Goal: Task Accomplishment & Management: Use online tool/utility

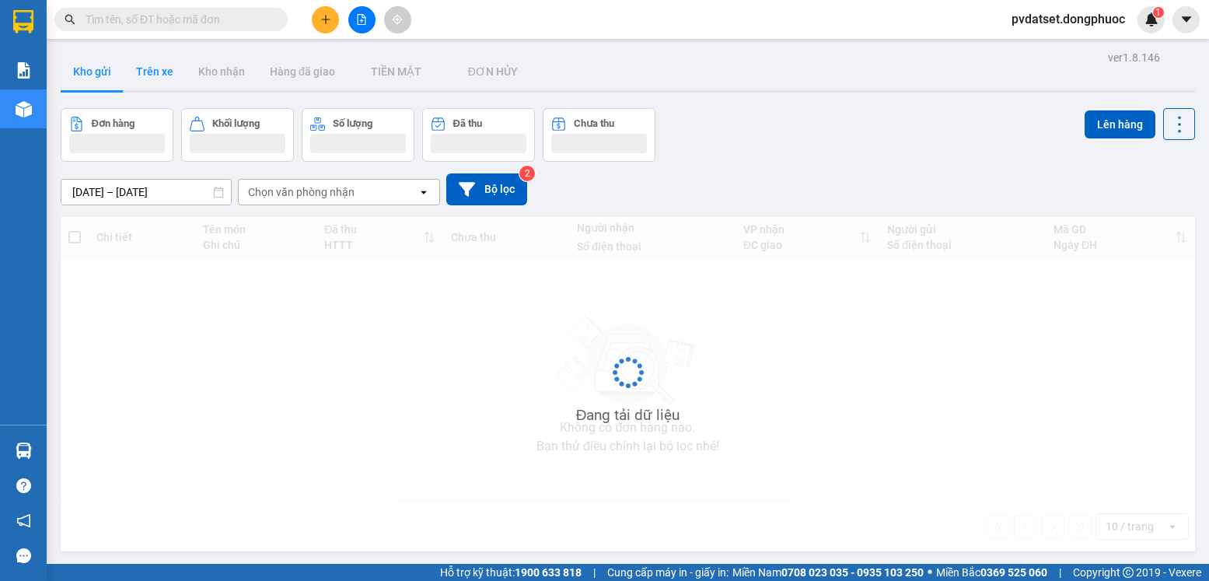
click at [163, 75] on button "Trên xe" at bounding box center [155, 71] width 62 height 37
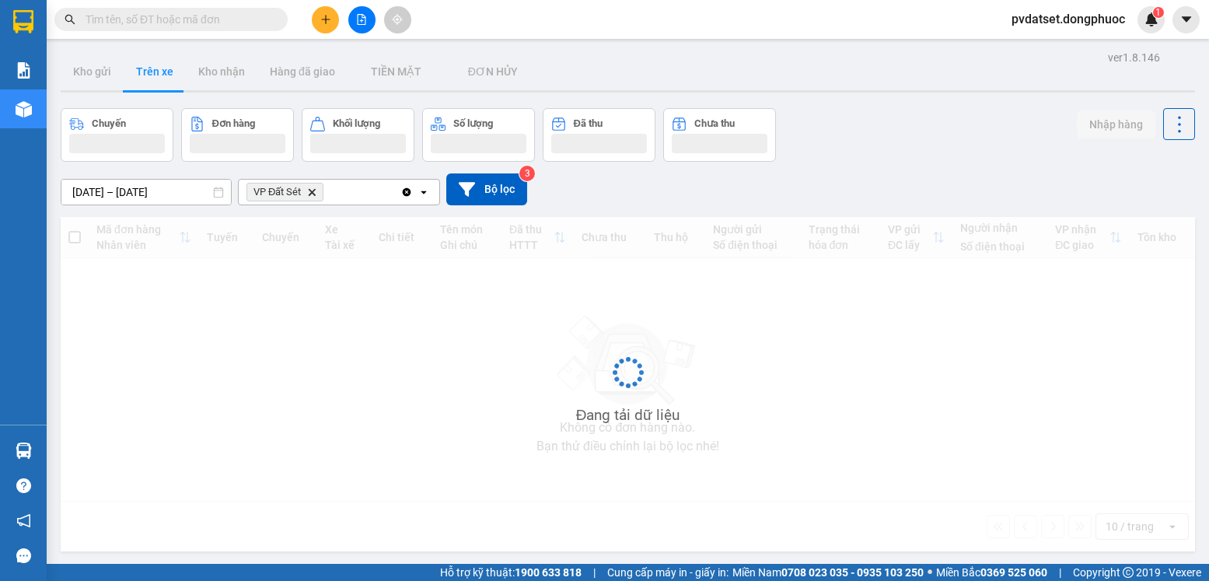
click at [156, 75] on button "Trên xe" at bounding box center [155, 71] width 62 height 37
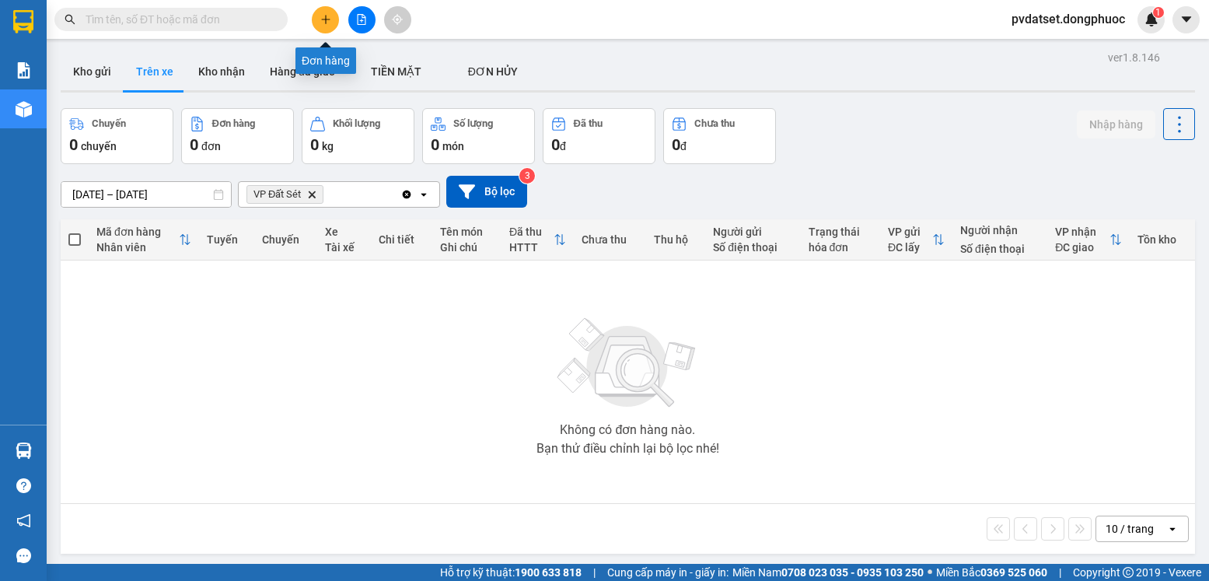
click at [324, 26] on button at bounding box center [325, 19] width 27 height 27
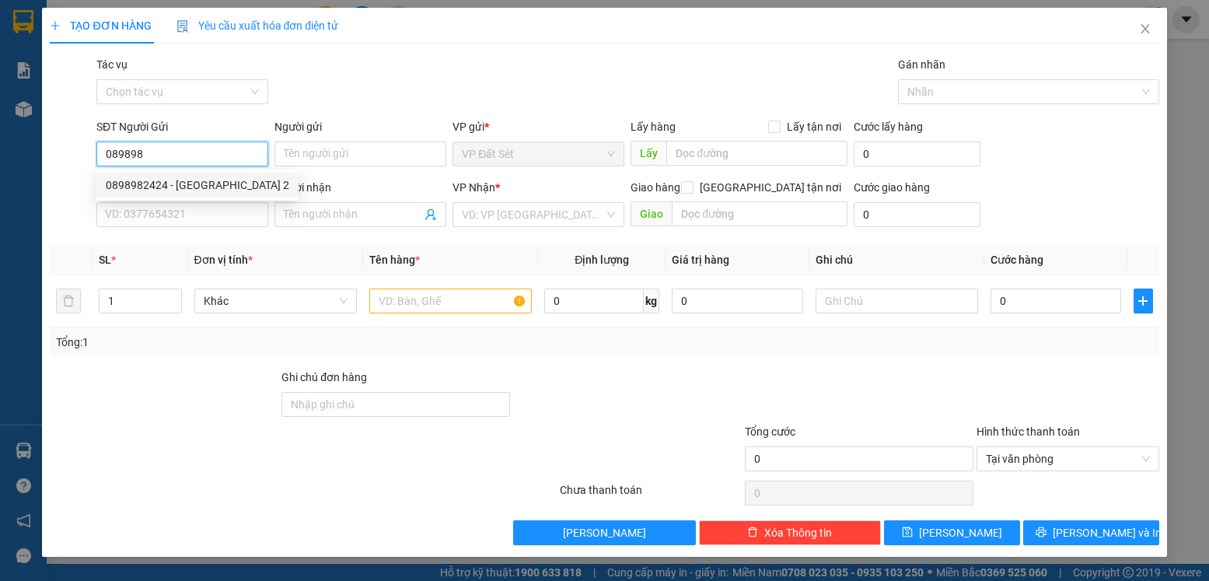
click at [233, 187] on div "0898982424 - [GEOGRAPHIC_DATA] 2" at bounding box center [198, 185] width 184 height 17
type input "0898982424"
type input "MỸ ANH 2"
type input "0769389549"
type input "LABO NỤ CƯỜI"
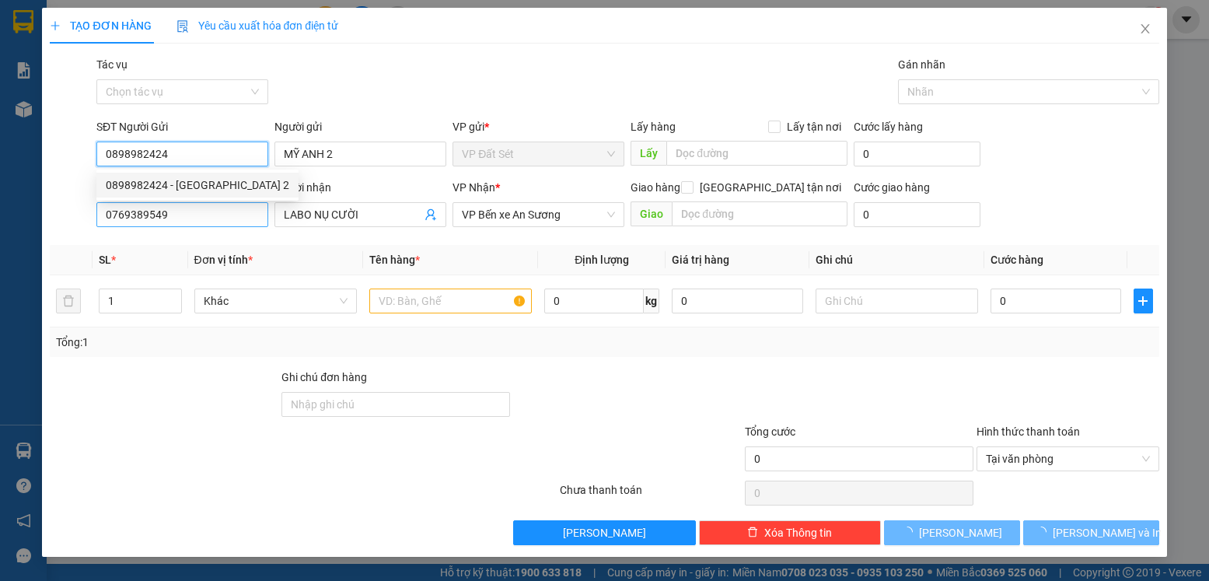
type input "20.000"
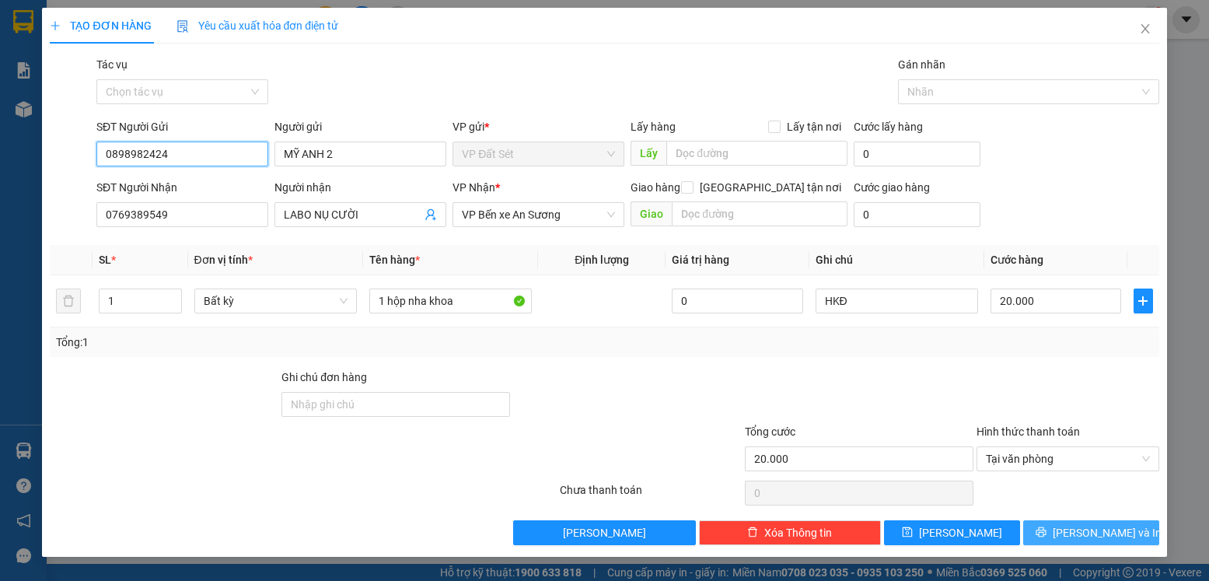
type input "0898982424"
click at [1120, 534] on span "[PERSON_NAME] và In" at bounding box center [1107, 532] width 109 height 17
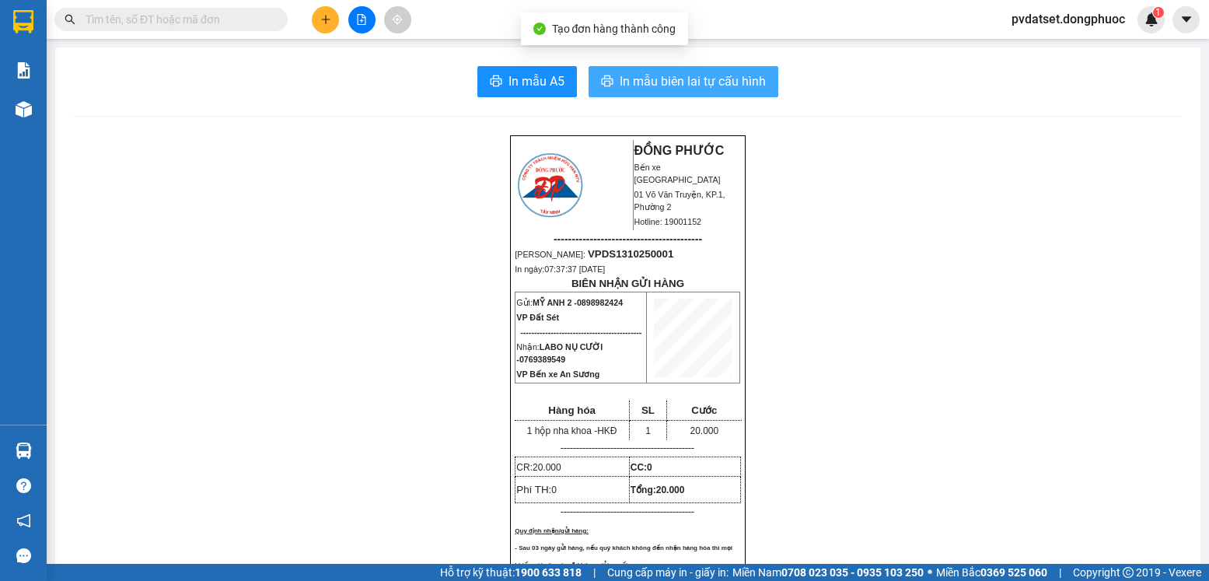
click at [730, 86] on span "In mẫu biên lai tự cấu hình" at bounding box center [693, 81] width 146 height 19
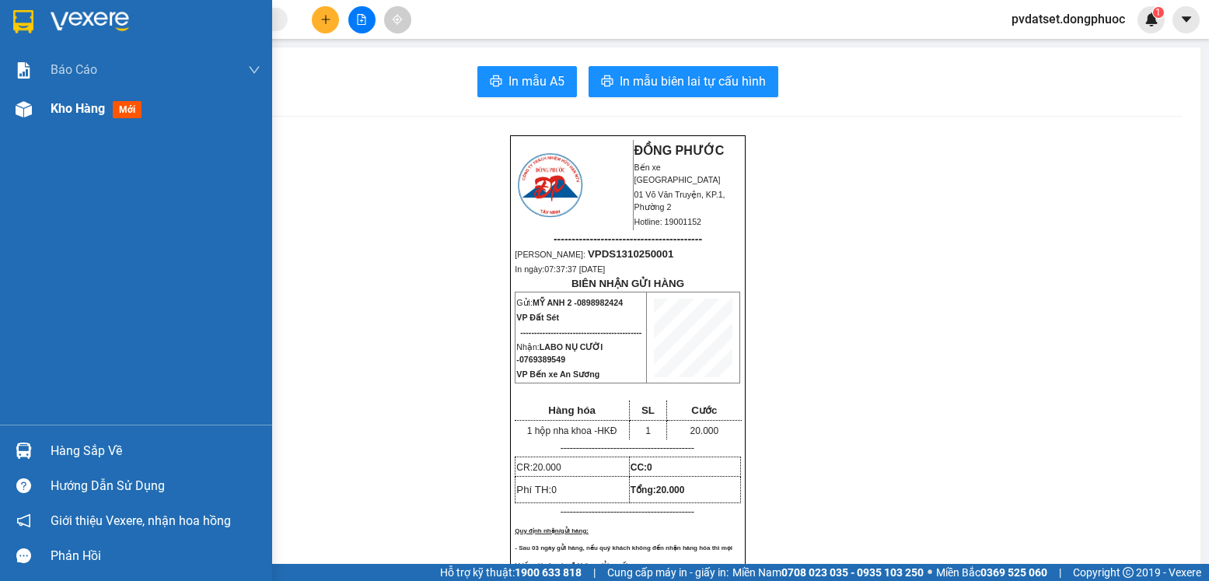
click at [79, 104] on span "Kho hàng" at bounding box center [78, 108] width 54 height 15
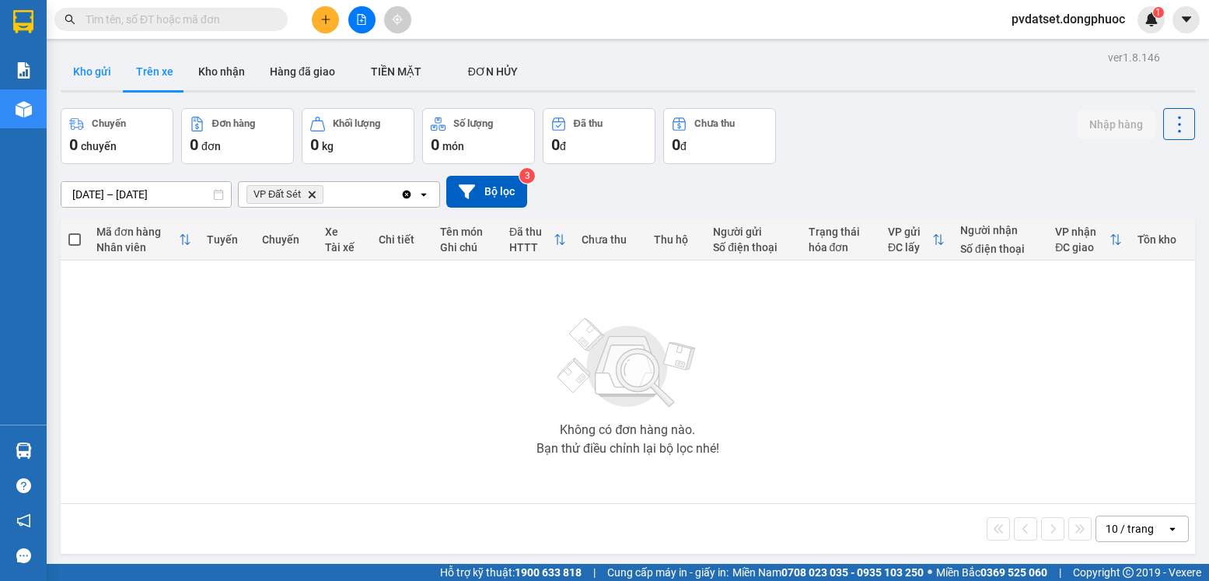
click at [97, 75] on button "Kho gửi" at bounding box center [92, 71] width 63 height 37
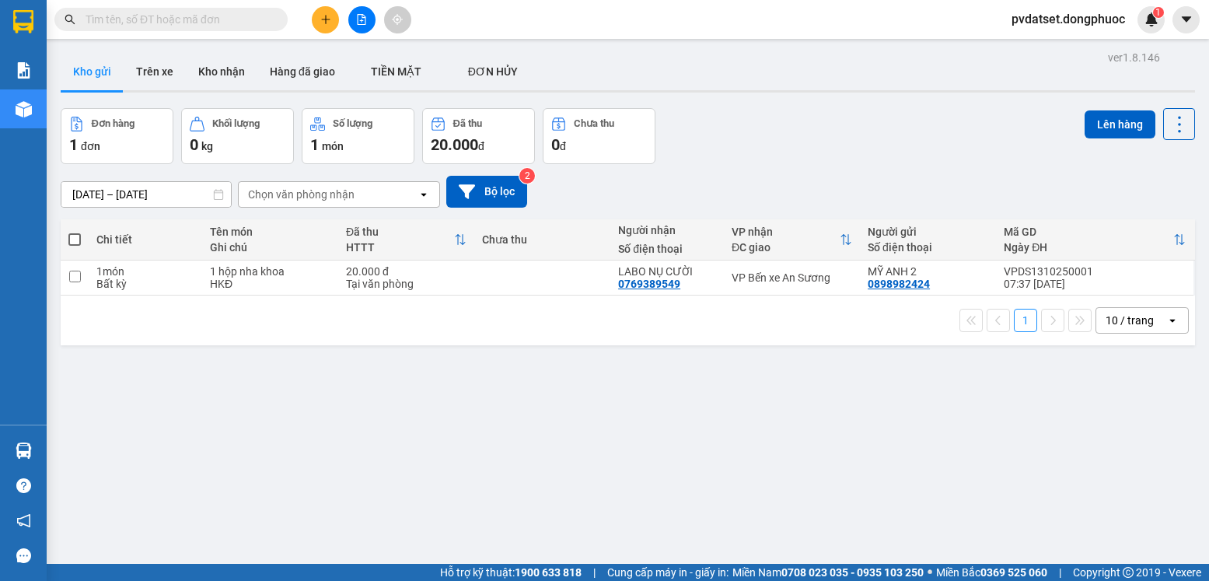
click at [318, 27] on button at bounding box center [325, 19] width 27 height 27
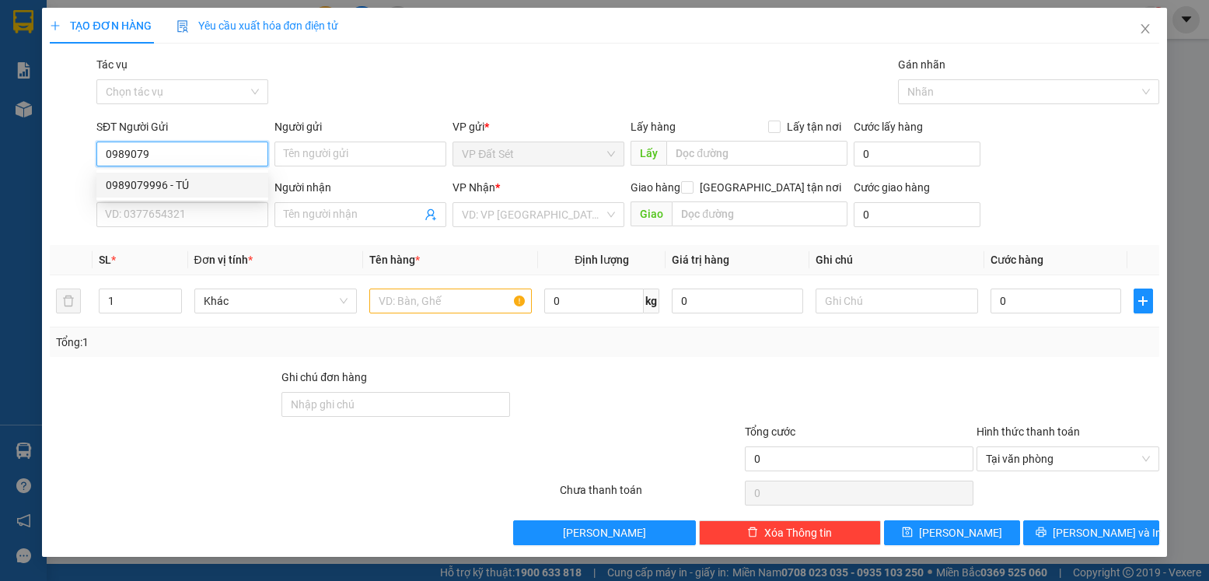
click at [245, 179] on div "0989079996 - TÚ" at bounding box center [182, 185] width 153 height 17
type input "0989079996"
type input "TÚ"
type input "0906730017"
type input "NHỰT"
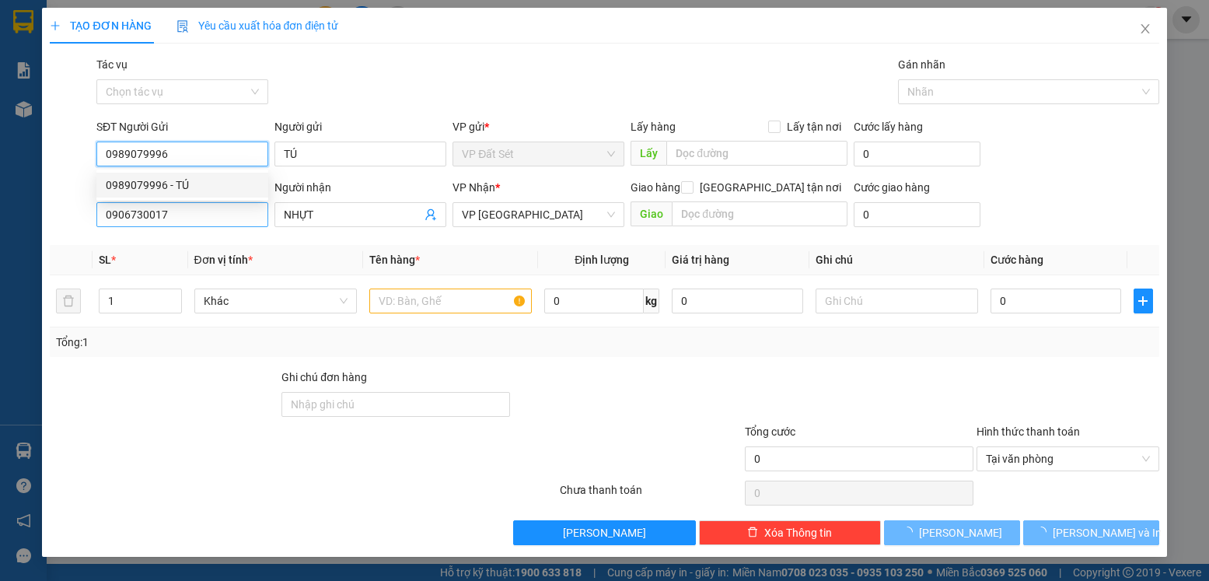
type input "20.000"
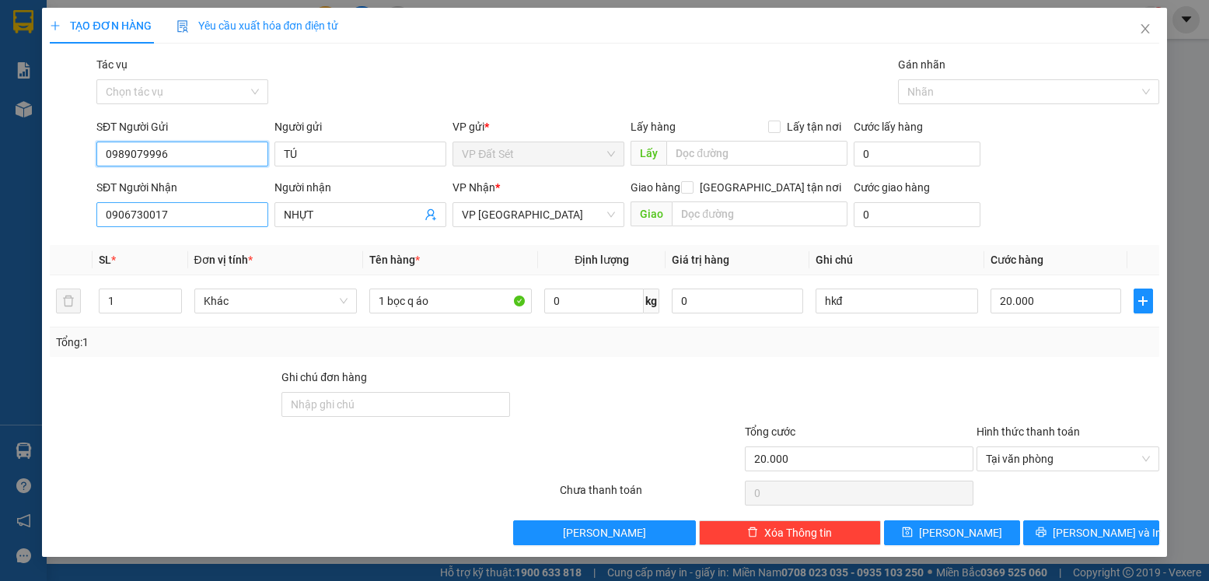
type input "0989079996"
drag, startPoint x: 180, startPoint y: 218, endPoint x: 49, endPoint y: 221, distance: 131.5
click at [49, 221] on div "SĐT Người Nhận 0906730017 Người nhận NHỰT VP Nhận * VP Phước Đông Giao hàng [GE…" at bounding box center [604, 206] width 1112 height 54
type input "0343954209"
drag, startPoint x: 315, startPoint y: 218, endPoint x: 261, endPoint y: 222, distance: 53.8
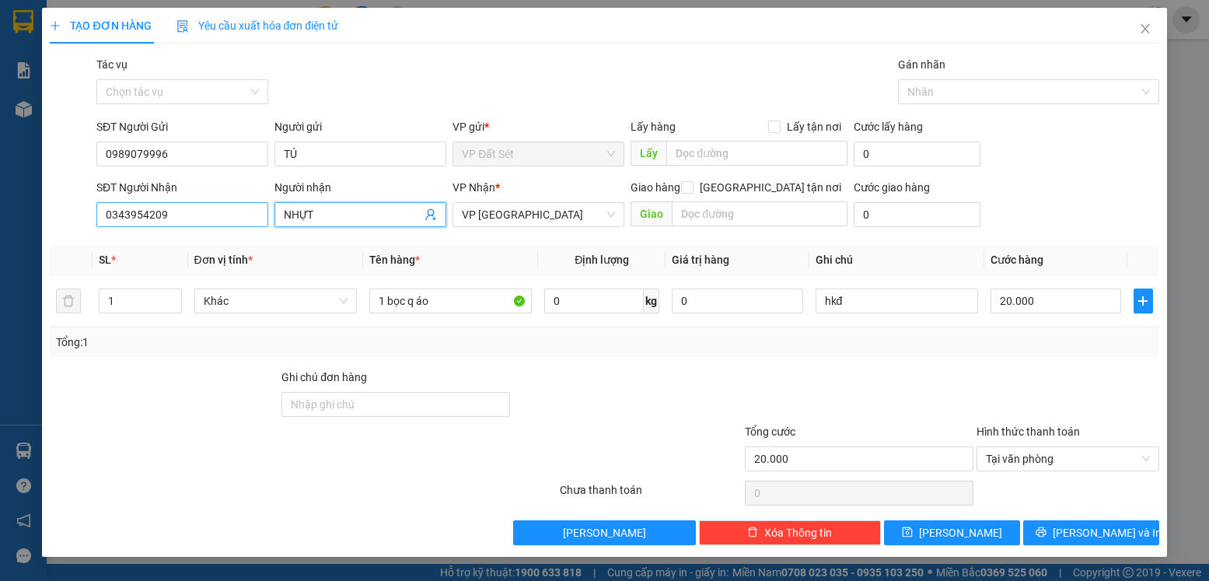
click at [261, 222] on div "SĐT Người Nhận 0343954209 Người nhận NHỰT NHỰT VP Nhận * VP Phước Đông Giao hàn…" at bounding box center [627, 206] width 1069 height 54
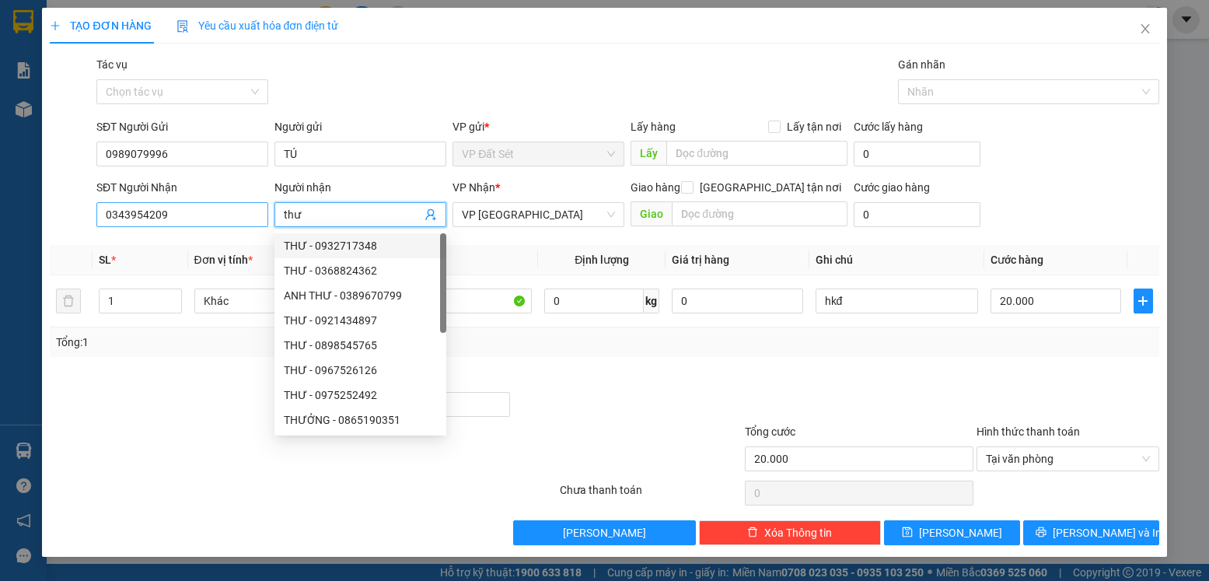
drag, startPoint x: 312, startPoint y: 222, endPoint x: 250, endPoint y: 213, distance: 62.0
click at [250, 213] on div "SĐT Người Nhận 0343954209 Người nhận thư VP Nhận * VP Phước Đông Giao hàng [GEO…" at bounding box center [627, 206] width 1069 height 54
type input "THƯ"
click at [582, 395] on div at bounding box center [628, 396] width 232 height 54
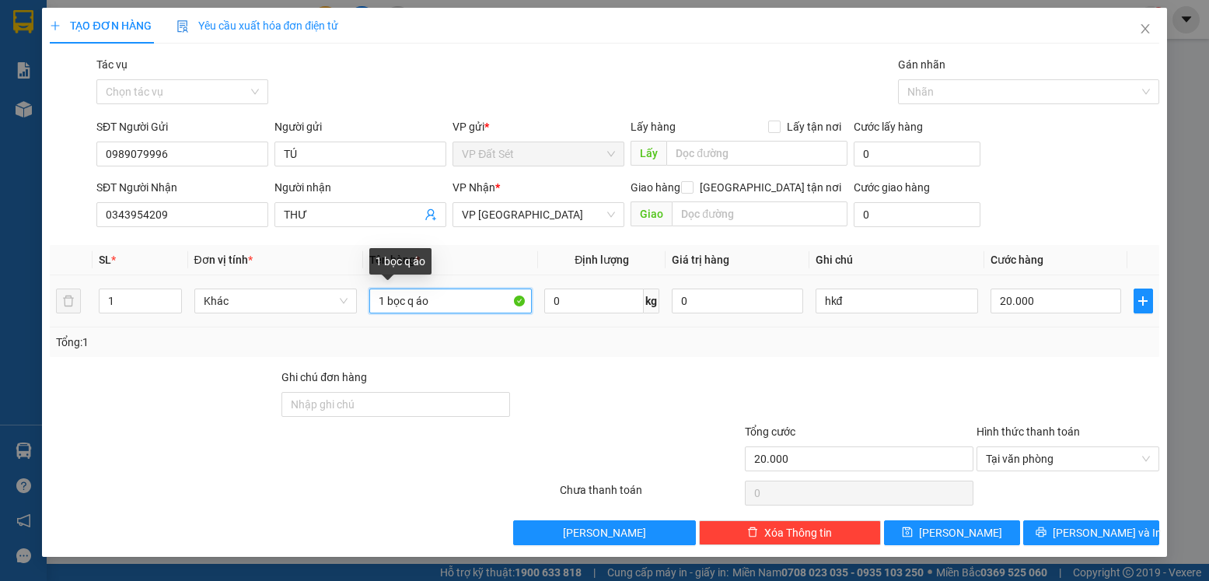
drag, startPoint x: 437, startPoint y: 305, endPoint x: 390, endPoint y: 305, distance: 47.4
click at [390, 305] on input "1 bọc q áo" at bounding box center [450, 301] width 163 height 25
type input "1 KIỆN HÀNG"
click at [778, 362] on div "Transit Pickup Surcharge Ids Transit Deliver Surcharge Ids Transit Deliver Surc…" at bounding box center [604, 300] width 1109 height 489
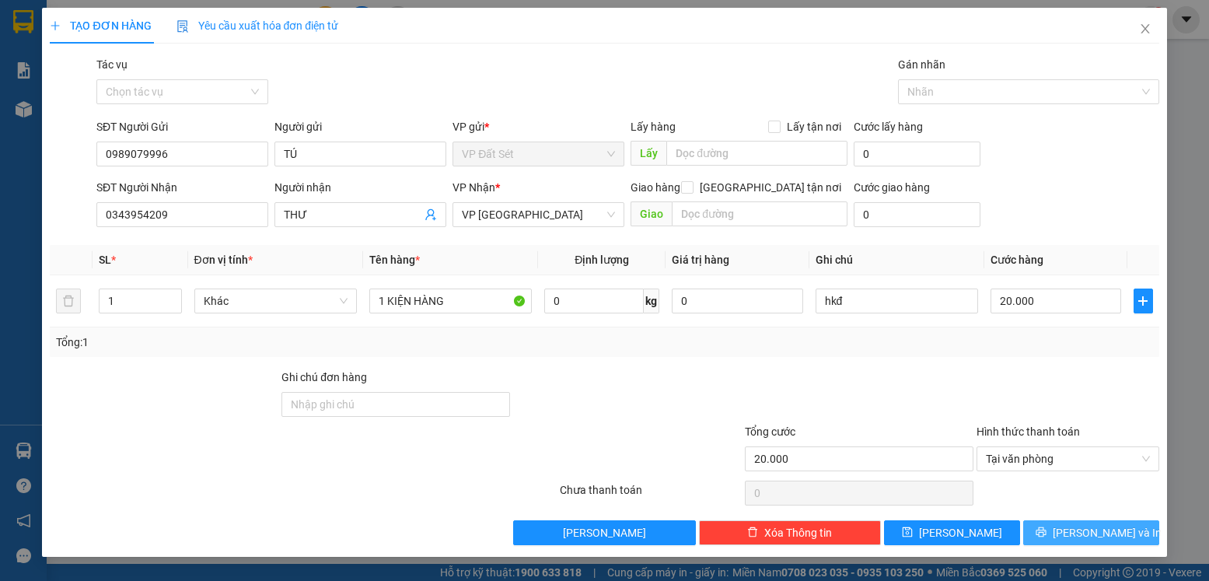
click at [1115, 528] on span "[PERSON_NAME] và In" at bounding box center [1107, 532] width 109 height 17
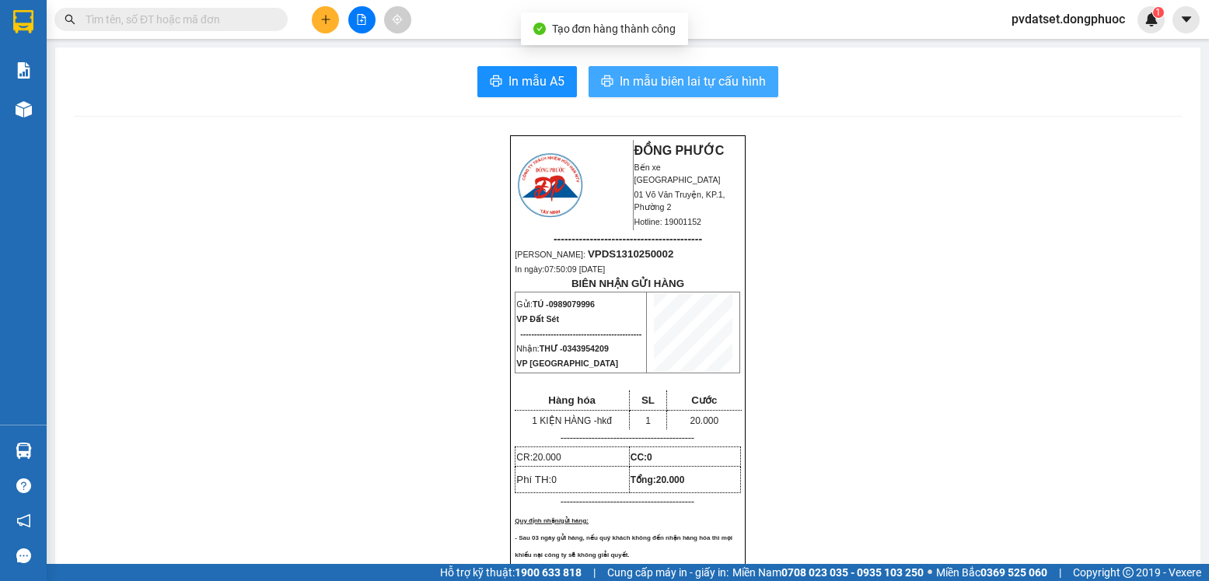
click at [691, 91] on span "In mẫu biên lai tự cấu hình" at bounding box center [693, 81] width 146 height 19
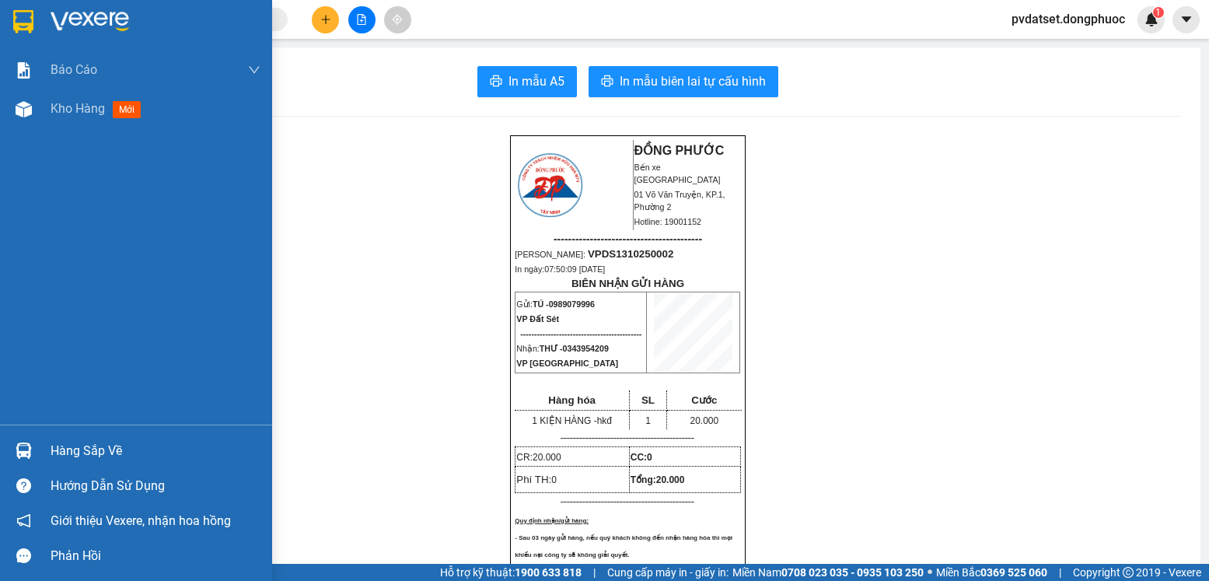
click at [65, 108] on span "Kho hàng" at bounding box center [78, 108] width 54 height 15
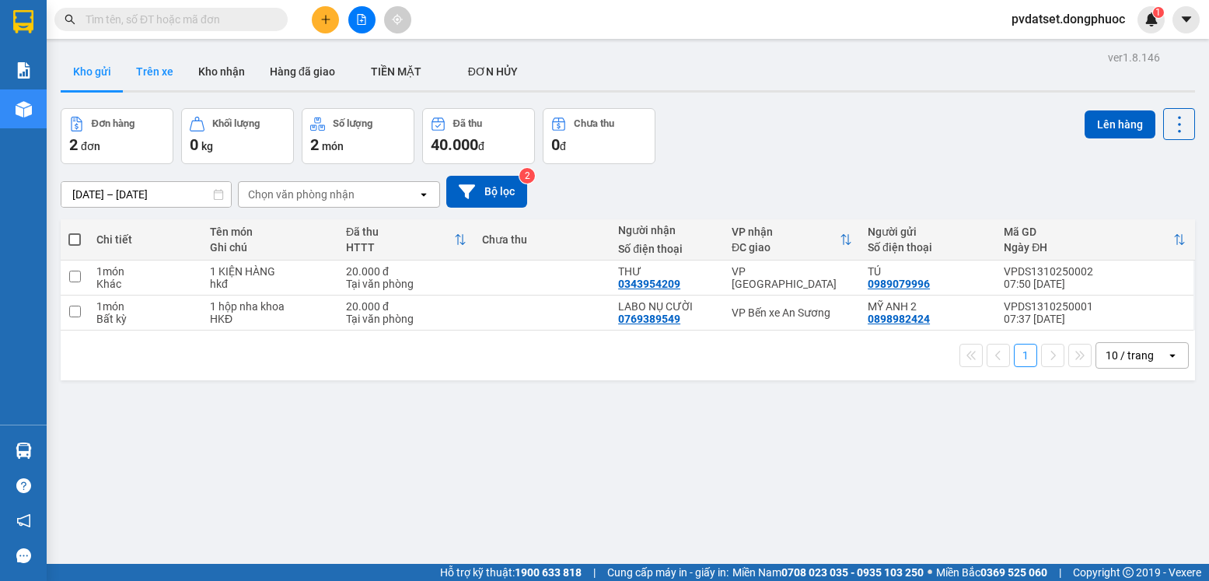
click at [148, 61] on button "Trên xe" at bounding box center [155, 71] width 62 height 37
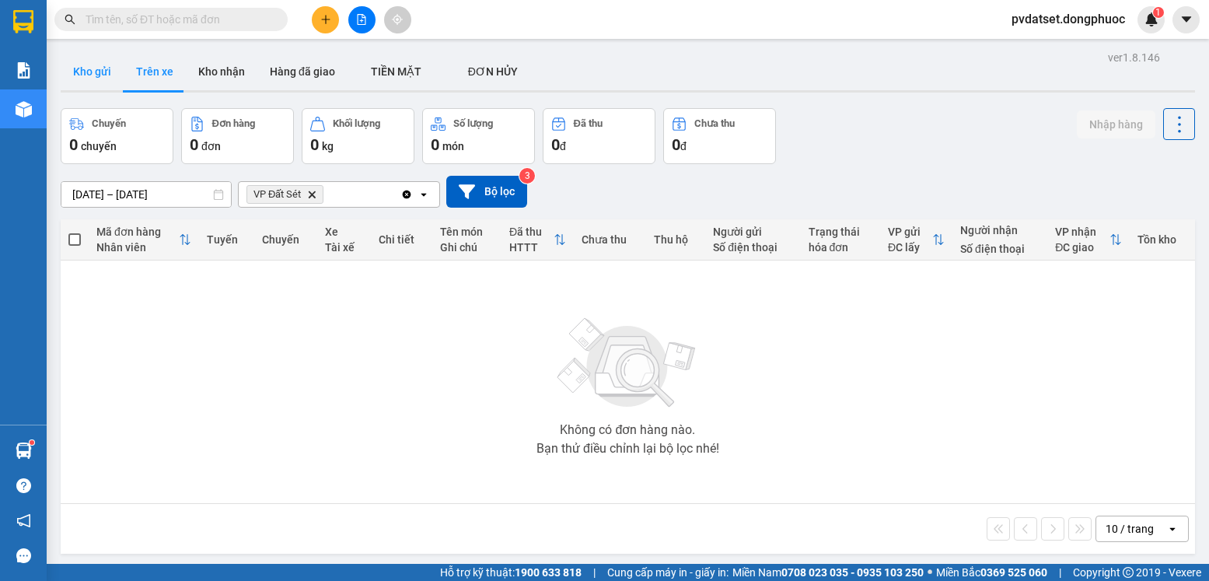
click at [121, 71] on button "Kho gửi" at bounding box center [92, 71] width 63 height 37
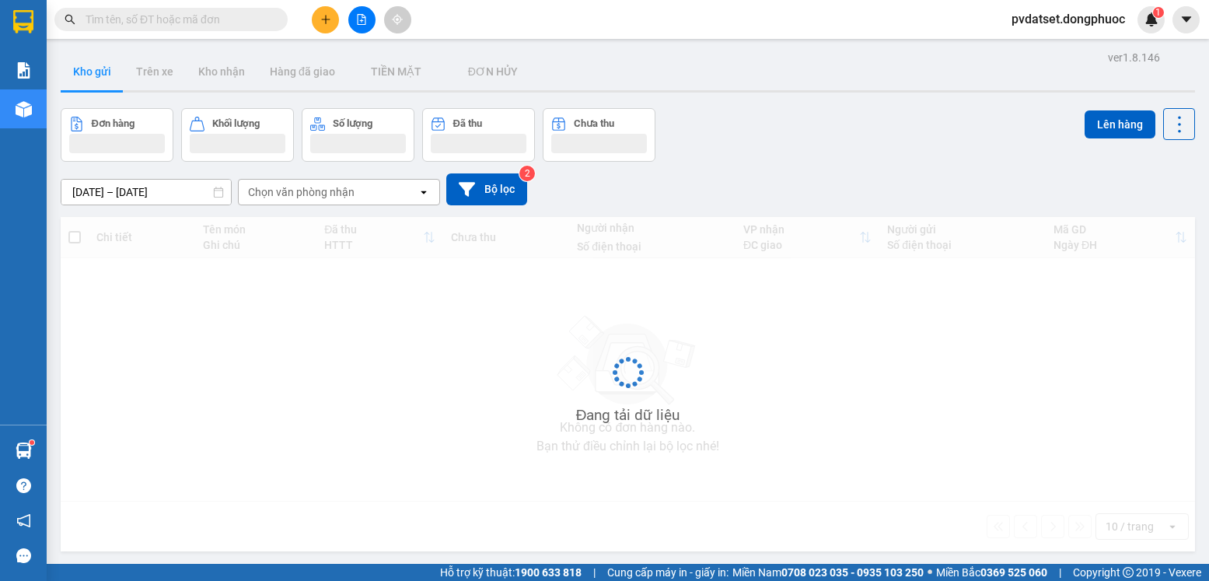
click at [115, 72] on button "Kho gửi" at bounding box center [92, 71] width 63 height 37
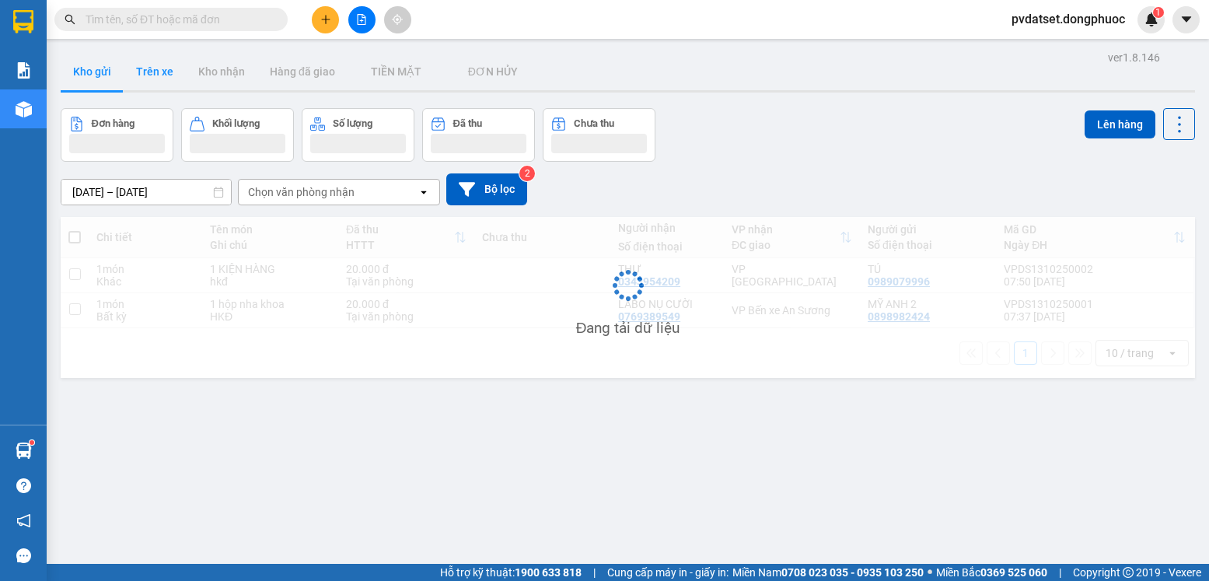
click at [150, 74] on button "Trên xe" at bounding box center [155, 71] width 62 height 37
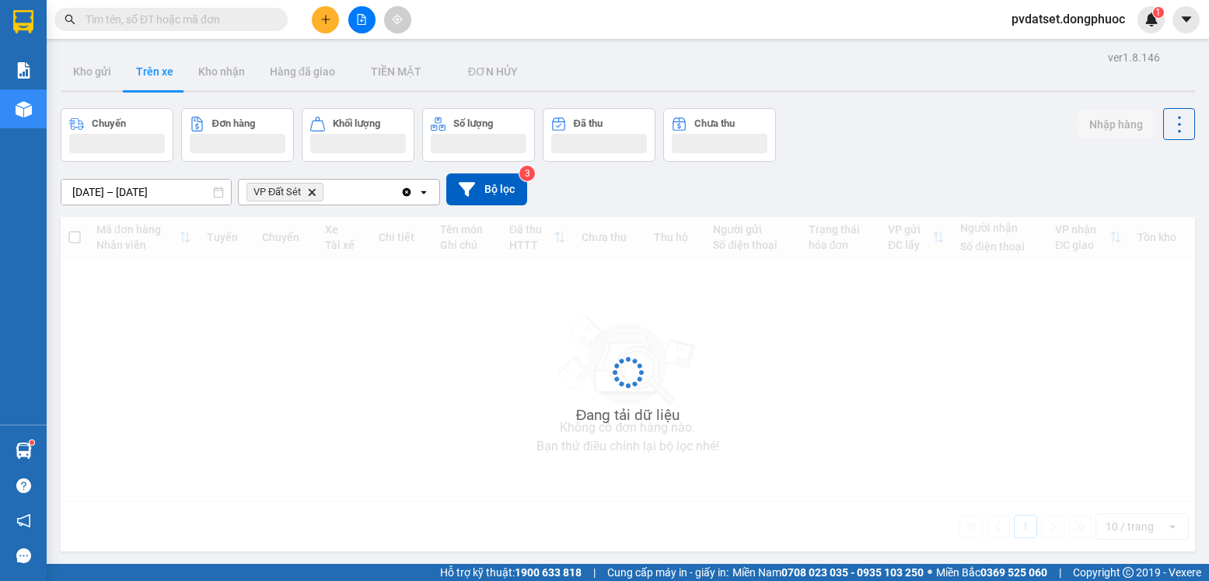
click at [151, 74] on button "Trên xe" at bounding box center [155, 71] width 62 height 37
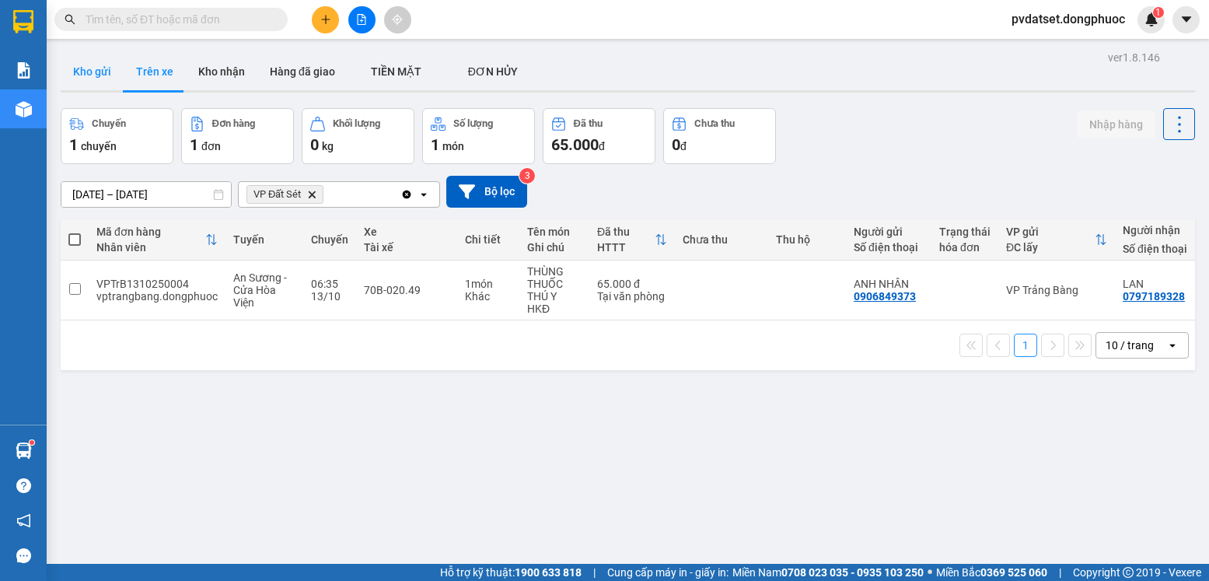
click at [98, 69] on button "Kho gửi" at bounding box center [92, 71] width 63 height 37
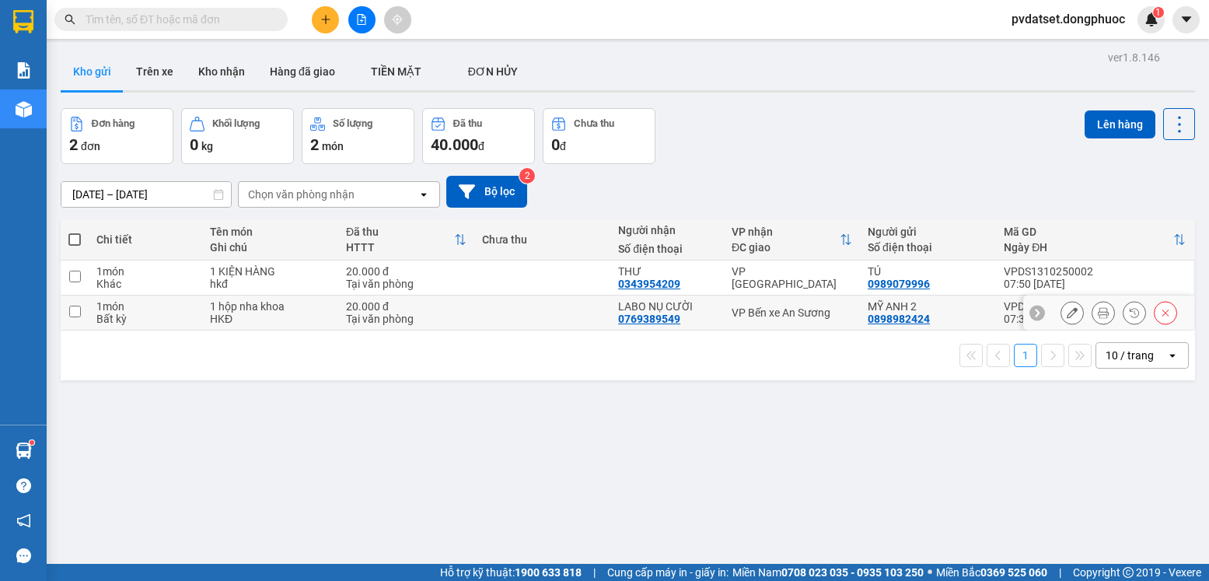
click at [755, 306] on div "VP Bến xe An Sương" at bounding box center [792, 312] width 121 height 12
checkbox input "true"
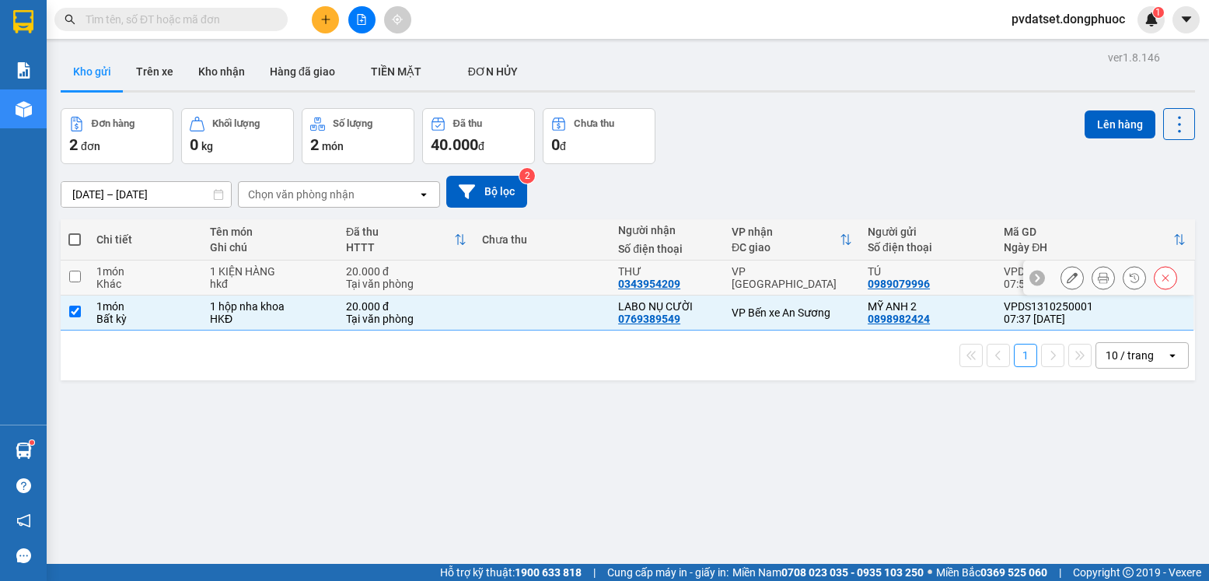
click at [758, 279] on div "VP [GEOGRAPHIC_DATA]" at bounding box center [792, 277] width 121 height 25
checkbox input "true"
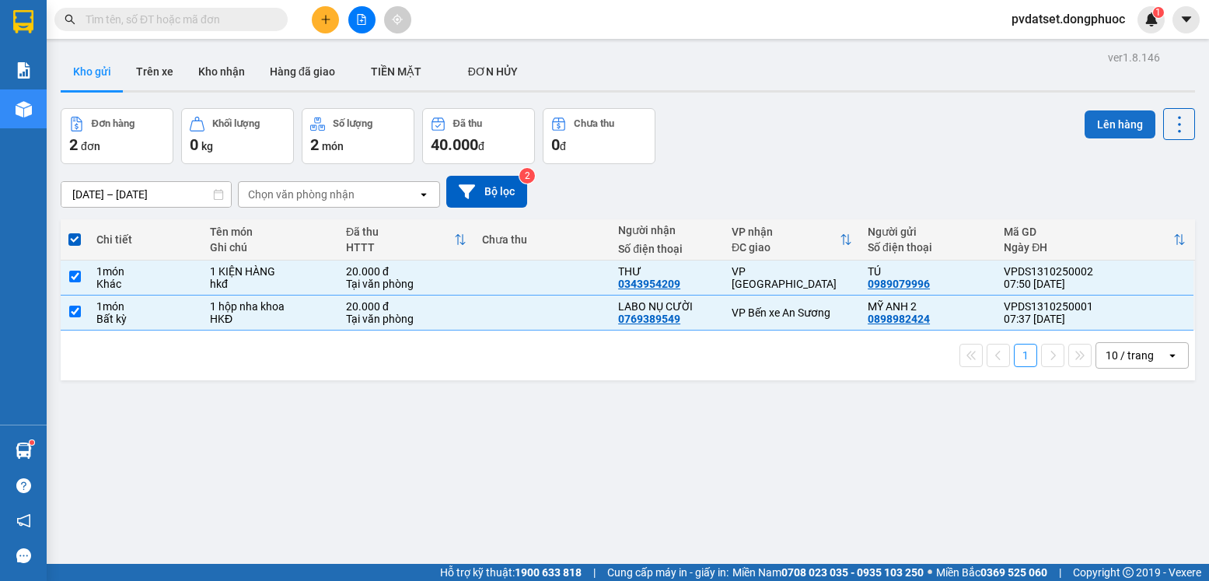
click at [1100, 128] on button "Lên hàng" at bounding box center [1120, 124] width 71 height 28
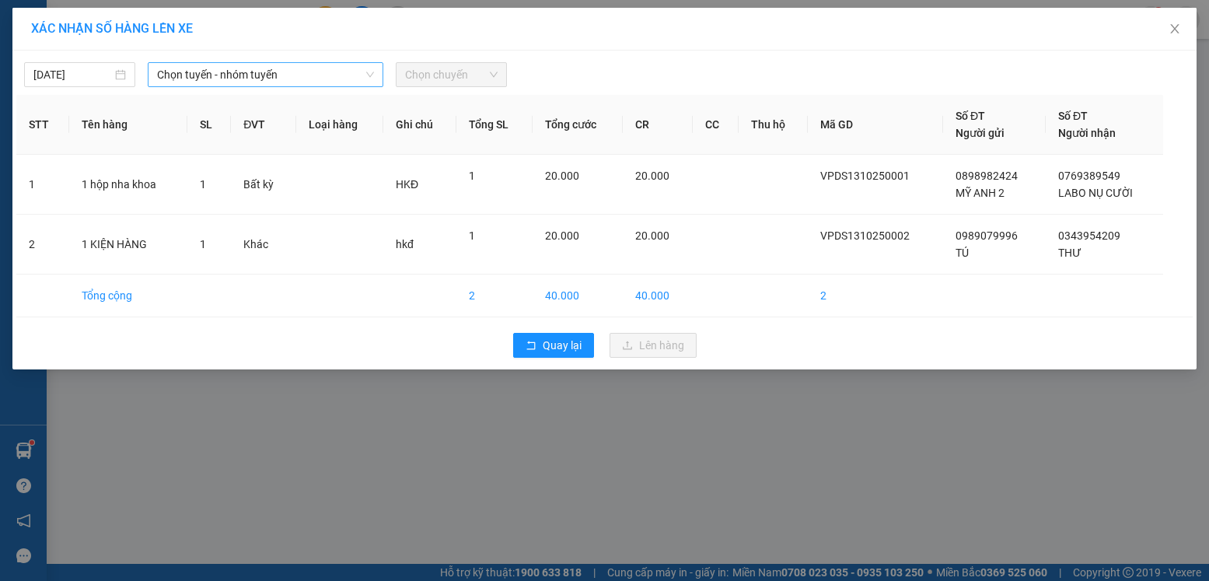
click at [290, 75] on span "Chọn tuyến - nhóm tuyến" at bounding box center [265, 74] width 217 height 23
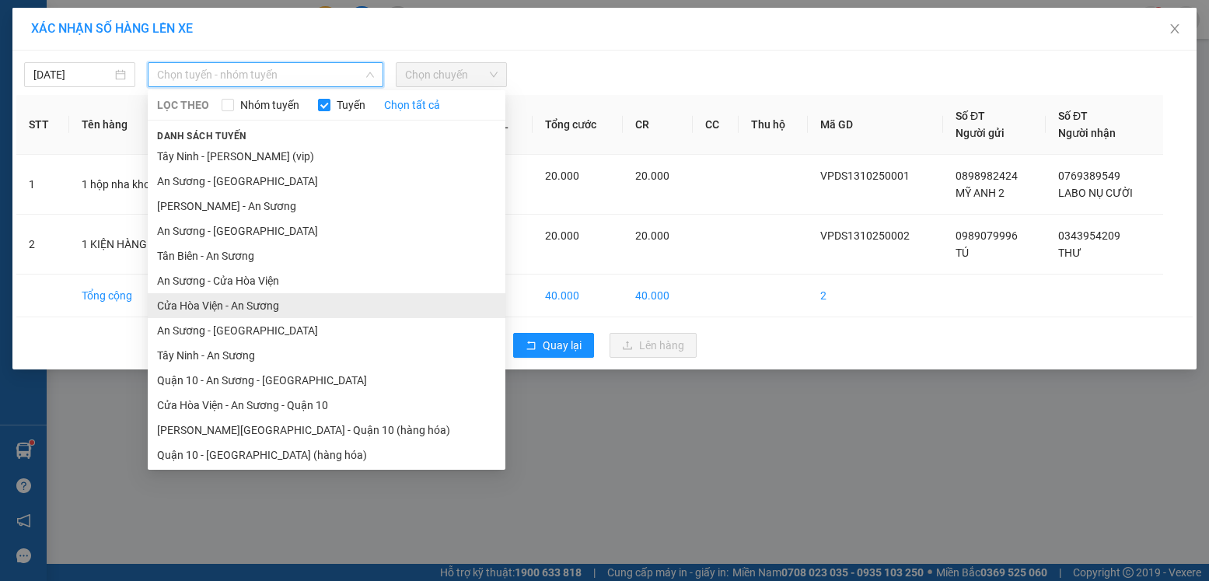
click at [216, 306] on li "Cửa Hòa Viện - An Sương" at bounding box center [327, 305] width 358 height 25
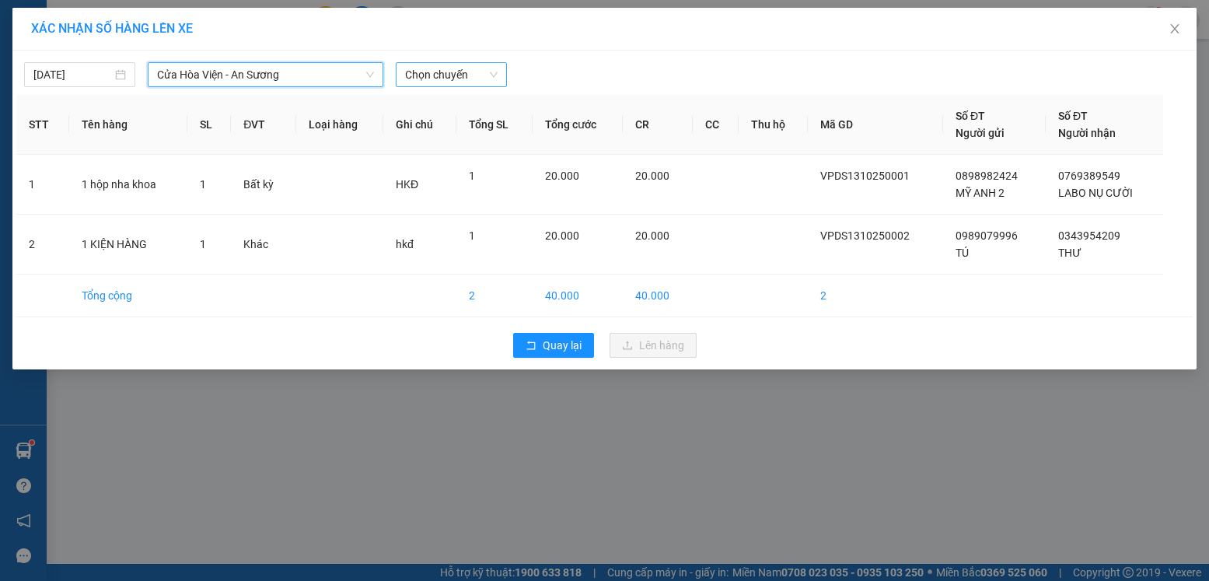
click at [421, 76] on span "Chọn chuyến" at bounding box center [451, 74] width 93 height 23
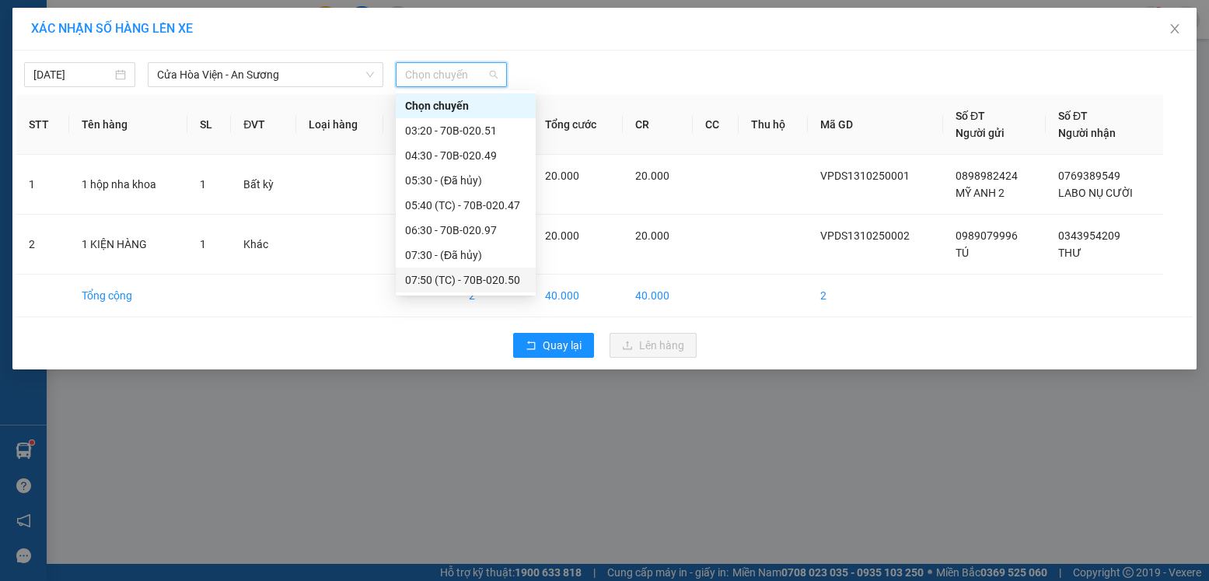
click at [483, 278] on div "07:50 (TC) - 70B-020.50" at bounding box center [465, 279] width 121 height 17
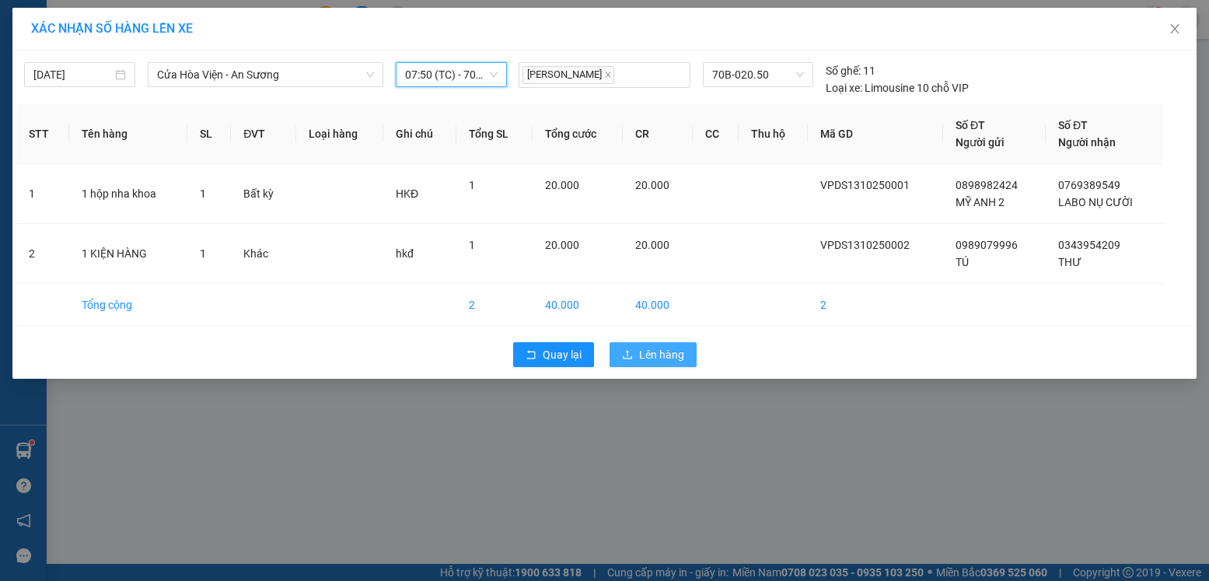
click at [650, 359] on span "Lên hàng" at bounding box center [661, 354] width 45 height 17
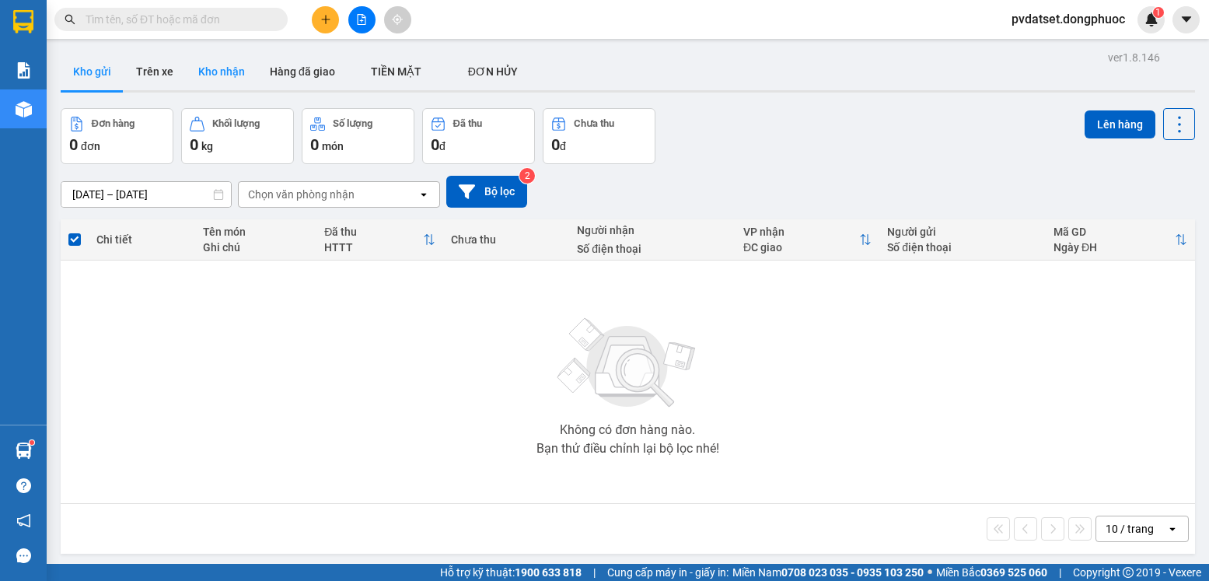
click at [231, 79] on button "Kho nhận" at bounding box center [222, 71] width 72 height 37
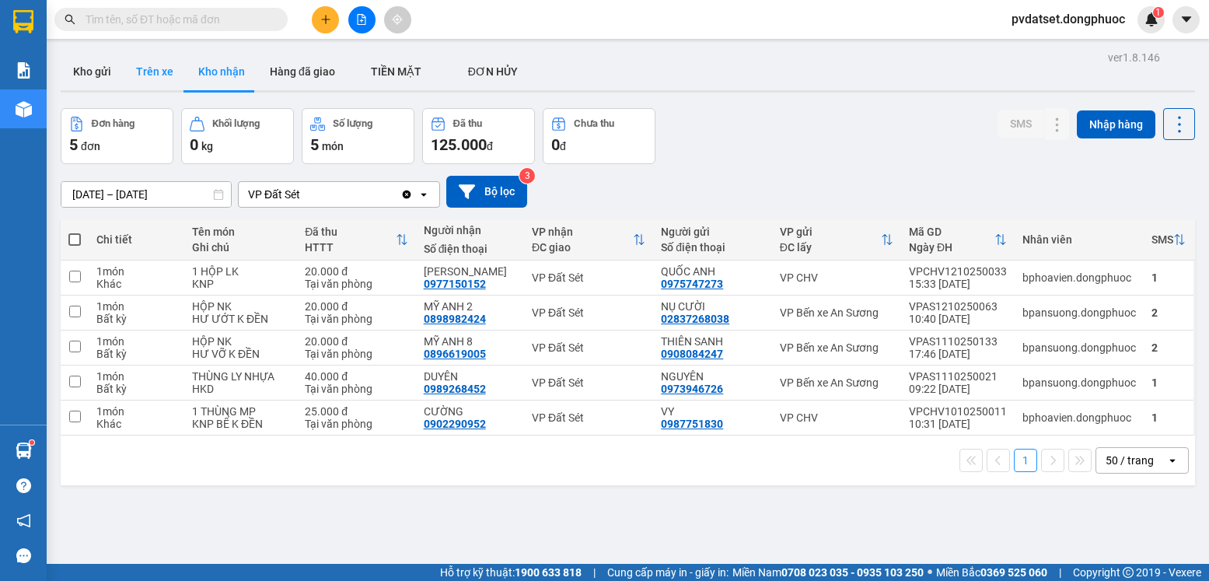
click at [160, 69] on button "Trên xe" at bounding box center [155, 71] width 62 height 37
type input "[DATE] – [DATE]"
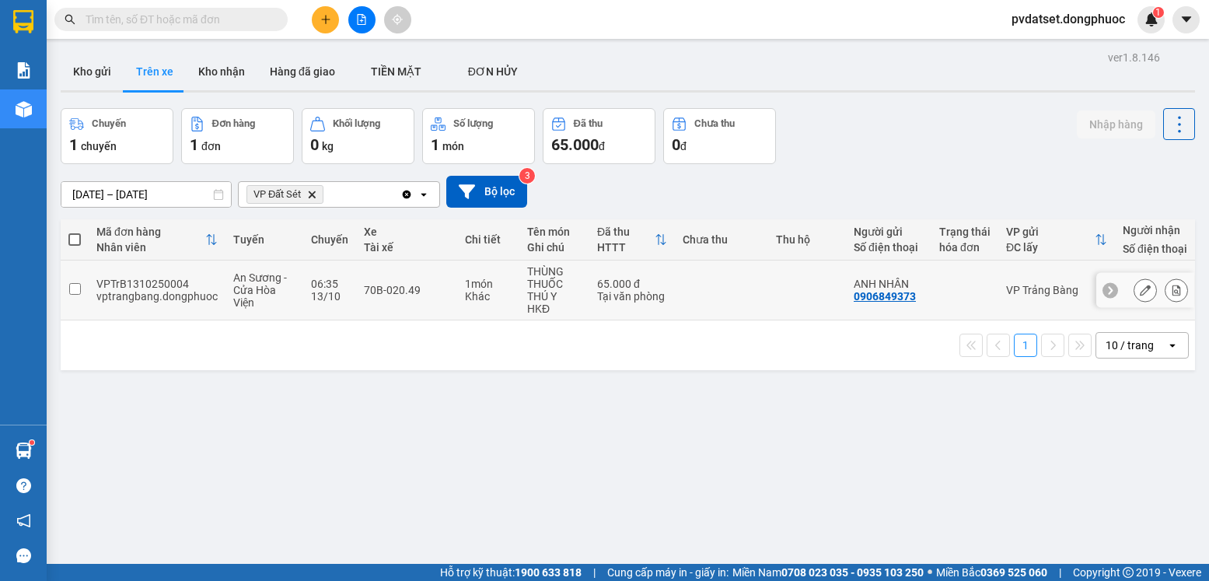
drag, startPoint x: 577, startPoint y: 299, endPoint x: 594, endPoint y: 299, distance: 17.1
click at [578, 299] on div "THÙNG THUỐC THÚ Y" at bounding box center [554, 283] width 54 height 37
checkbox input "true"
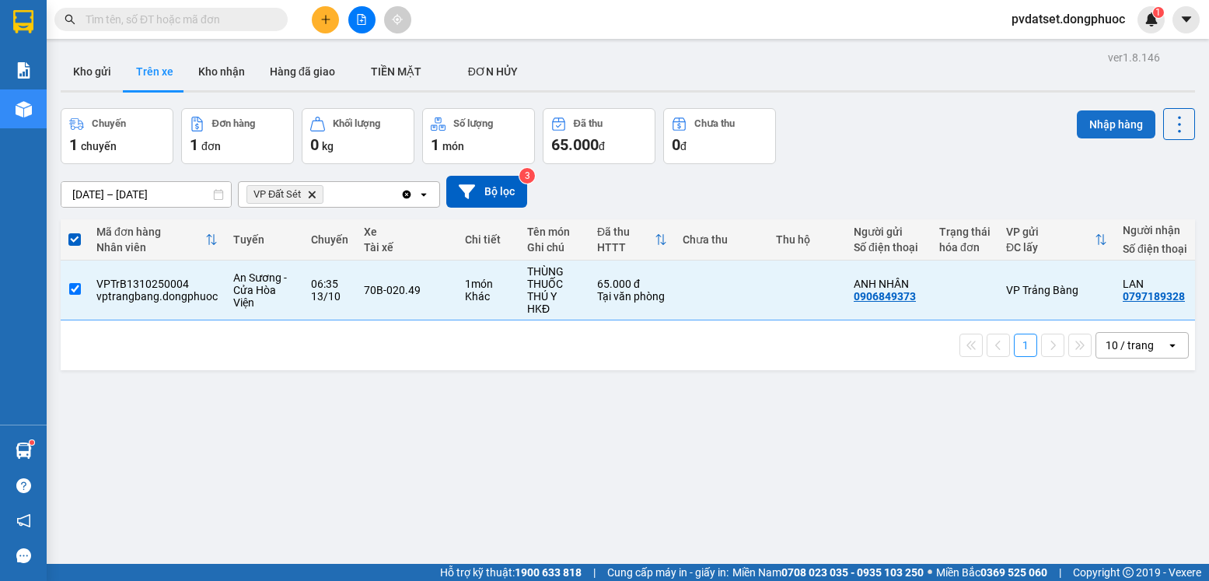
click at [1104, 130] on button "Nhập hàng" at bounding box center [1116, 124] width 79 height 28
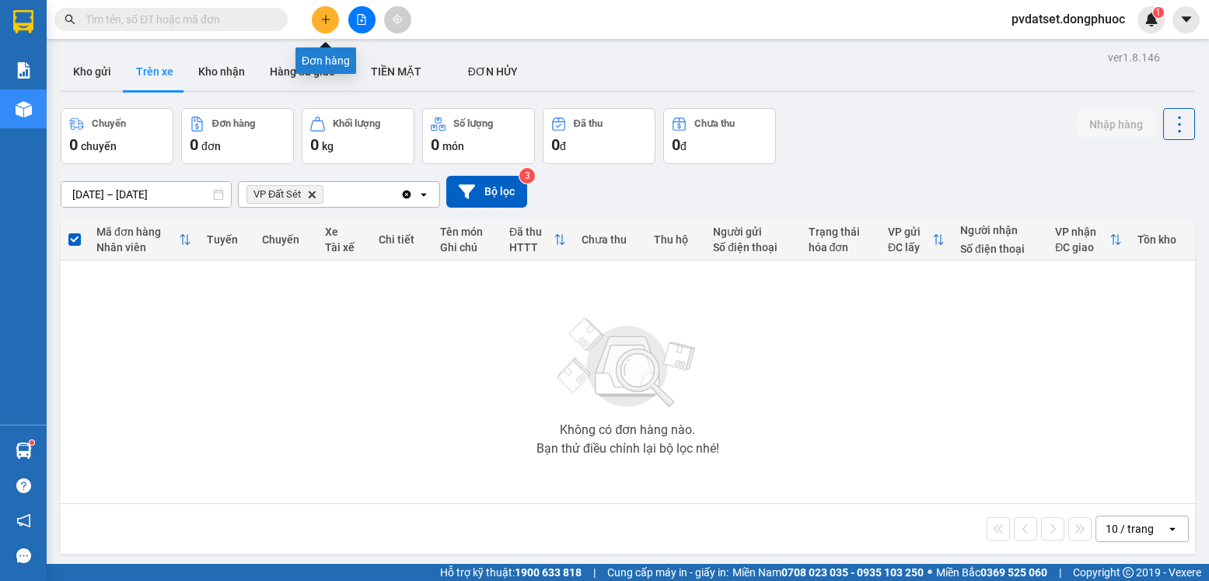
click at [332, 11] on button at bounding box center [325, 19] width 27 height 27
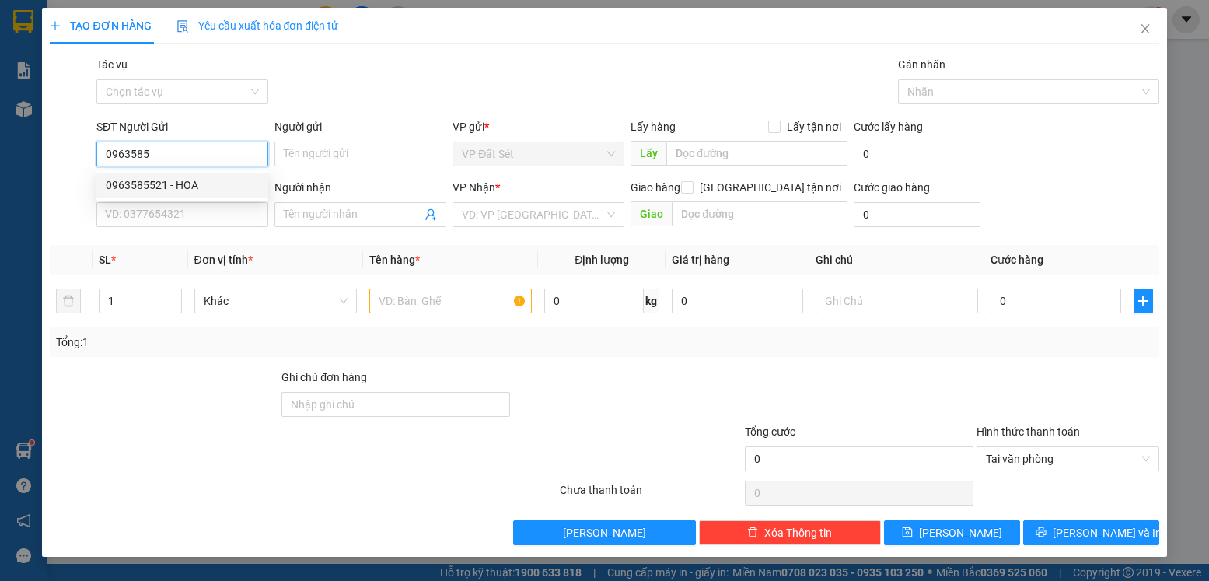
click at [211, 187] on div "0963585521 - HOA" at bounding box center [182, 185] width 153 height 17
type input "0963585521"
type input "HOA"
type input "0358272055"
type input "Trà"
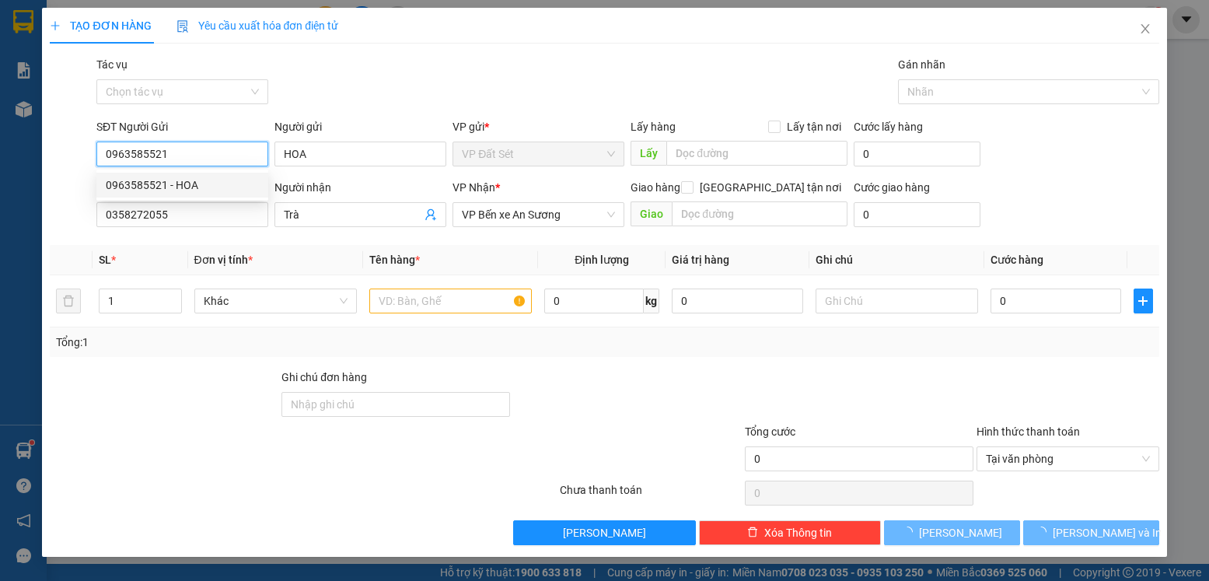
type input "45.000"
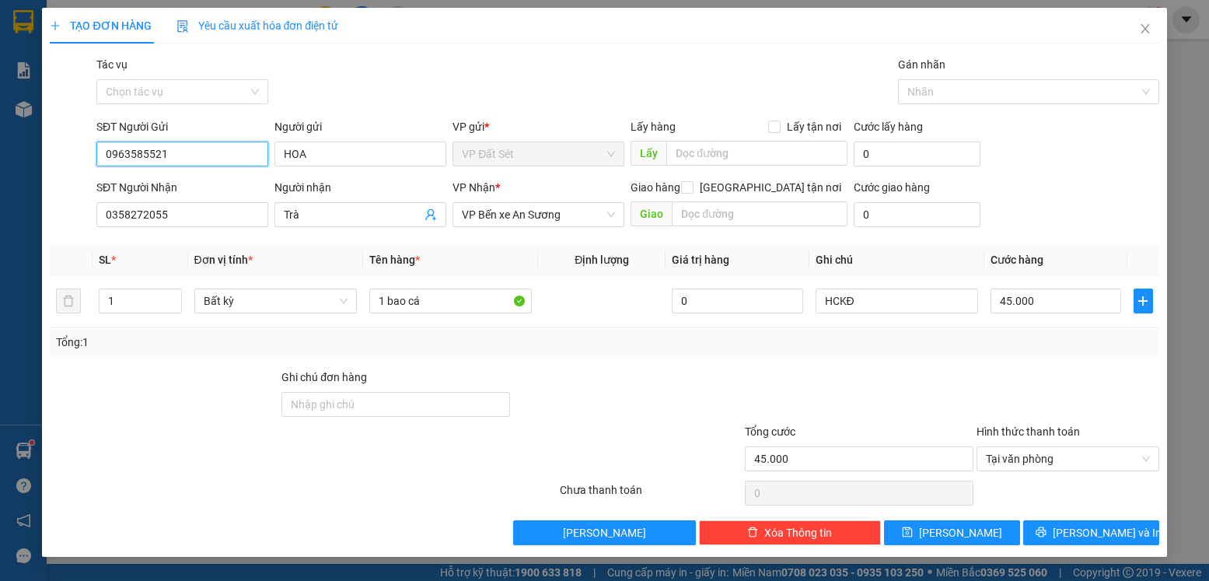
type input "0963585521"
click at [1077, 527] on button "[PERSON_NAME] và In" at bounding box center [1092, 532] width 136 height 25
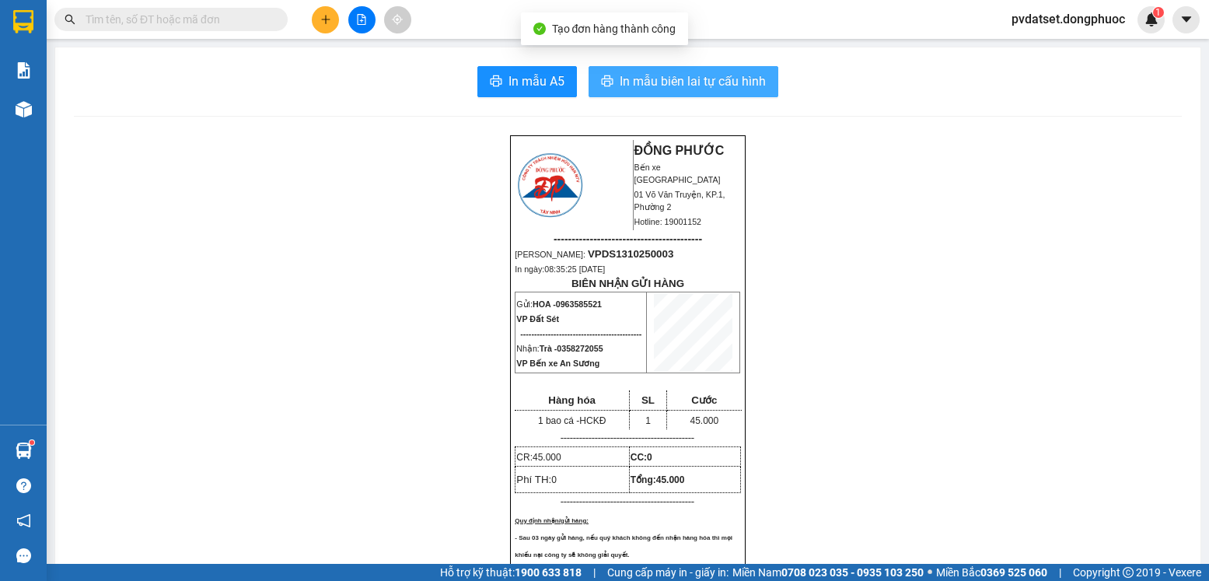
click at [709, 79] on span "In mẫu biên lai tự cấu hình" at bounding box center [693, 81] width 146 height 19
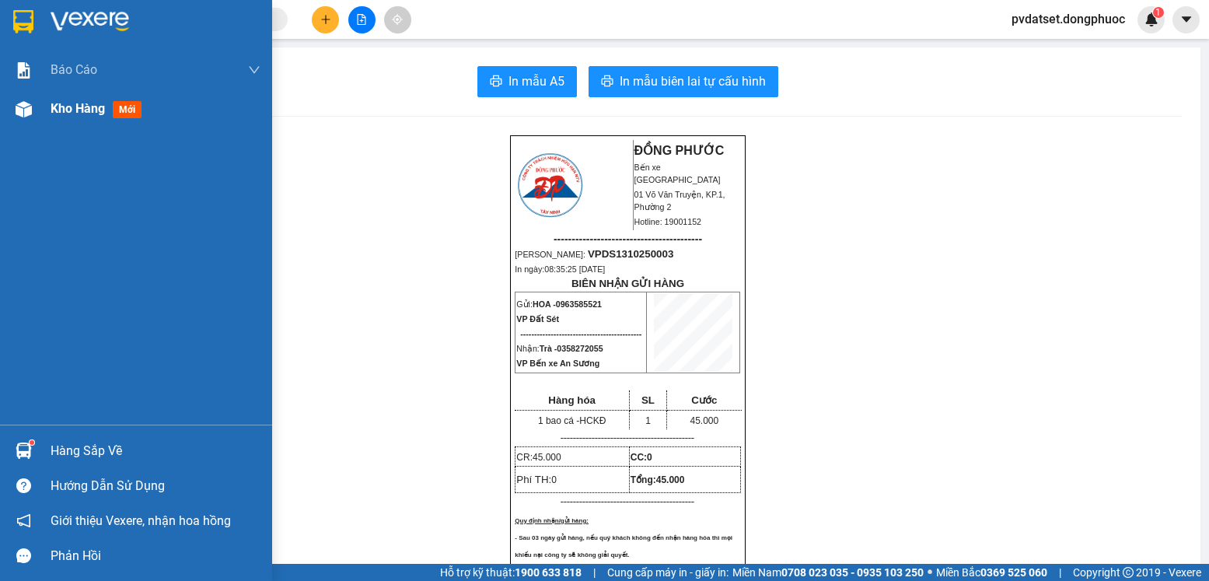
drag, startPoint x: 68, startPoint y: 113, endPoint x: 249, endPoint y: 120, distance: 180.6
click at [72, 113] on span "Kho hàng" at bounding box center [78, 108] width 54 height 15
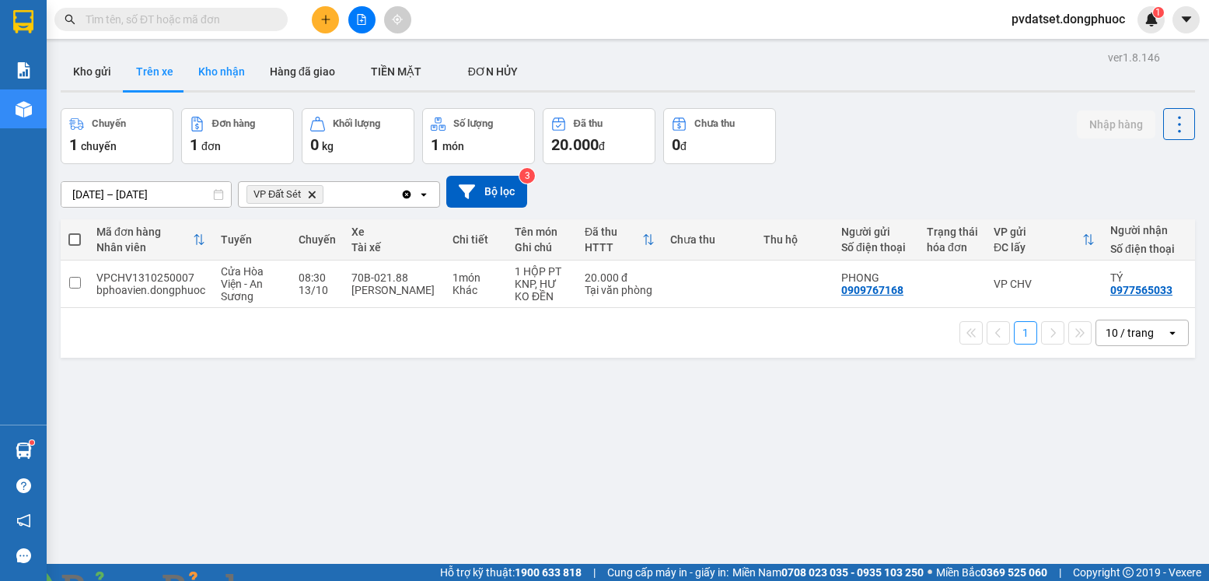
click at [223, 77] on button "Kho nhận" at bounding box center [222, 71] width 72 height 37
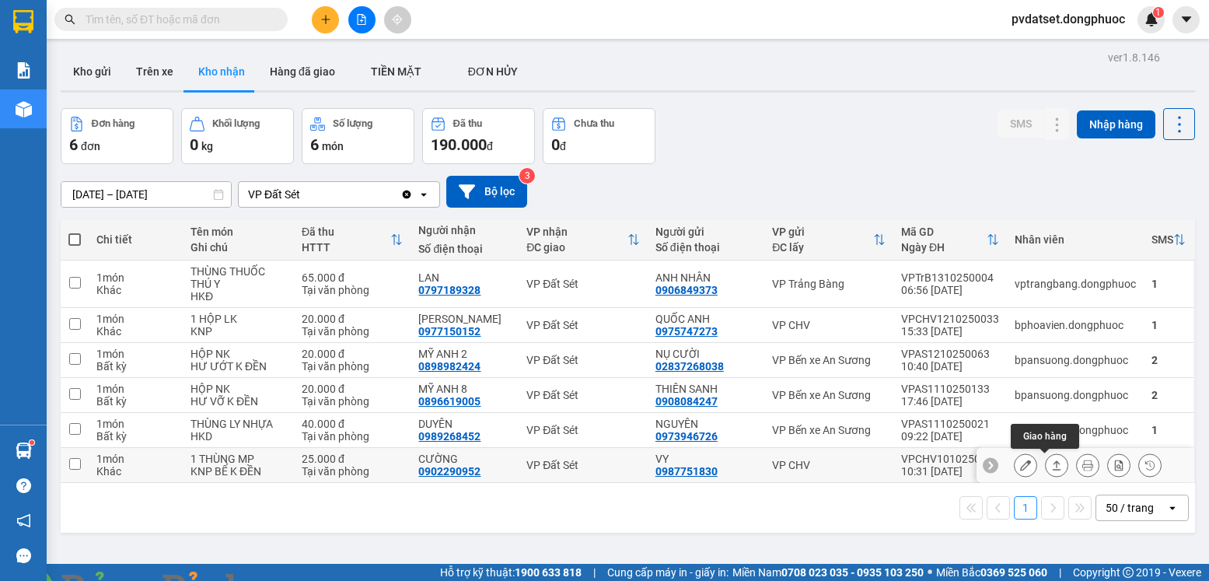
click at [1052, 466] on icon at bounding box center [1057, 465] width 11 height 11
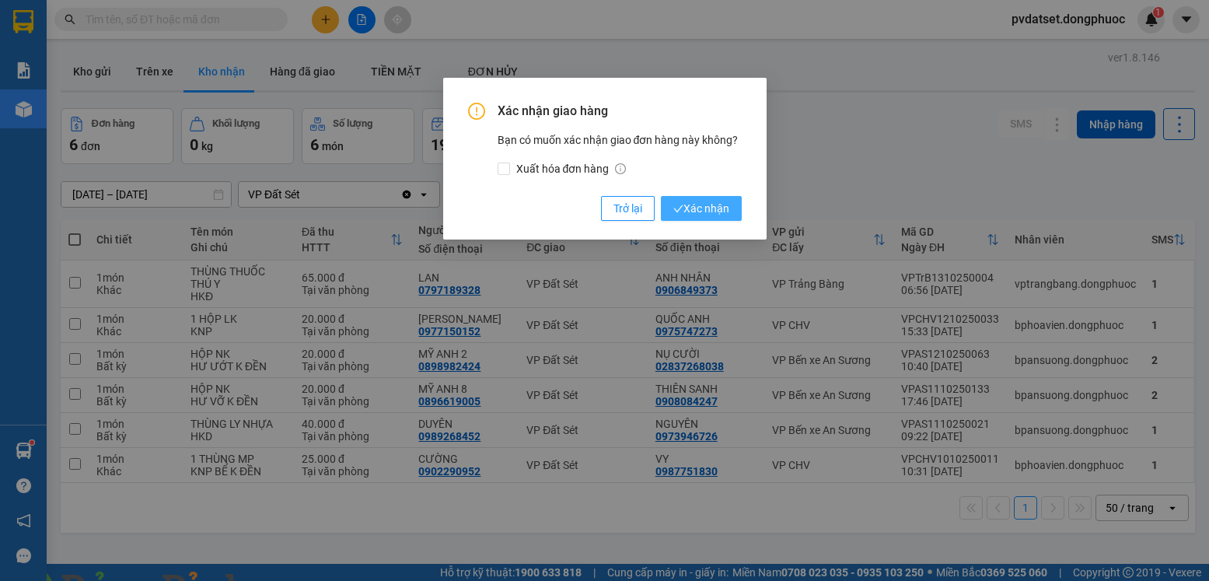
click at [690, 212] on span "Xác nhận" at bounding box center [702, 208] width 56 height 17
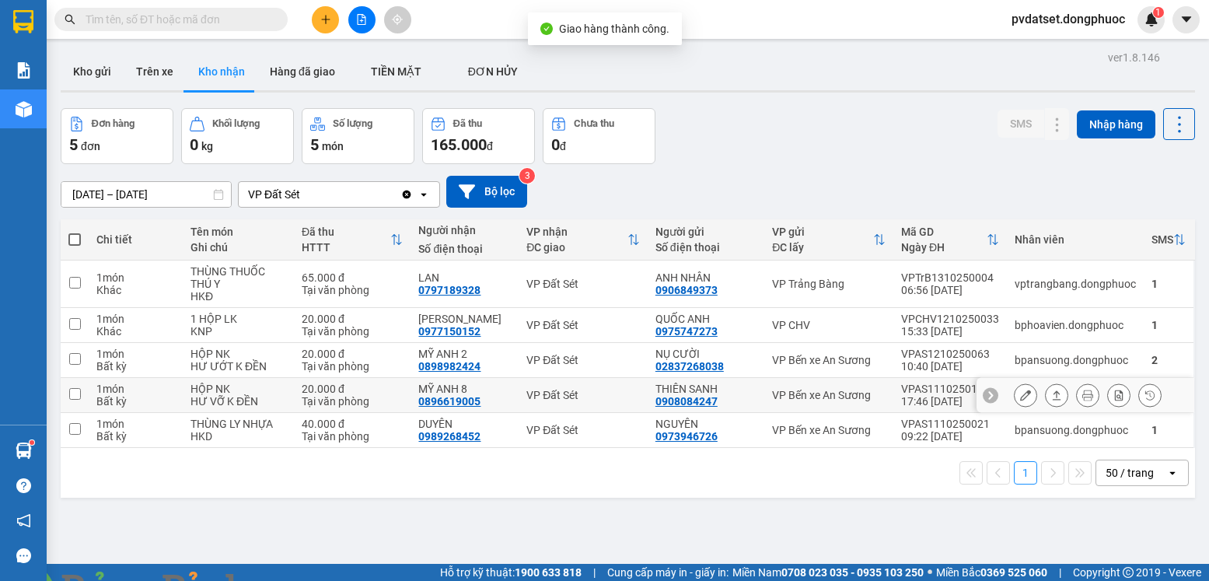
click at [1046, 399] on button at bounding box center [1057, 395] width 22 height 27
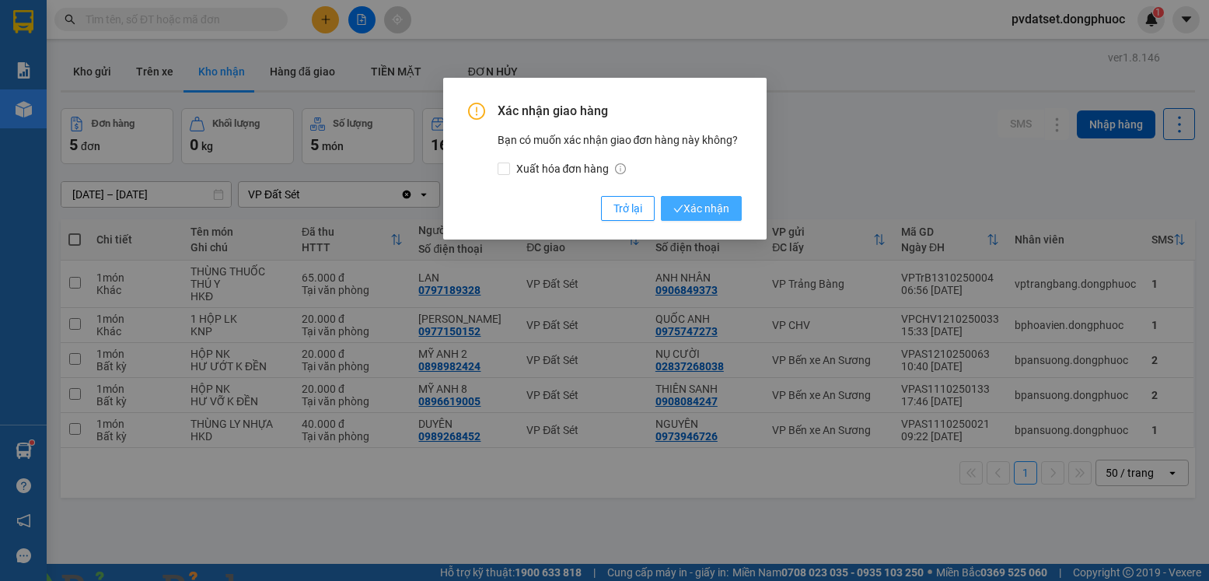
click at [717, 206] on span "Xác nhận" at bounding box center [702, 208] width 56 height 17
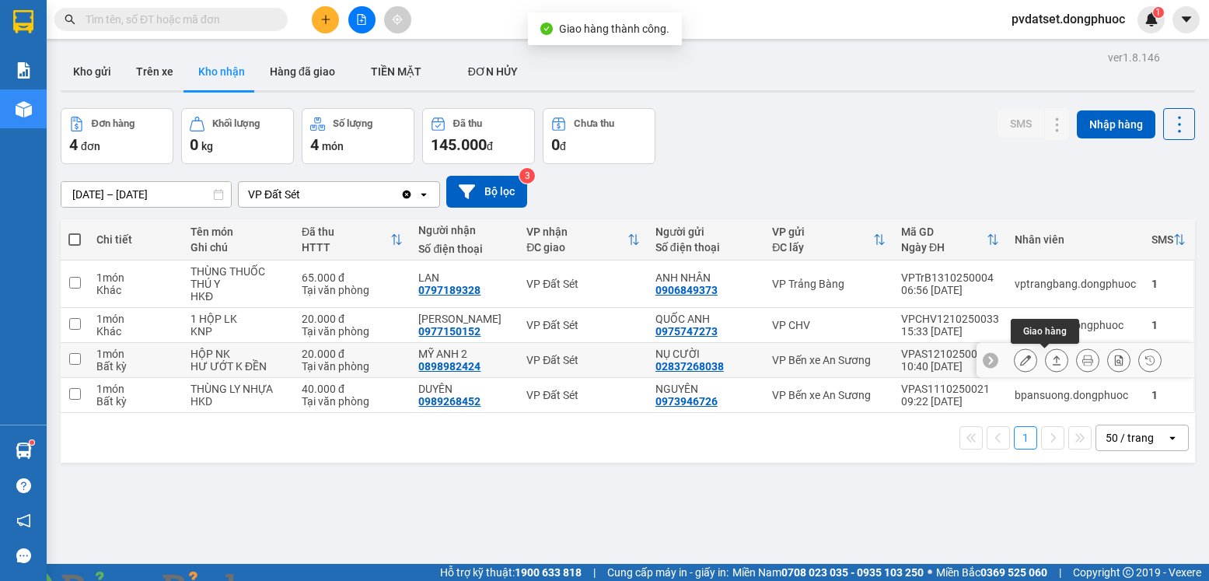
click at [1053, 360] on icon at bounding box center [1057, 359] width 9 height 9
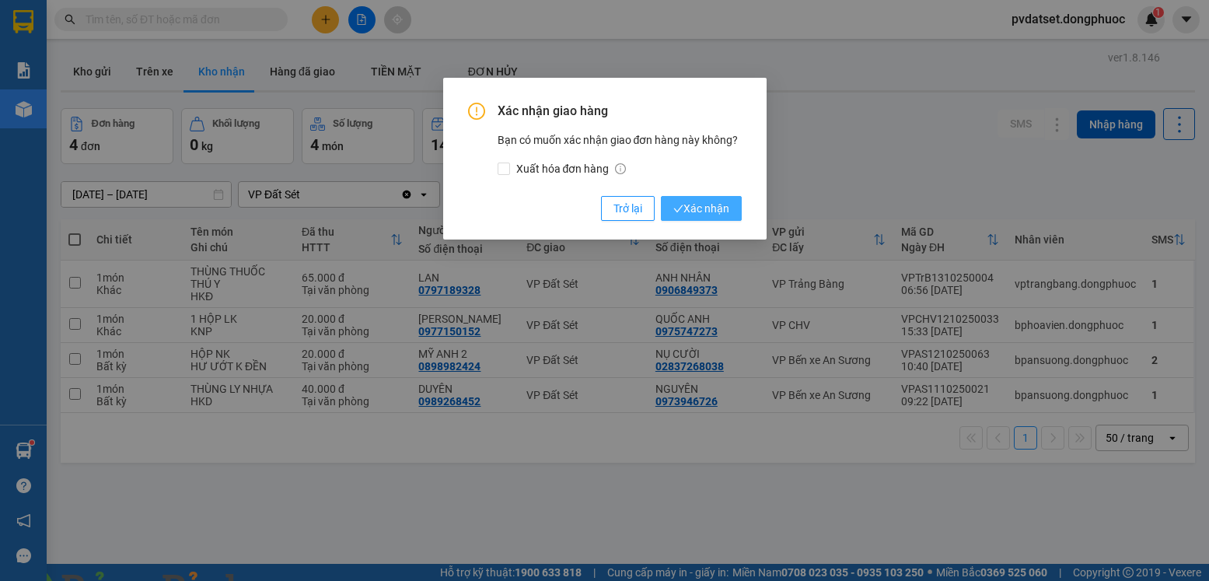
click at [721, 216] on span "Xác nhận" at bounding box center [702, 208] width 56 height 17
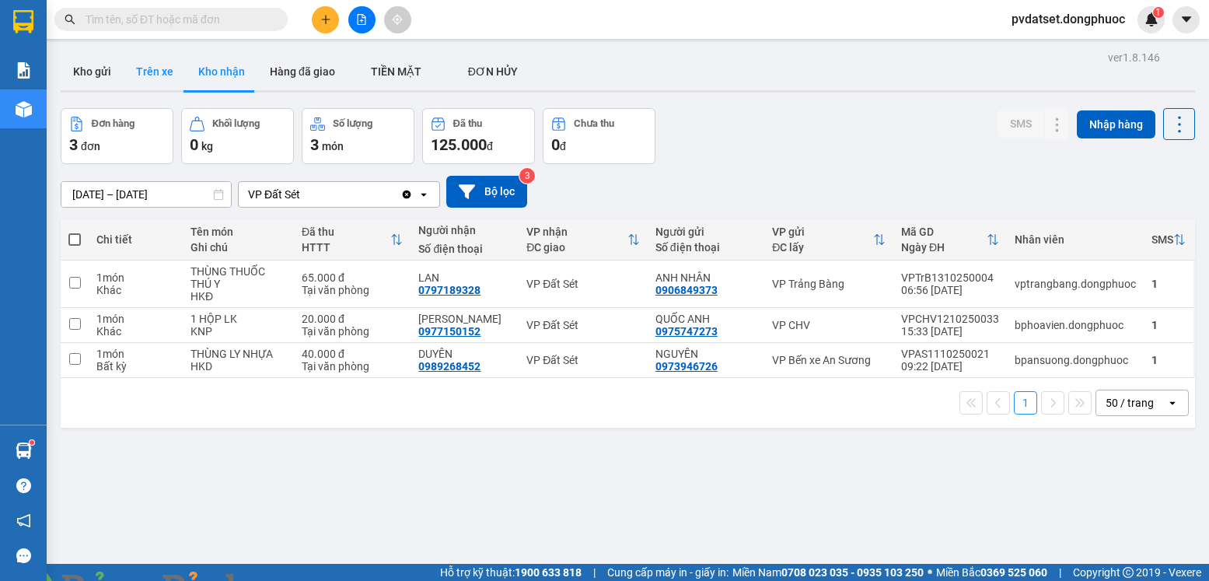
click at [145, 60] on button "Trên xe" at bounding box center [155, 71] width 62 height 37
type input "[DATE] – [DATE]"
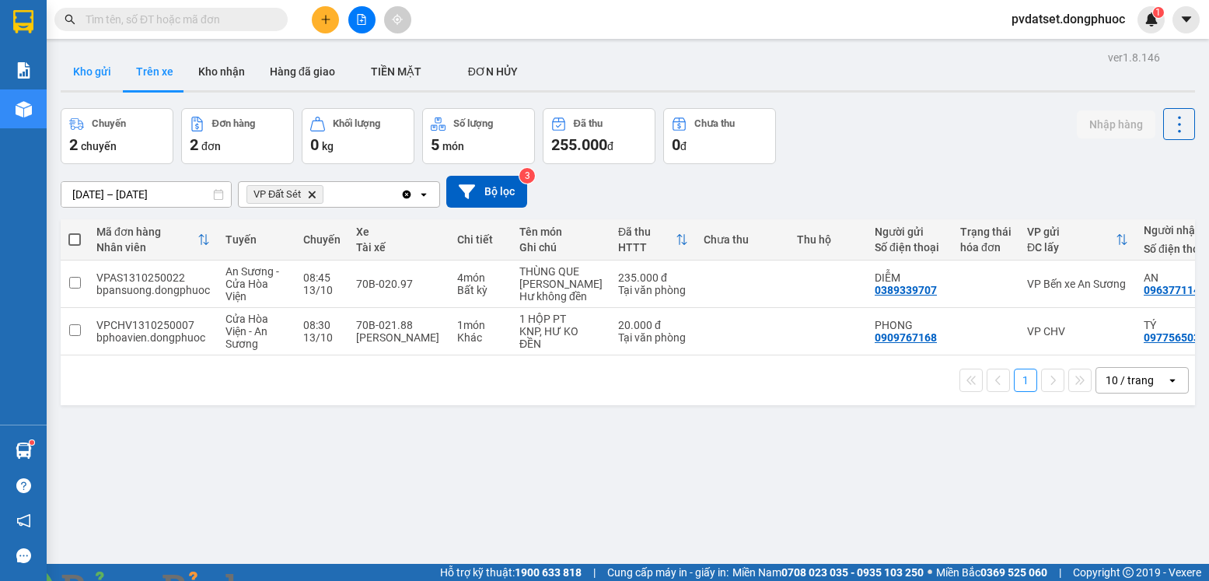
click at [94, 64] on button "Kho gửi" at bounding box center [92, 71] width 63 height 37
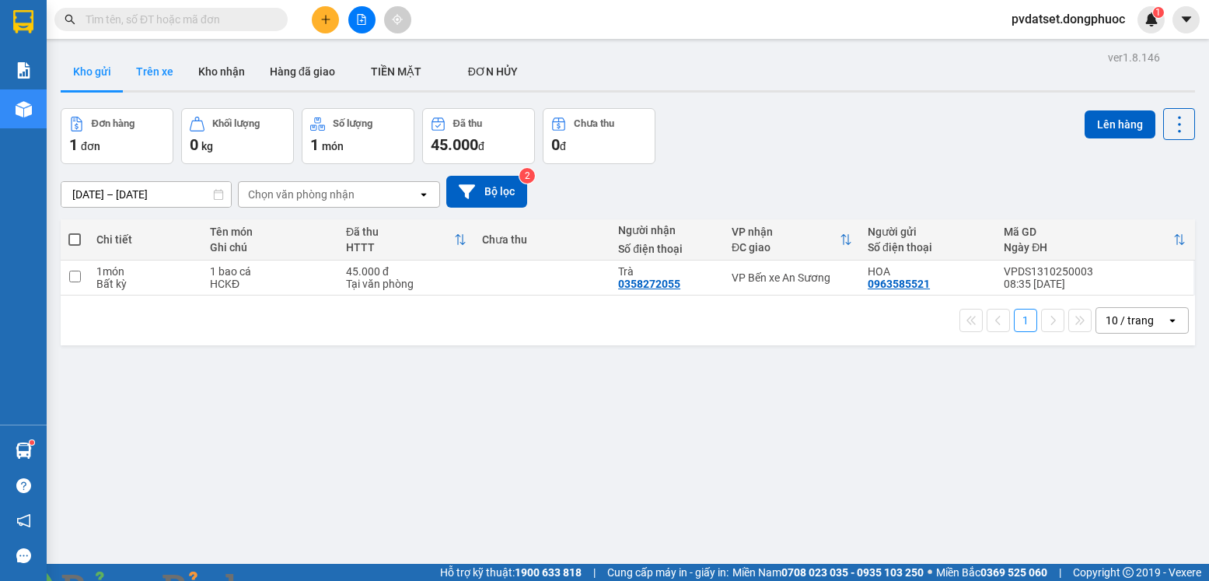
click at [166, 70] on button "Trên xe" at bounding box center [155, 71] width 62 height 37
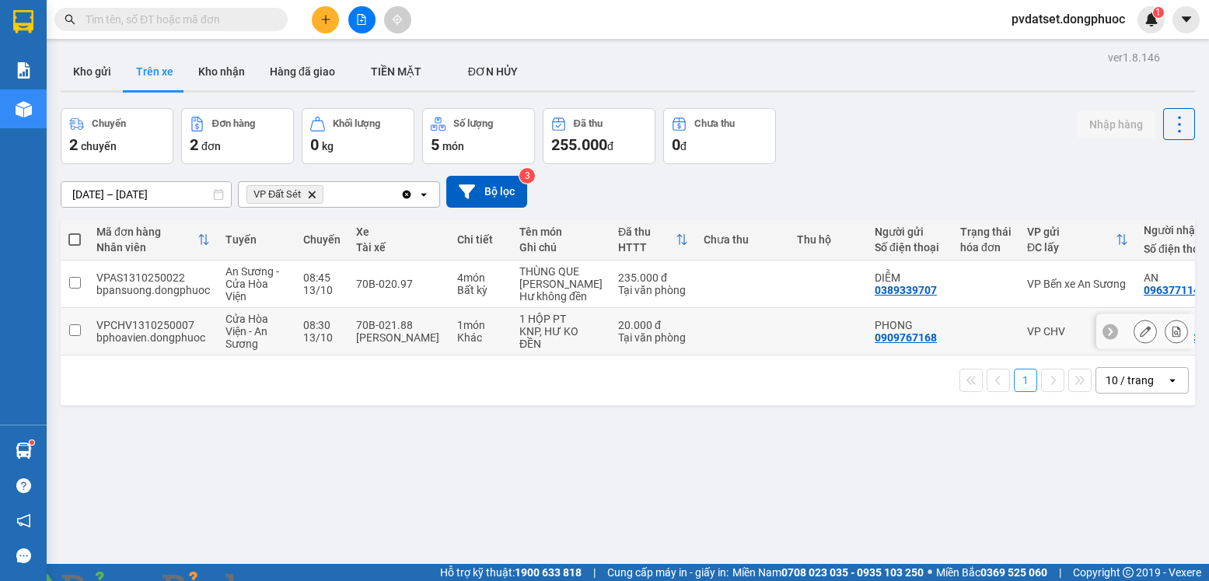
click at [733, 344] on td at bounding box center [742, 331] width 93 height 47
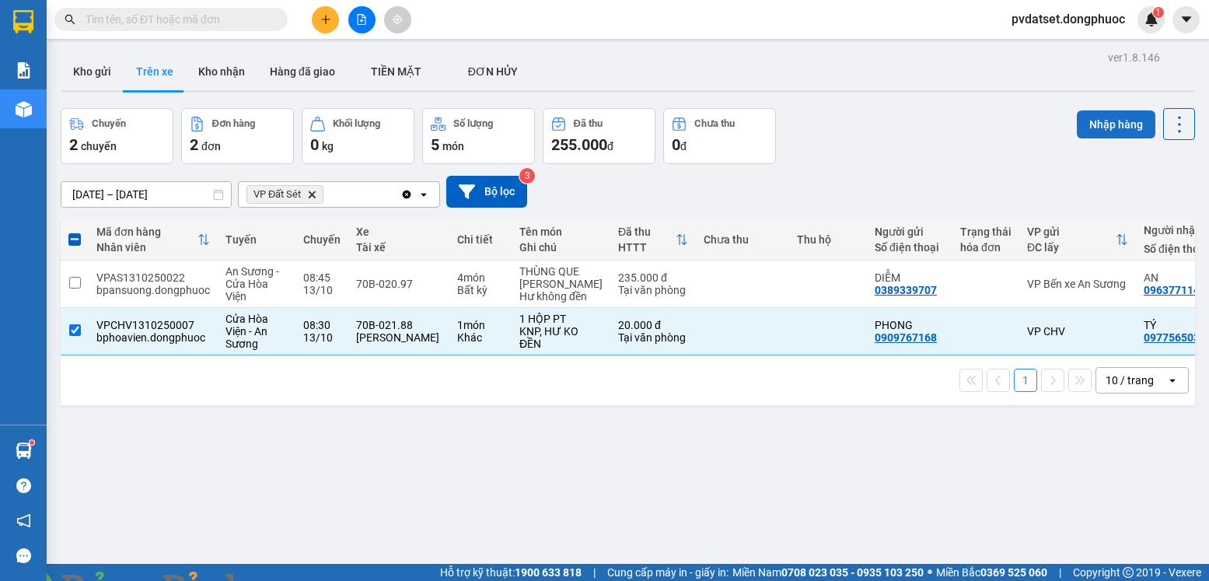
click at [1095, 134] on button "Nhập hàng" at bounding box center [1116, 124] width 79 height 28
click at [286, 580] on img at bounding box center [281, 590] width 9 height 9
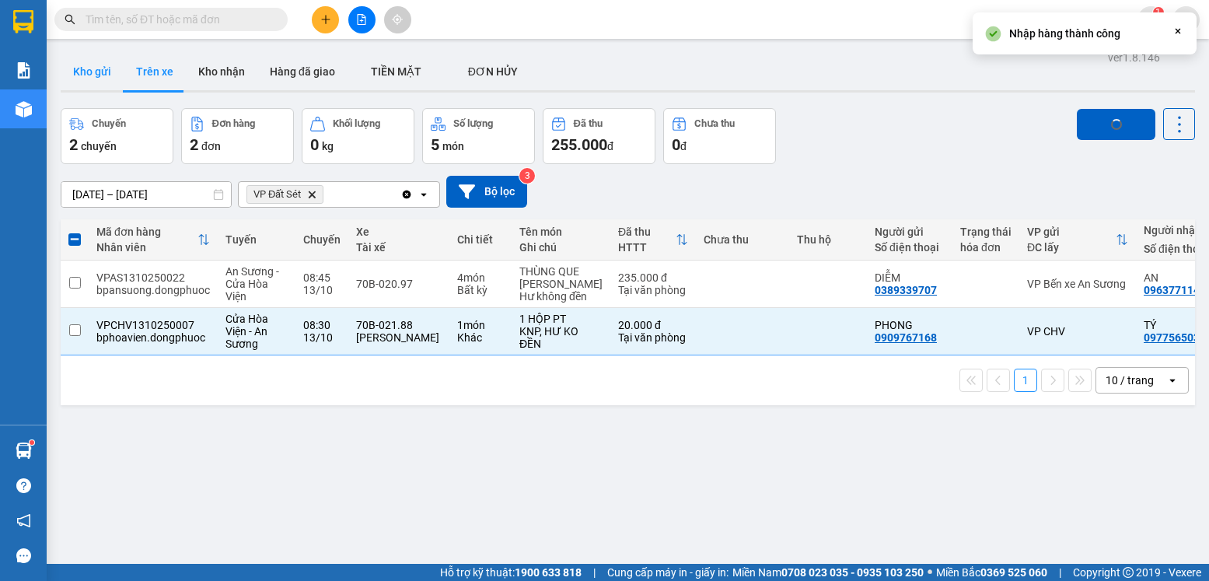
checkbox input "false"
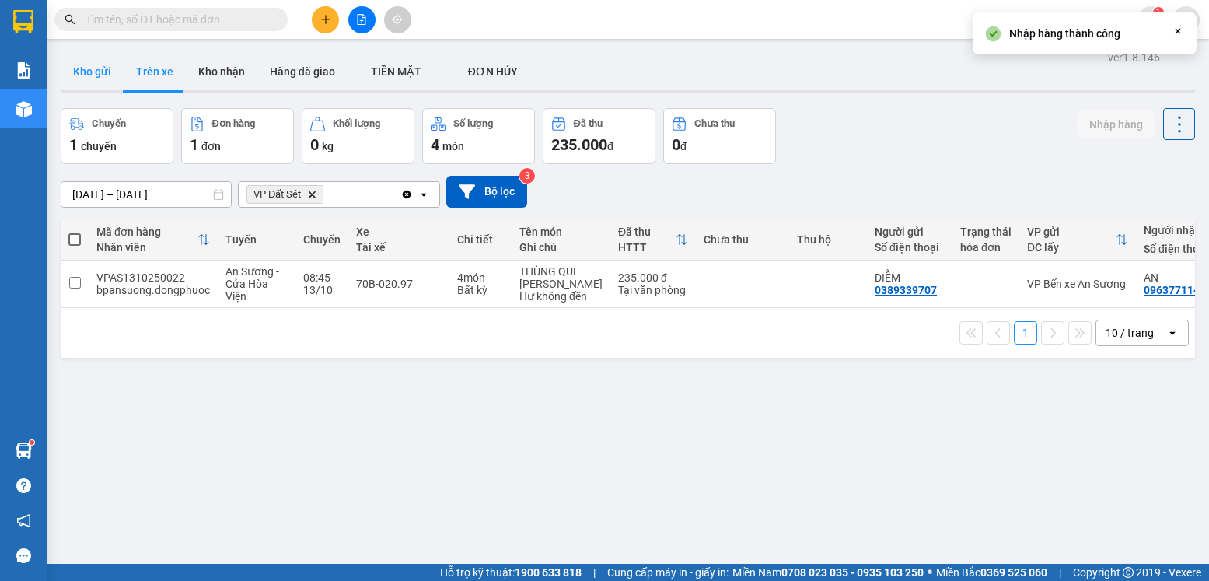
click at [94, 78] on button "Kho gửi" at bounding box center [92, 71] width 63 height 37
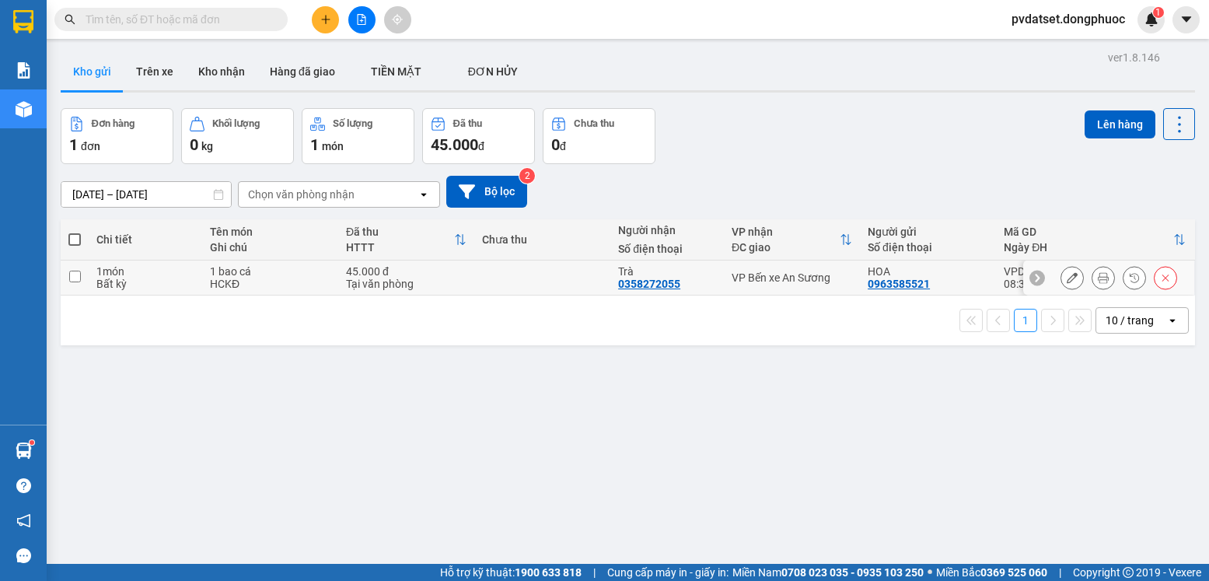
click at [737, 272] on div "VP Bến xe An Sương" at bounding box center [792, 277] width 121 height 12
checkbox input "true"
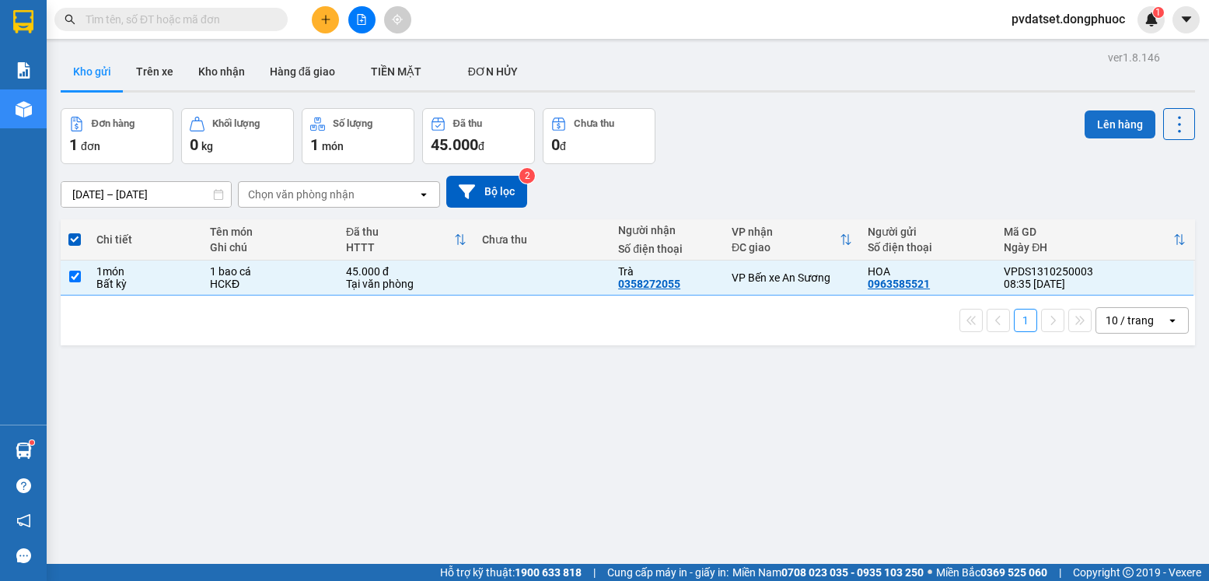
click at [1094, 128] on button "Lên hàng" at bounding box center [1120, 124] width 71 height 28
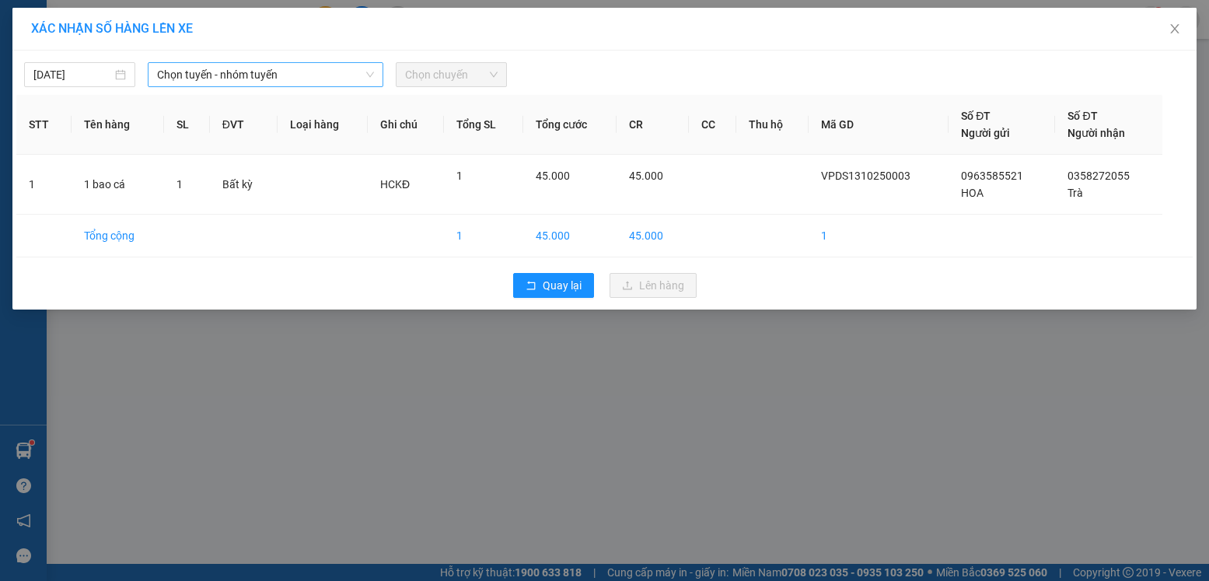
click at [245, 75] on span "Chọn tuyến - nhóm tuyến" at bounding box center [265, 74] width 217 height 23
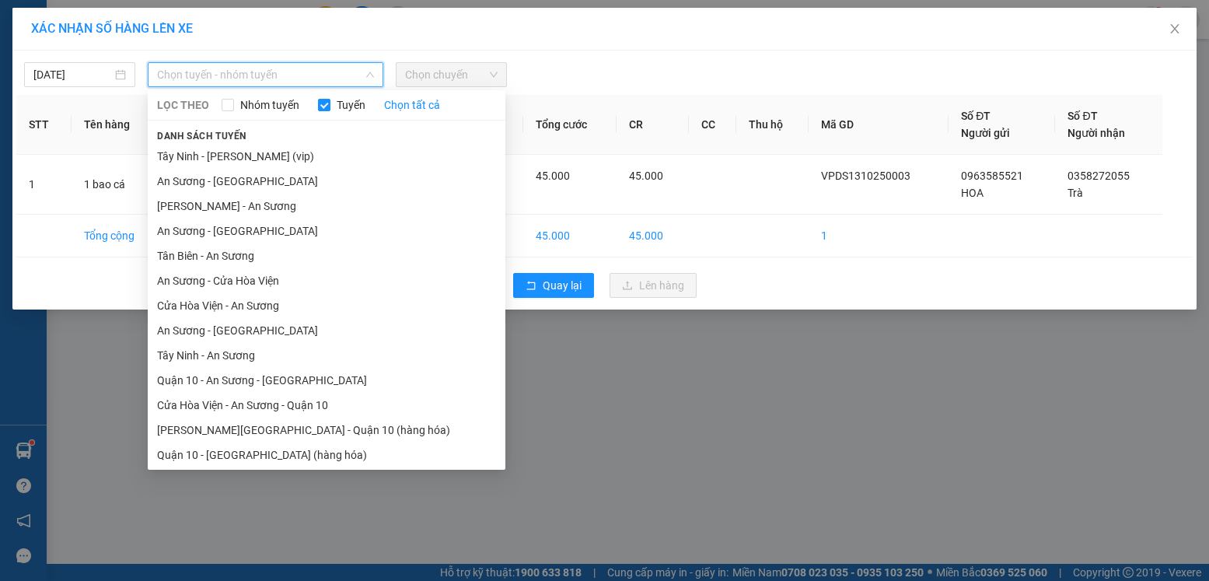
click at [228, 306] on li "Cửa Hòa Viện - An Sương" at bounding box center [327, 305] width 358 height 25
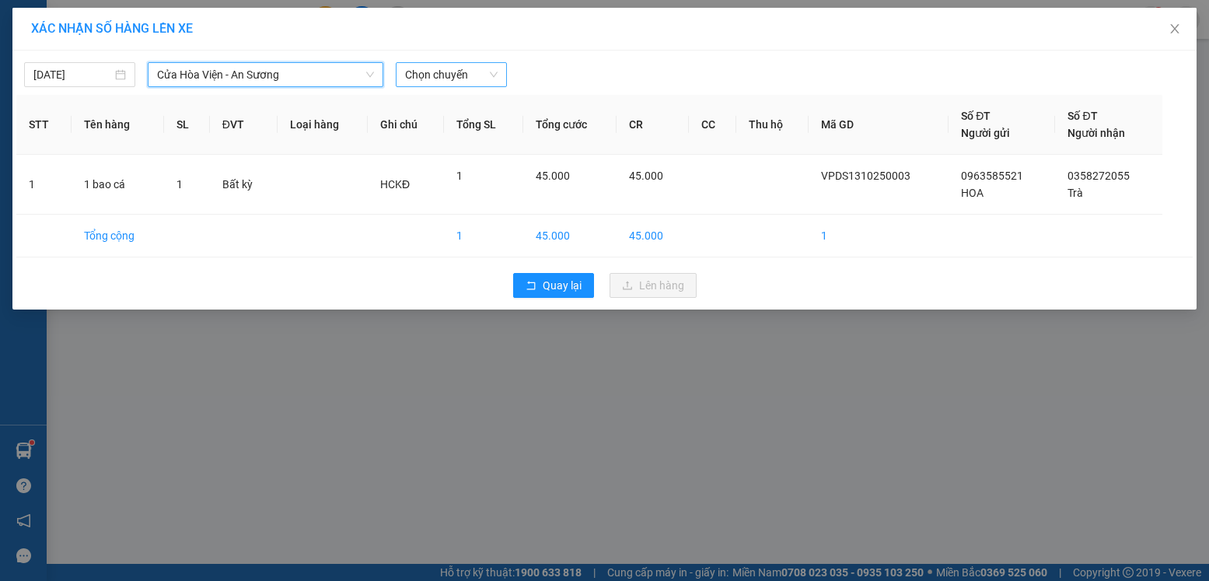
click at [492, 68] on span "Chọn chuyến" at bounding box center [451, 74] width 93 height 23
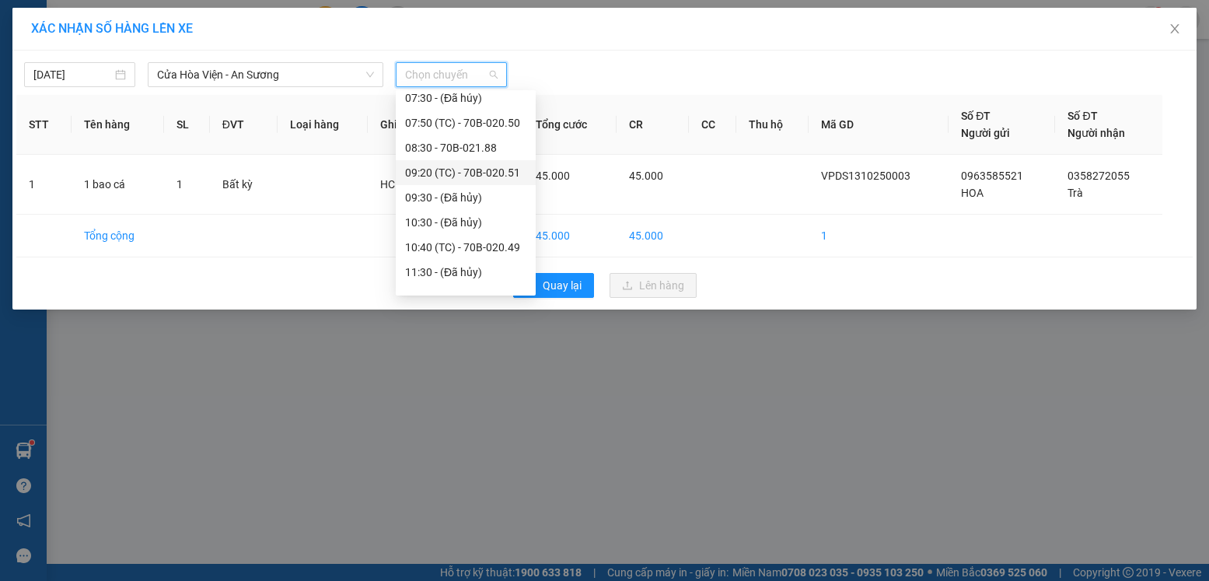
scroll to position [78, 0]
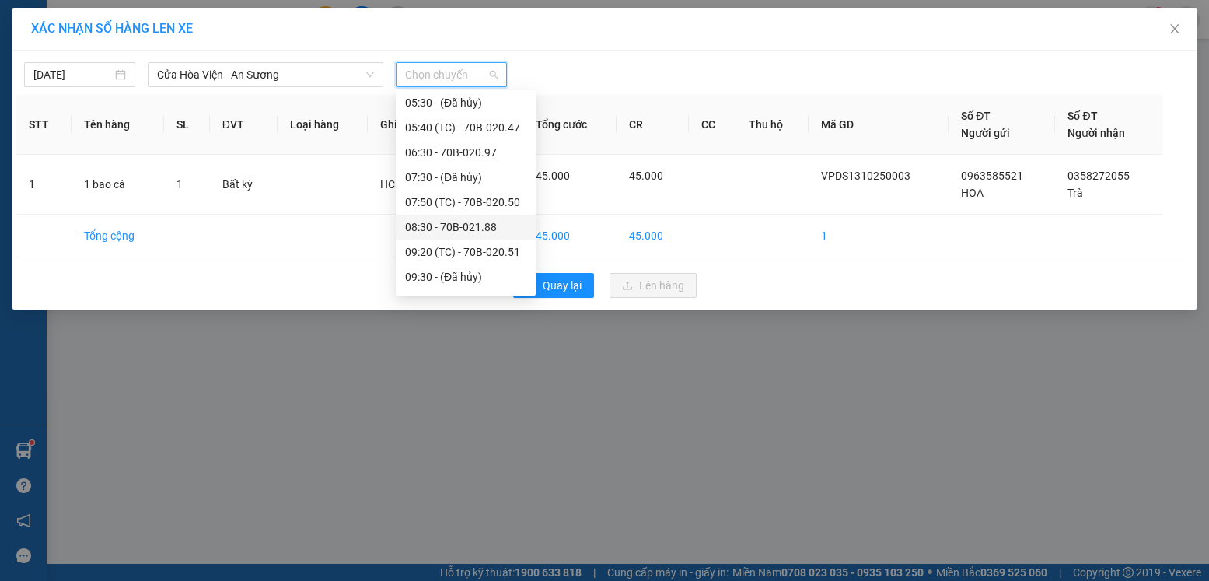
click at [469, 225] on div "08:30 - 70B-021.88" at bounding box center [465, 227] width 121 height 17
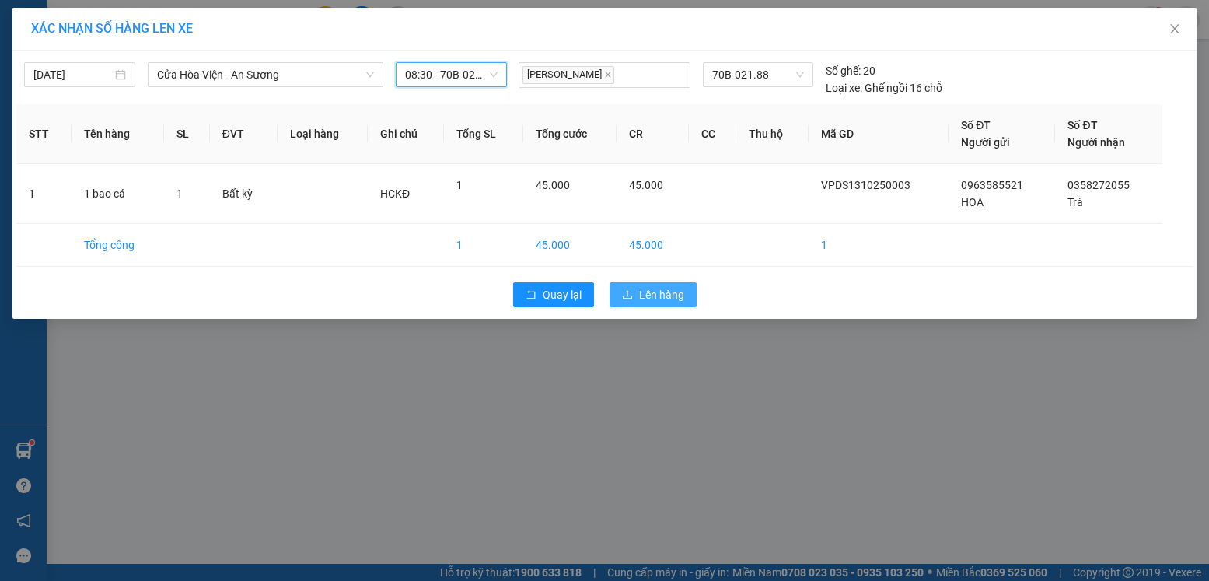
click at [659, 298] on span "Lên hàng" at bounding box center [661, 294] width 45 height 17
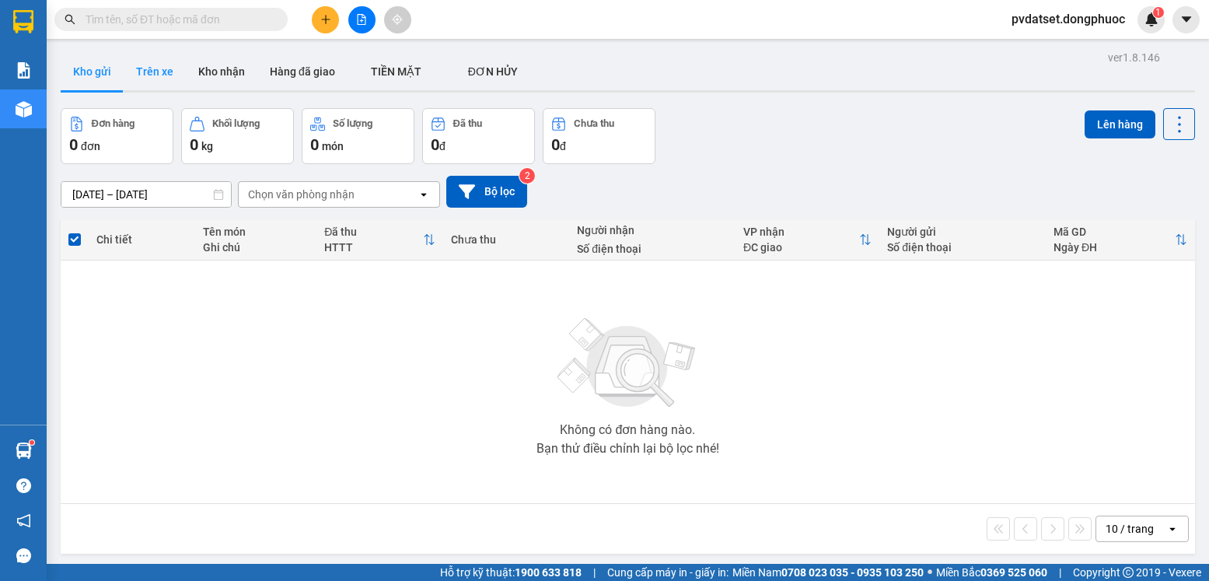
click at [157, 70] on button "Trên xe" at bounding box center [155, 71] width 62 height 37
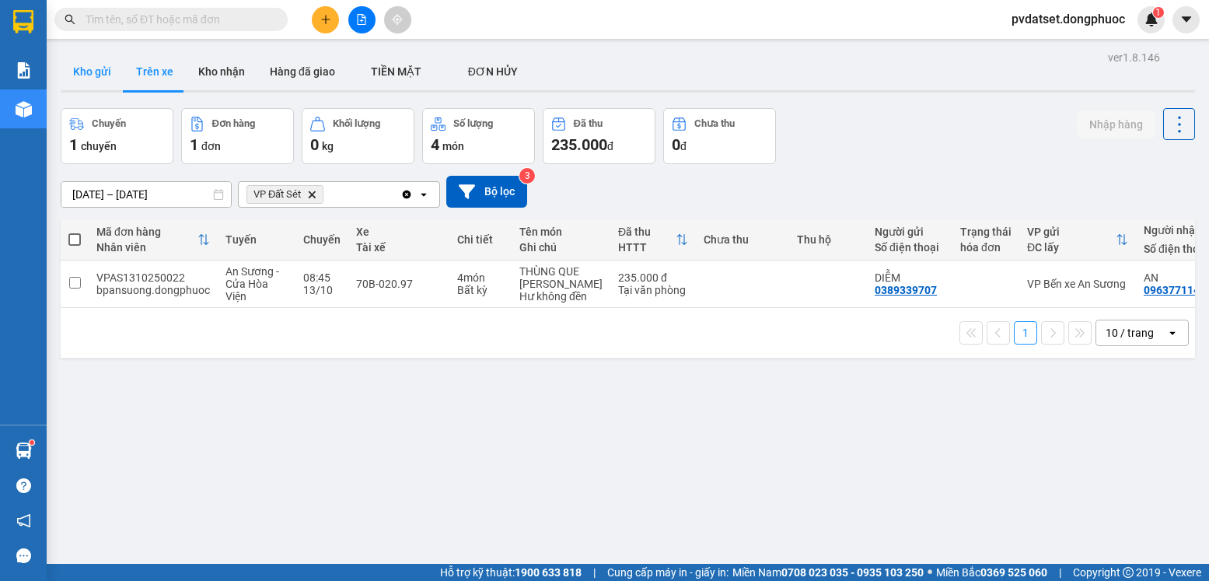
click at [91, 79] on button "Kho gửi" at bounding box center [92, 71] width 63 height 37
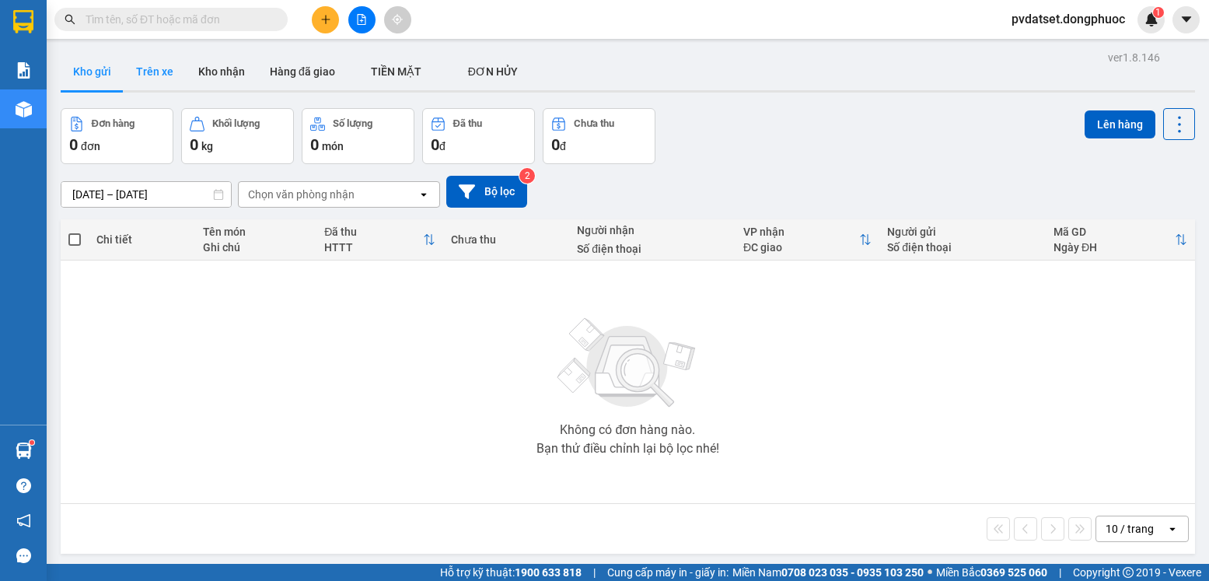
click at [171, 70] on button "Trên xe" at bounding box center [155, 71] width 62 height 37
click at [169, 70] on button "Trên xe" at bounding box center [155, 71] width 62 height 37
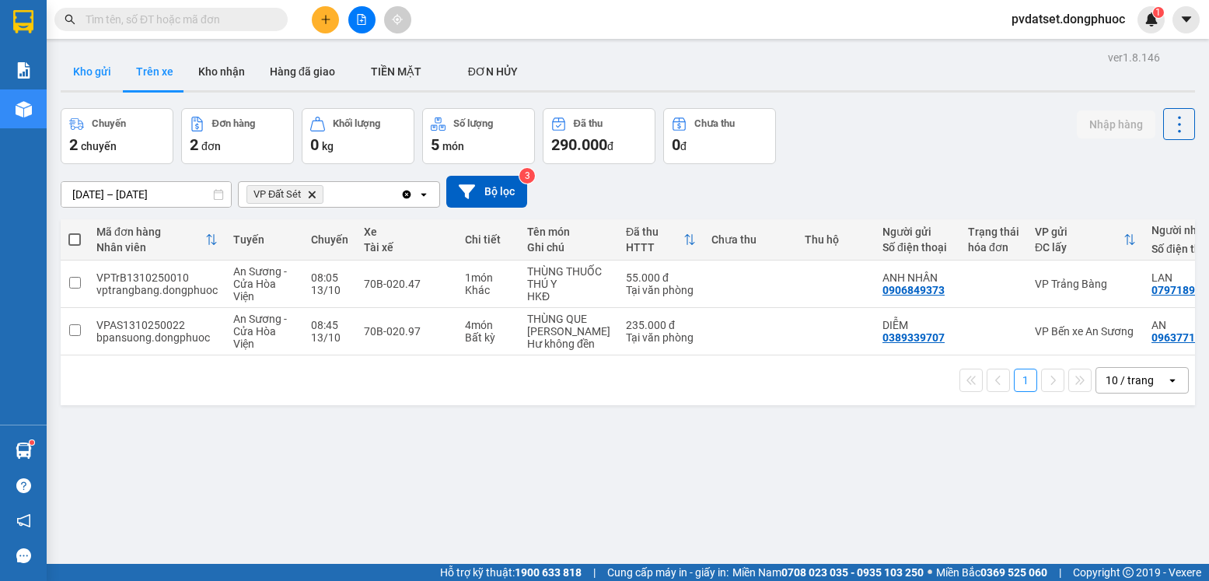
click at [93, 66] on button "Kho gửi" at bounding box center [92, 71] width 63 height 37
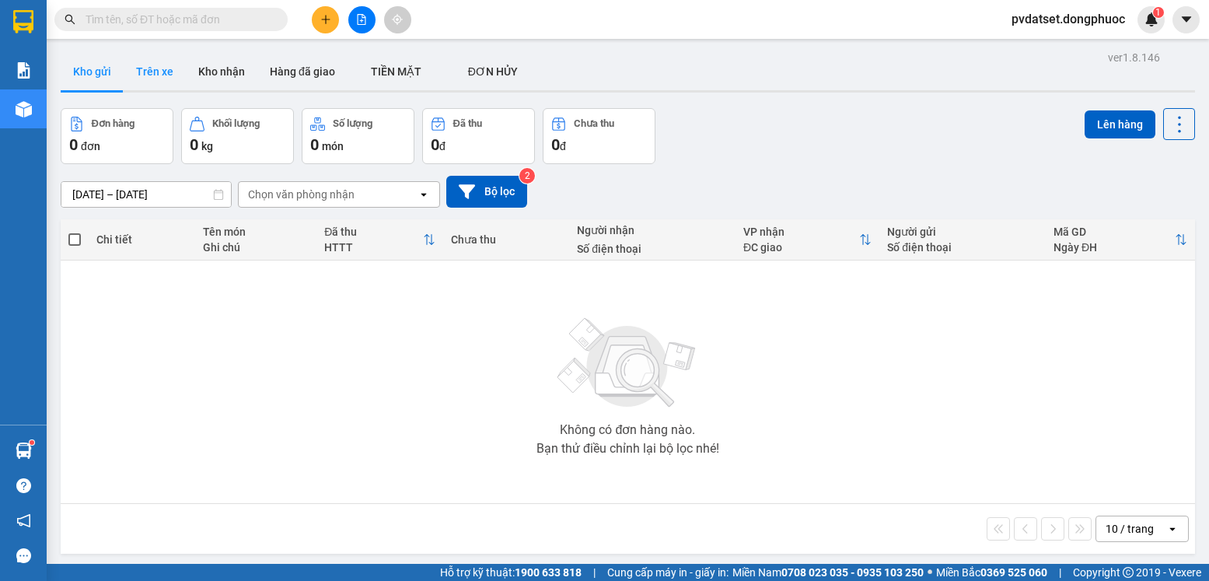
click at [153, 74] on button "Trên xe" at bounding box center [155, 71] width 62 height 37
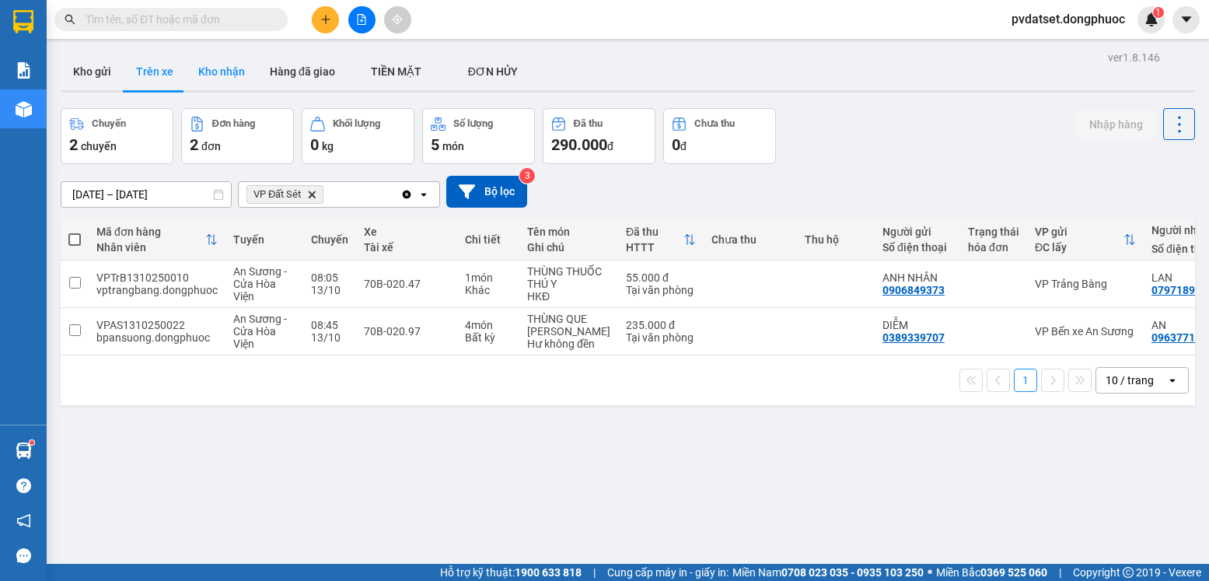
click at [211, 80] on button "Kho nhận" at bounding box center [222, 71] width 72 height 37
type input "[DATE] – [DATE]"
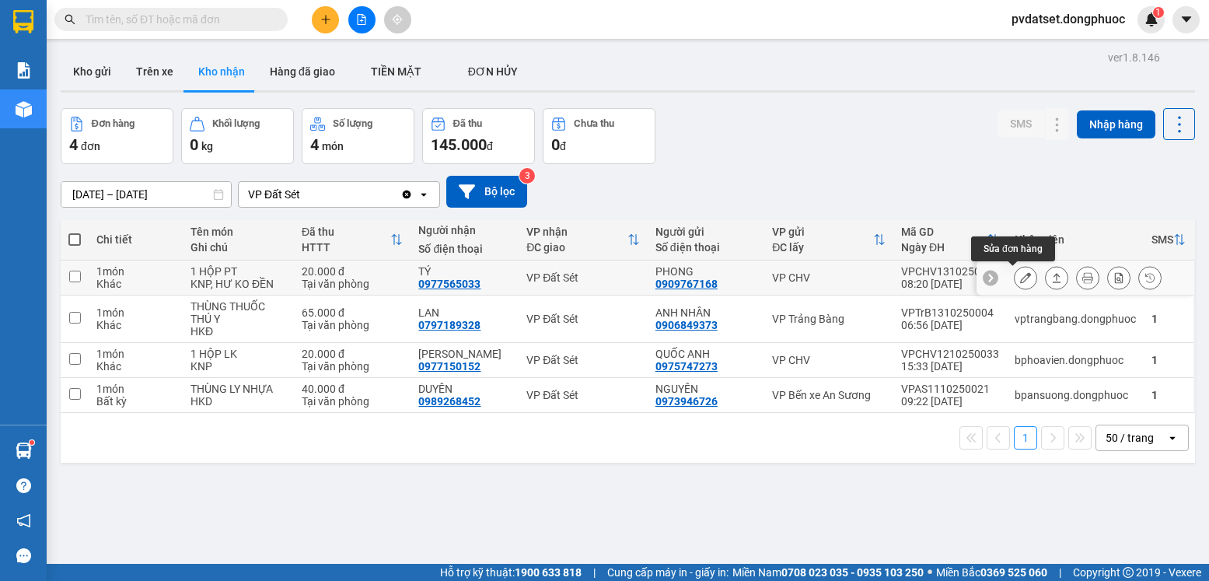
click at [1020, 281] on icon at bounding box center [1025, 277] width 11 height 11
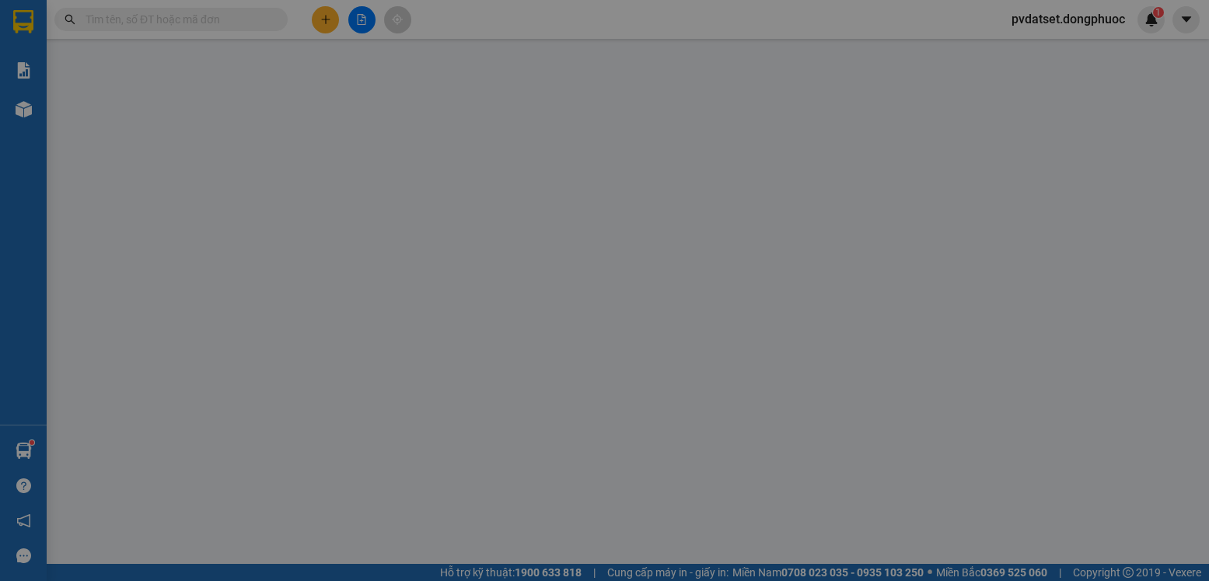
type input "0909767168"
type input "PHONG"
type input "0977565033"
type input "TÝ"
type input "20.000"
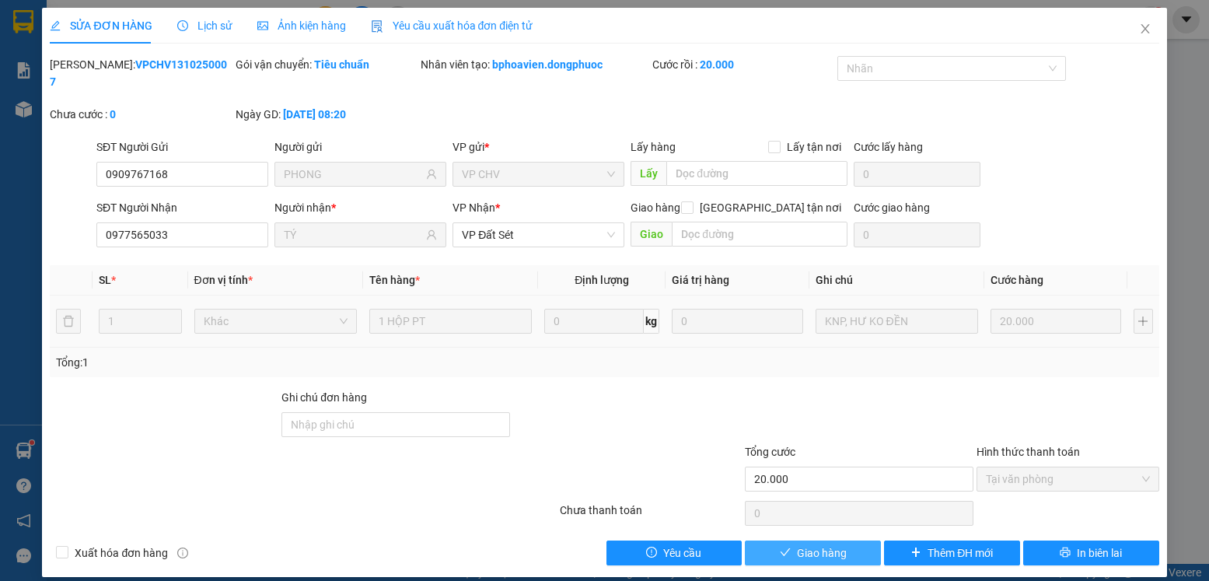
click at [826, 544] on span "Giao hàng" at bounding box center [822, 552] width 50 height 17
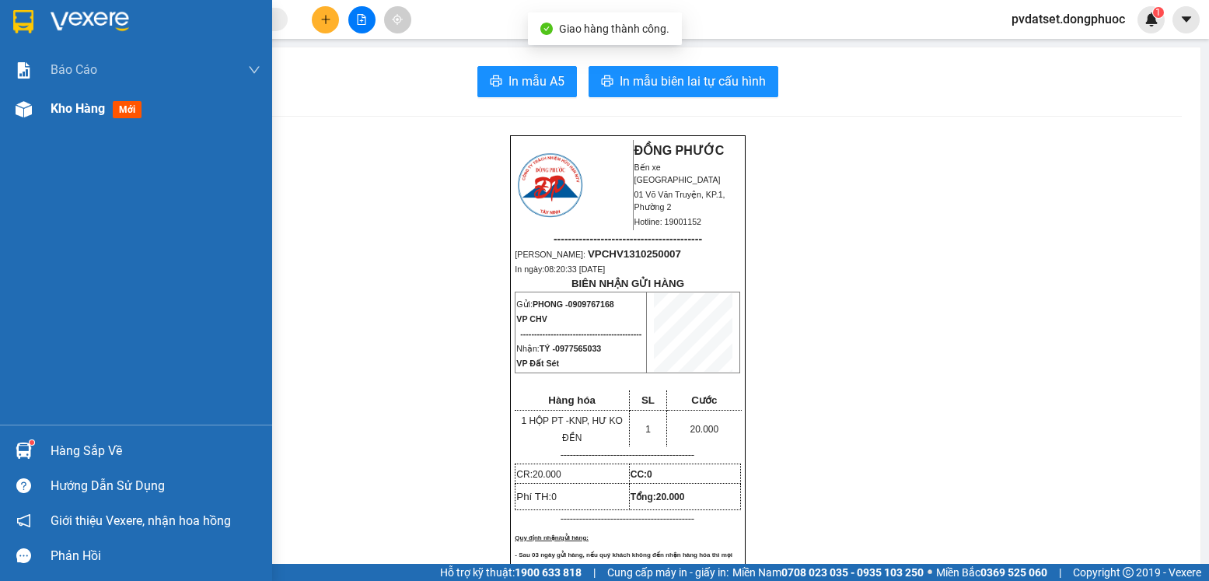
click at [62, 111] on span "Kho hàng" at bounding box center [78, 108] width 54 height 15
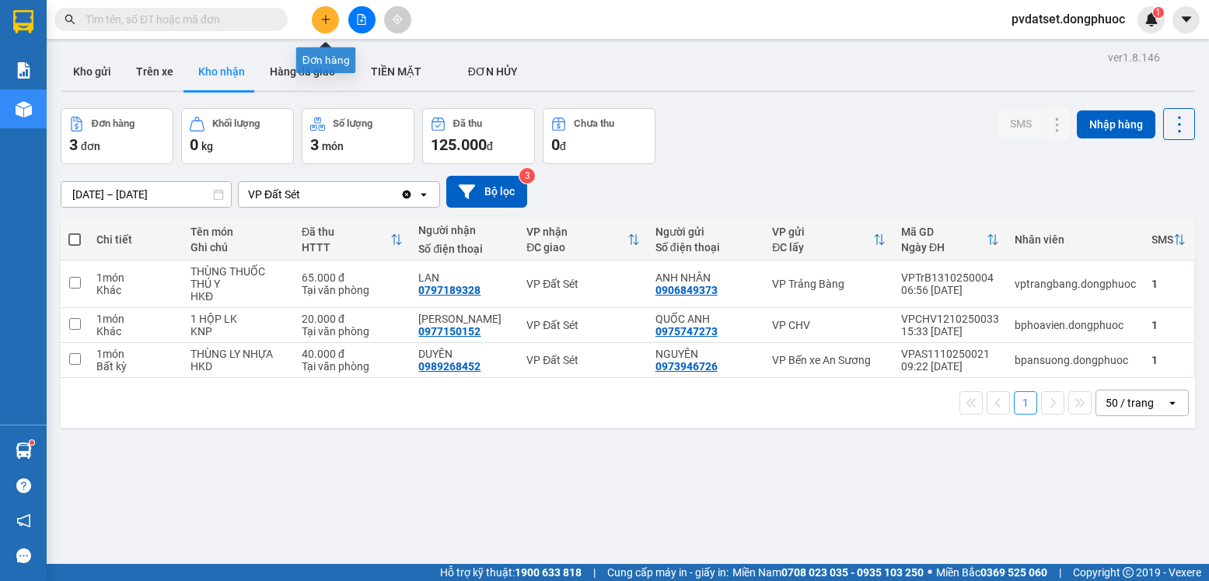
click at [322, 20] on icon "plus" at bounding box center [325, 19] width 11 height 11
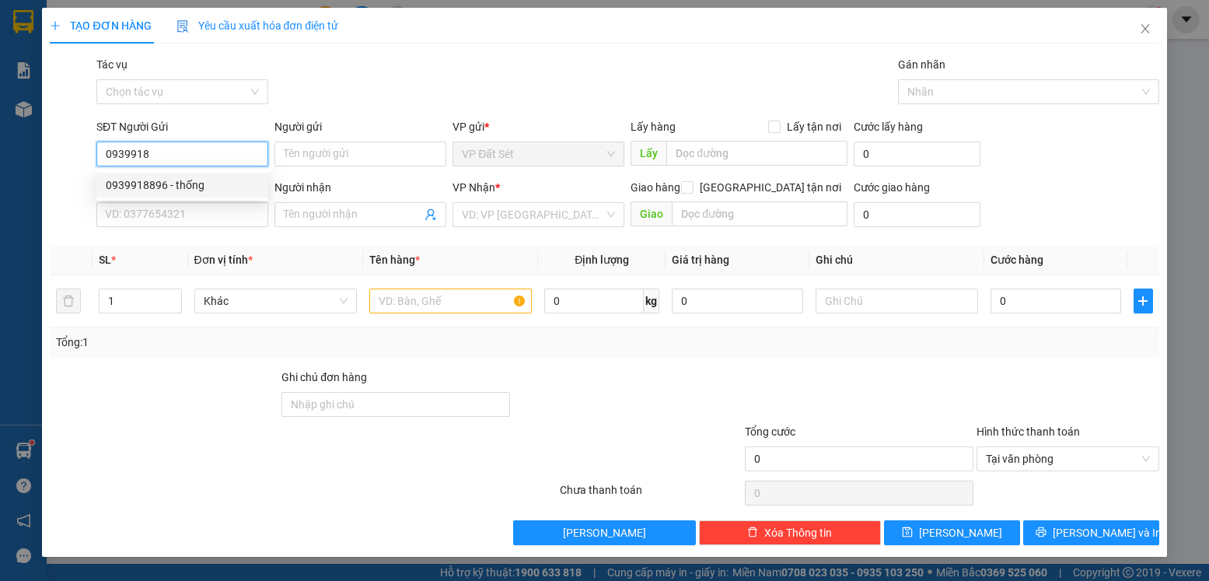
click at [193, 182] on div "0939918896 - thống" at bounding box center [182, 185] width 153 height 17
type input "0939918896"
type input "thống"
type input "0358272055"
type input "Trà"
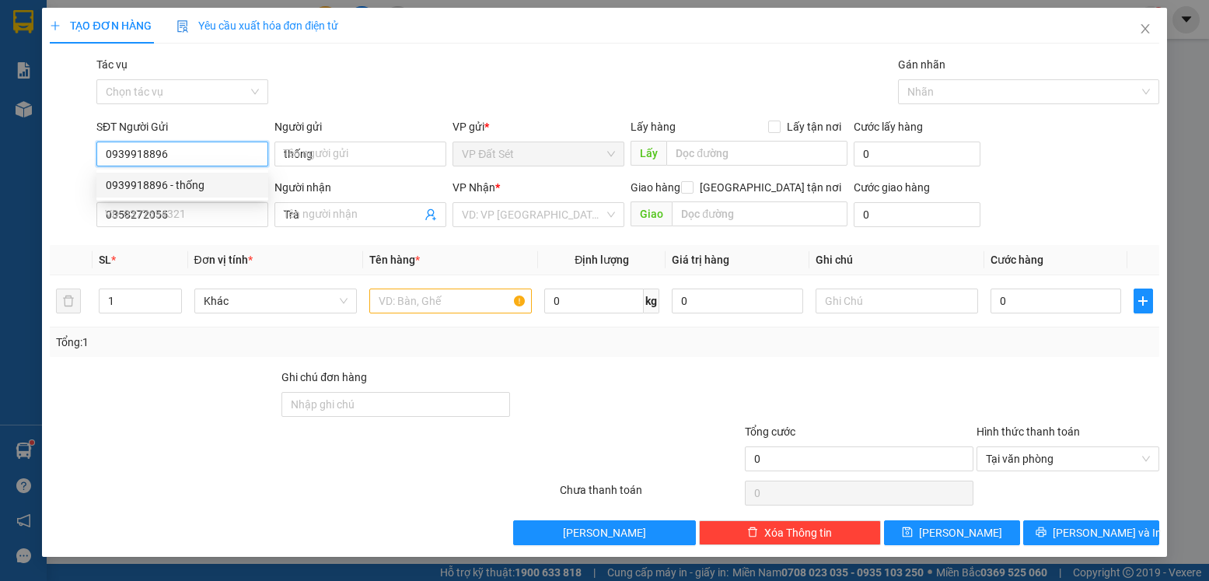
type input "20.000"
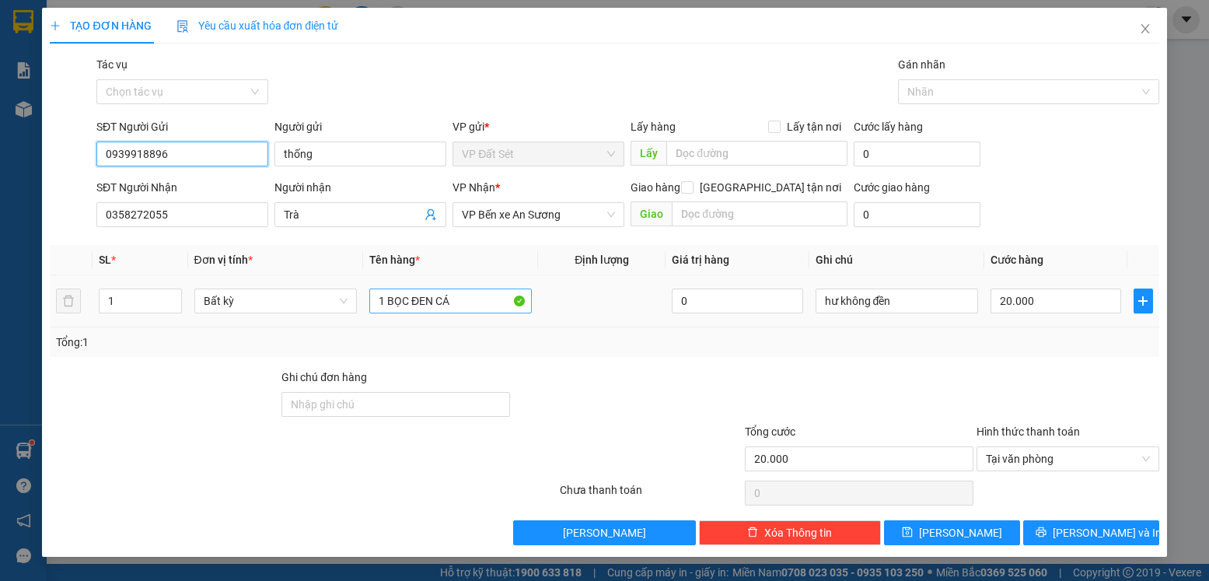
type input "0939918896"
click at [471, 304] on input "1 BỌC ĐEN CÁ" at bounding box center [450, 301] width 163 height 25
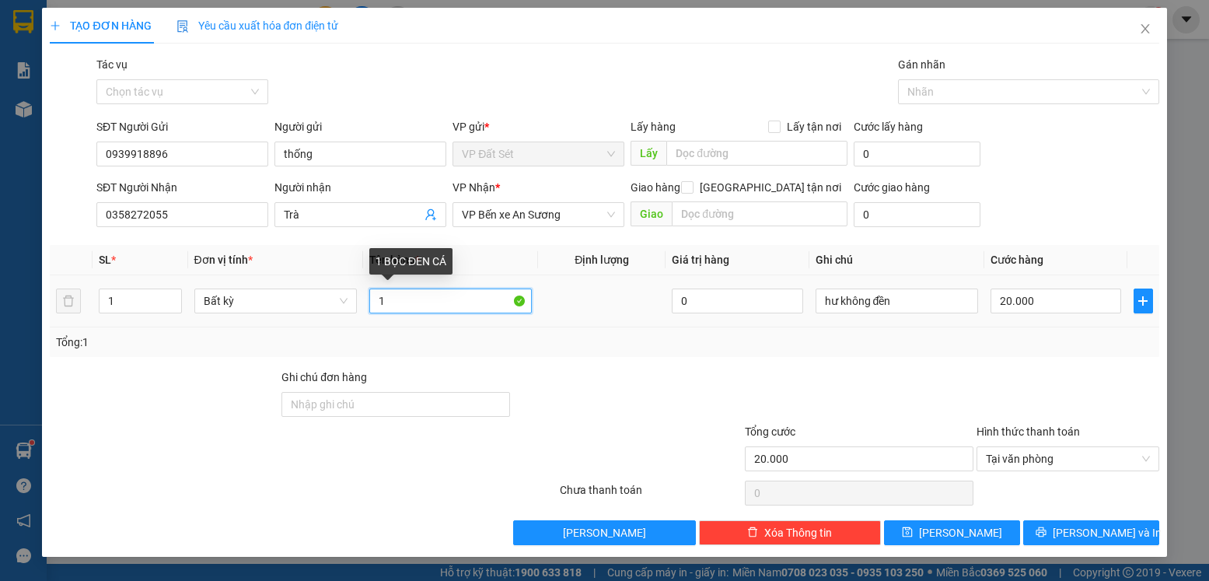
type input "1"
type input "2"
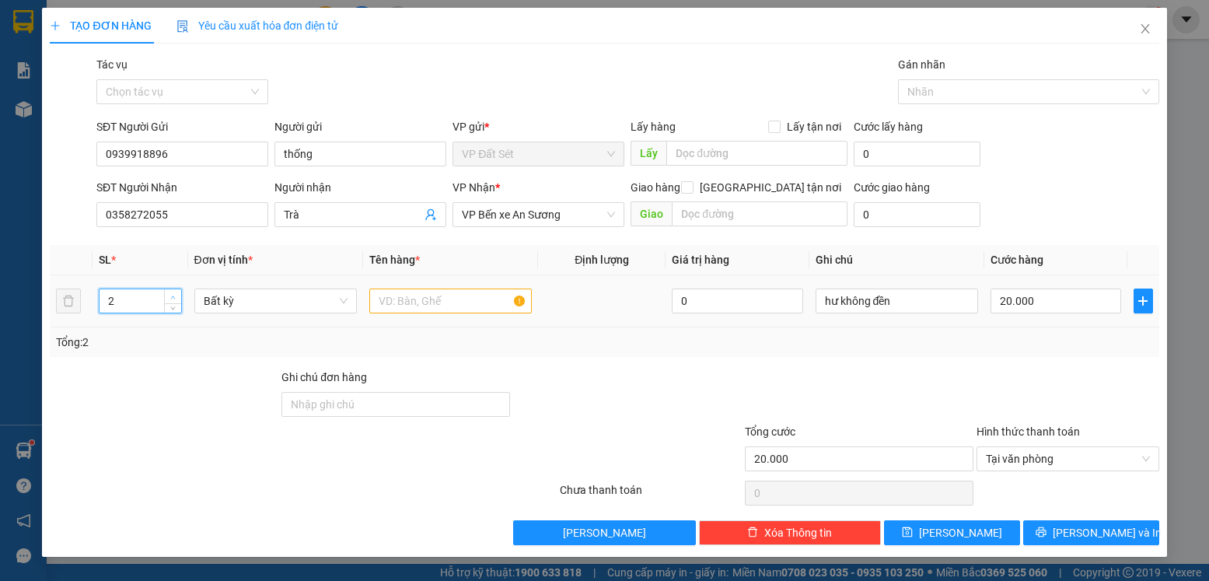
click at [176, 296] on icon "up" at bounding box center [172, 297] width 5 height 5
drag, startPoint x: 445, startPoint y: 302, endPoint x: 505, endPoint y: 303, distance: 59.9
click at [446, 303] on input "text" at bounding box center [450, 301] width 163 height 25
type input "0"
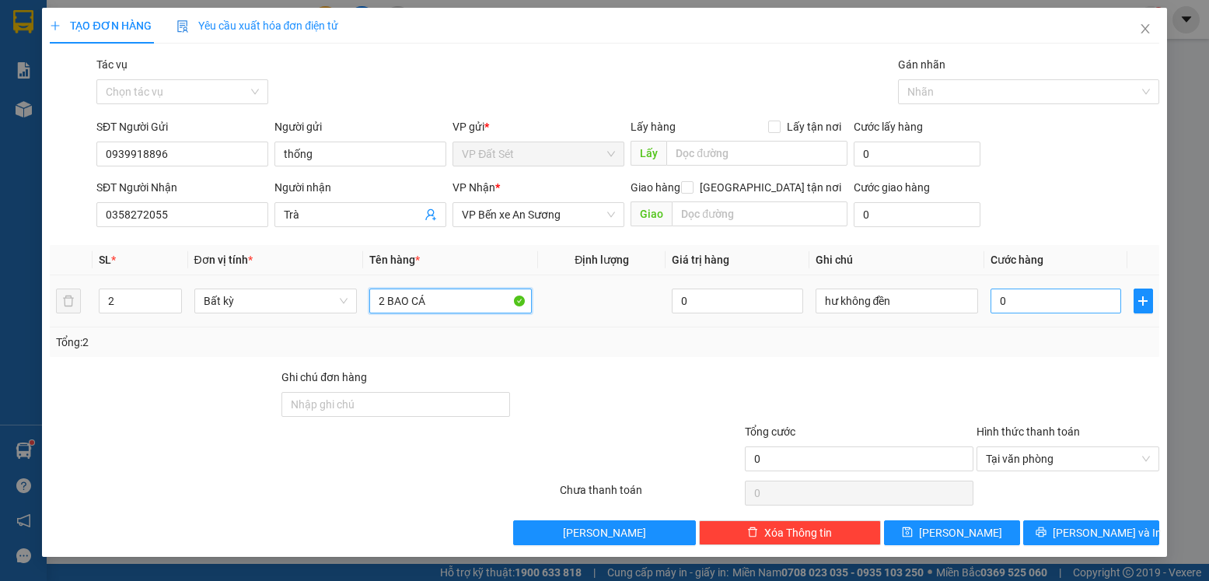
type input "2 BAO CÁ"
click at [1059, 304] on input "0" at bounding box center [1056, 301] width 131 height 25
type input "7"
type input "75"
type input "750"
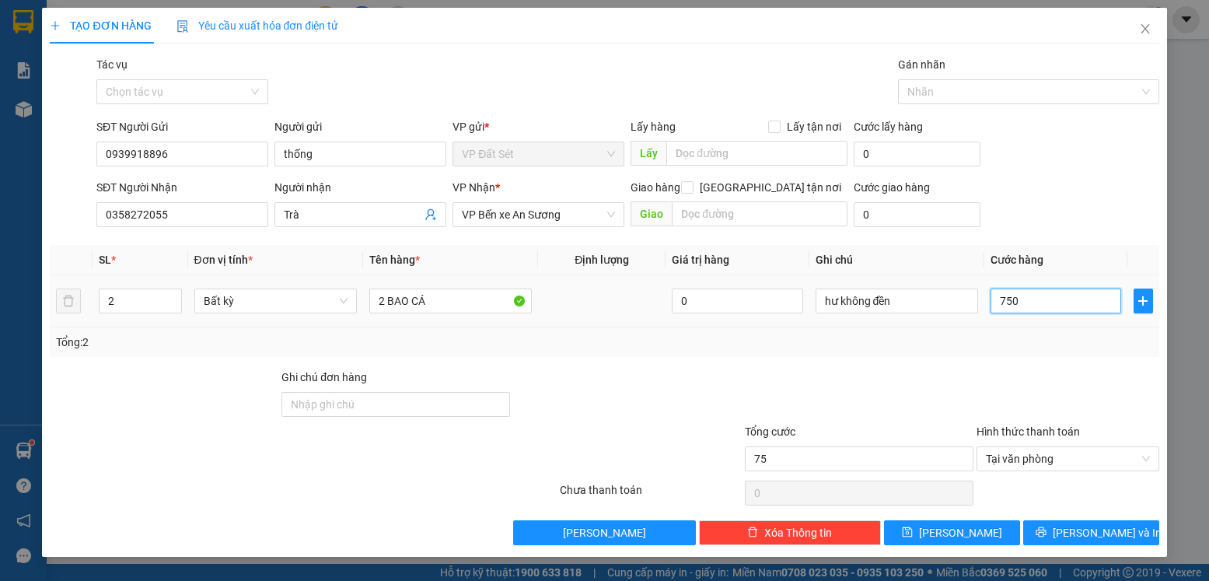
type input "750"
type input "7.500"
type input "75.000"
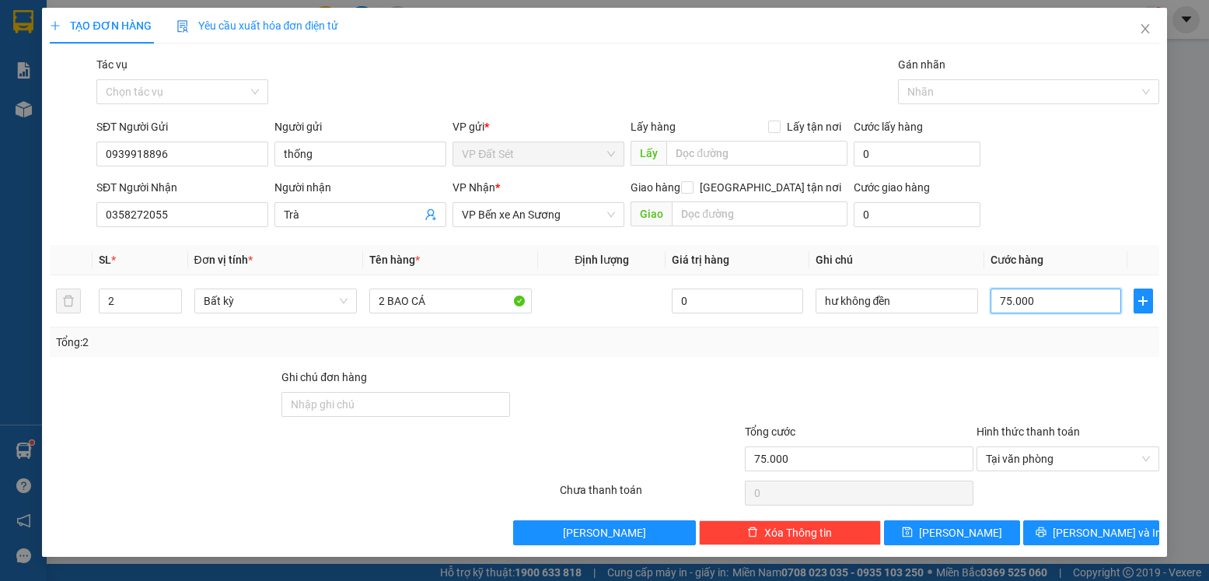
type input "75.000"
click at [747, 304] on input "0" at bounding box center [737, 301] width 131 height 25
click at [684, 304] on input "0HKĐ" at bounding box center [737, 301] width 131 height 25
click at [685, 301] on input "0HKĐ" at bounding box center [737, 301] width 131 height 25
type input "0"
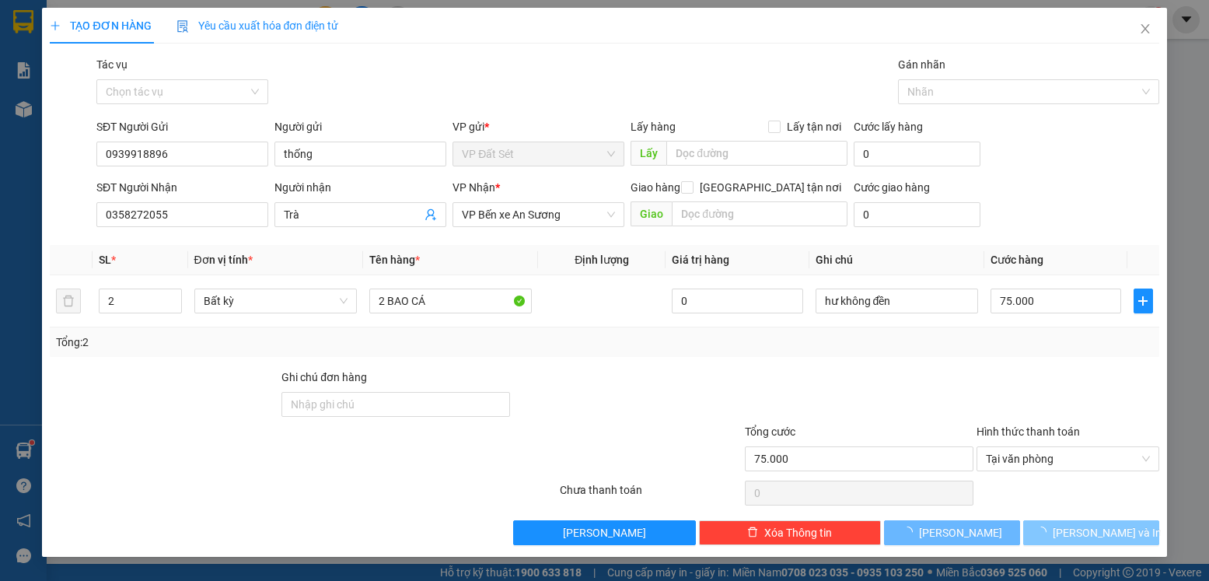
click at [1100, 535] on span "[PERSON_NAME] và In" at bounding box center [1107, 532] width 109 height 17
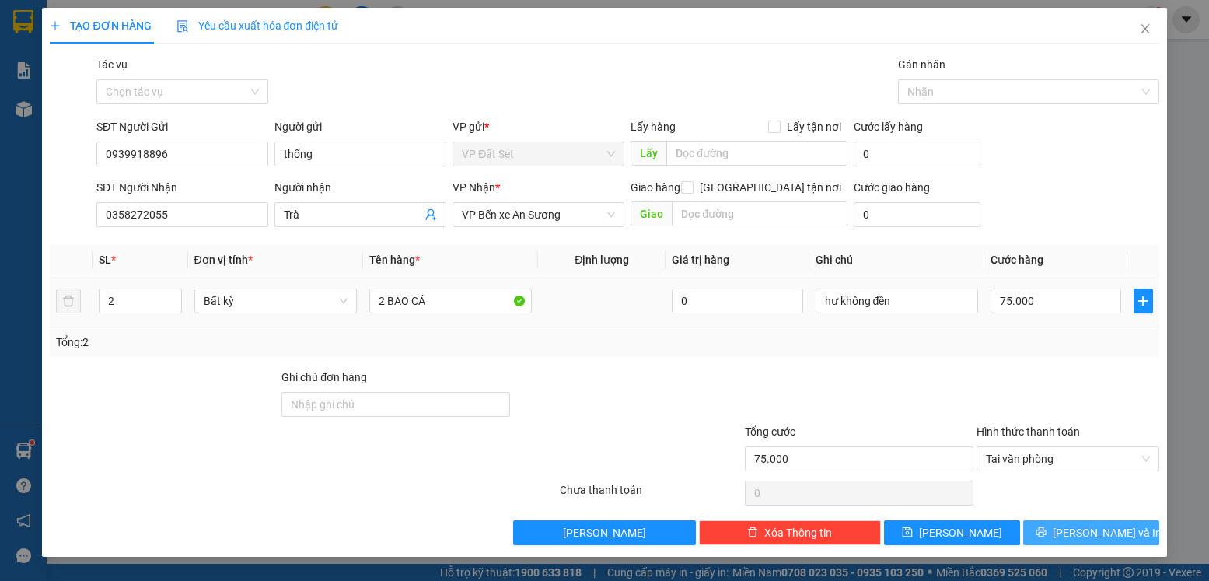
type input "0"
click at [1103, 532] on span "[PERSON_NAME] và In" at bounding box center [1107, 532] width 109 height 17
click at [1045, 299] on input "0" at bounding box center [1056, 301] width 131 height 25
type input "7"
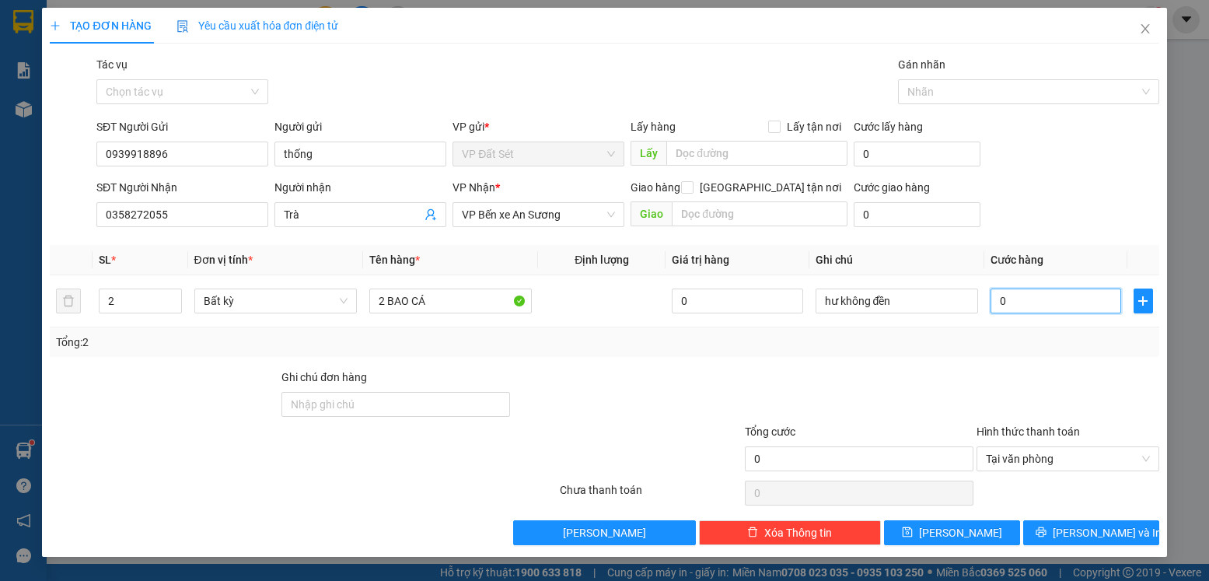
type input "7"
type input "75"
type input "750"
type input "7.500"
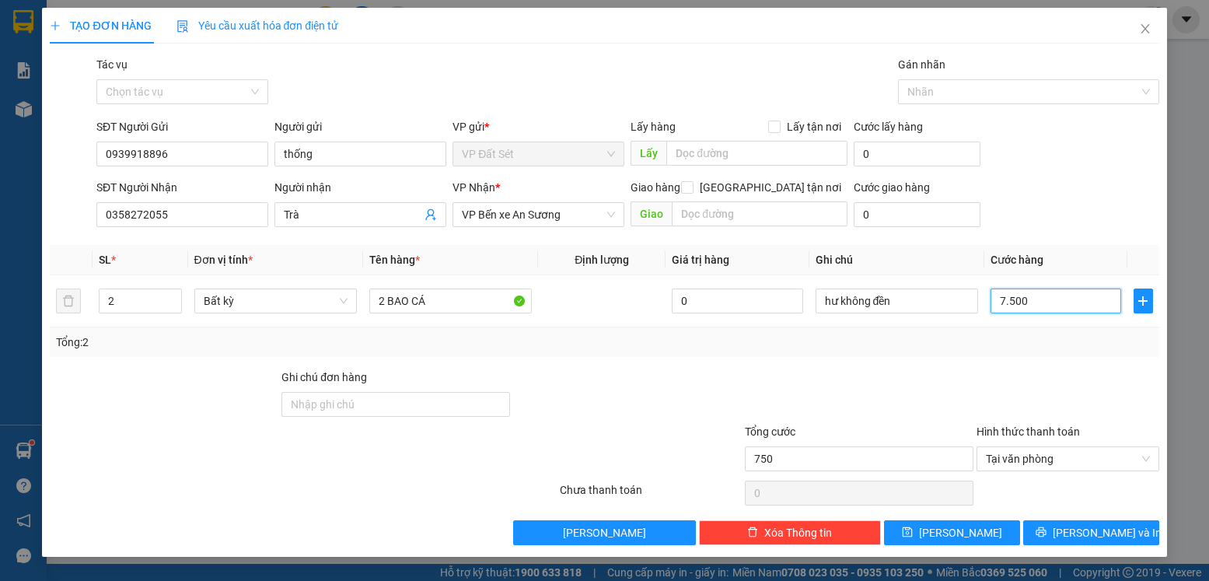
type input "7.500"
type input "75.000"
click at [732, 299] on input "0" at bounding box center [737, 301] width 131 height 25
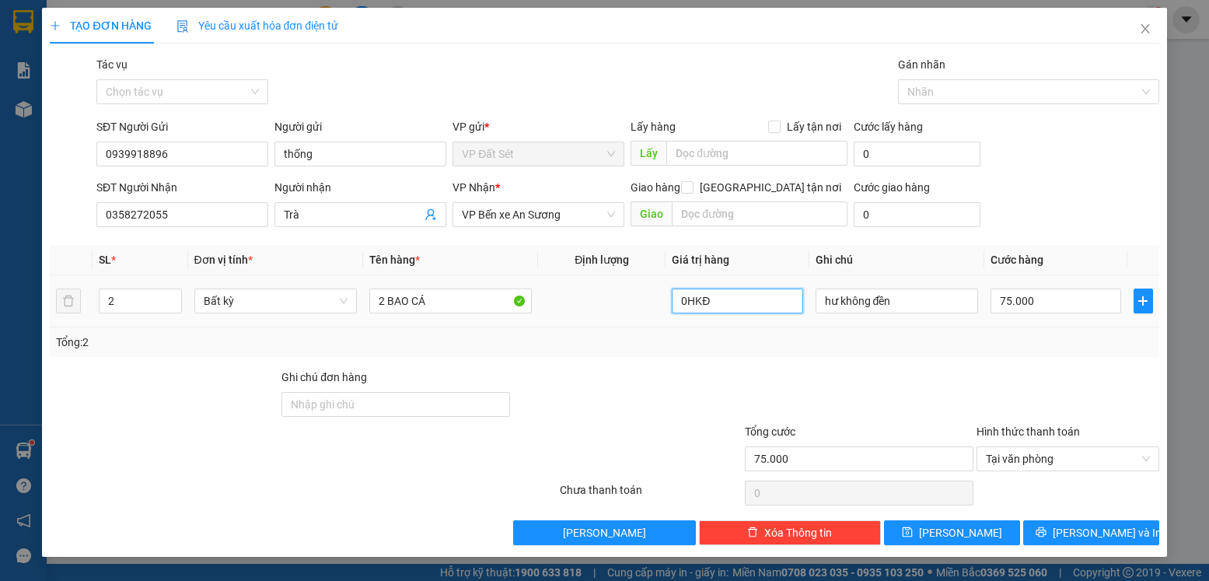
click at [688, 299] on input "0HKĐ" at bounding box center [737, 301] width 131 height 25
type input "0"
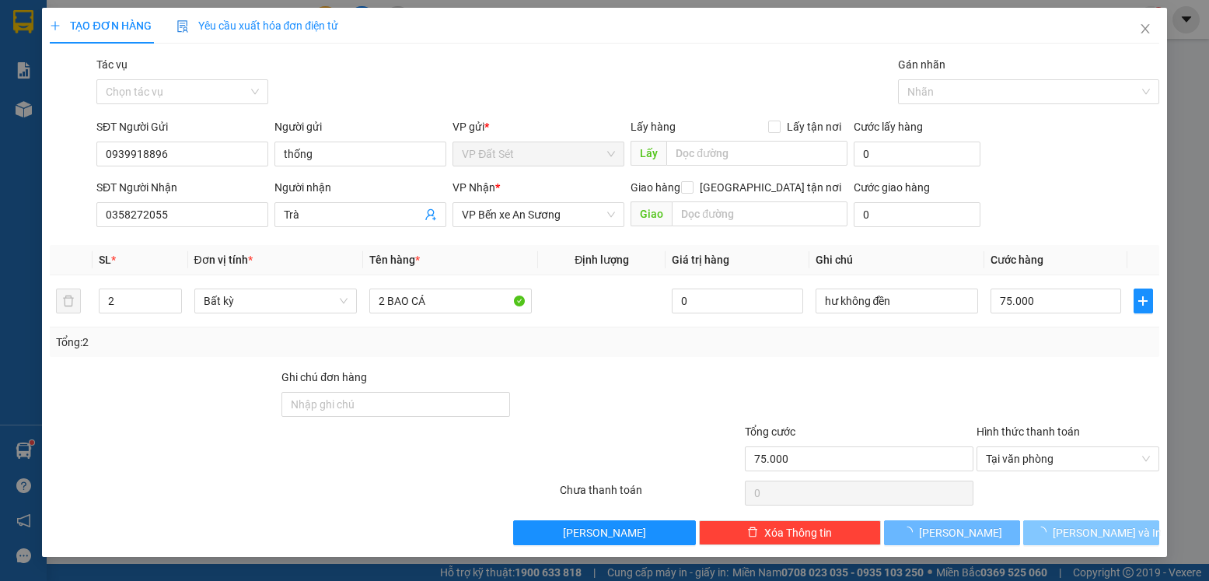
click at [1098, 535] on span "[PERSON_NAME] và In" at bounding box center [1107, 532] width 109 height 17
type input "0"
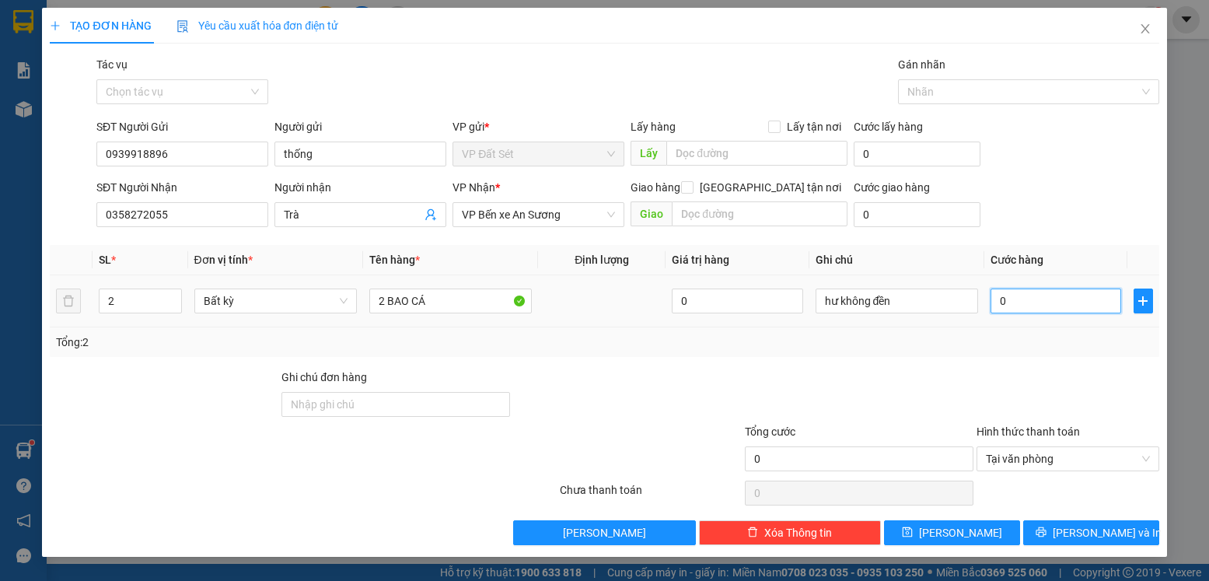
click at [1032, 303] on input "0" at bounding box center [1056, 301] width 131 height 25
type input "7"
type input "75"
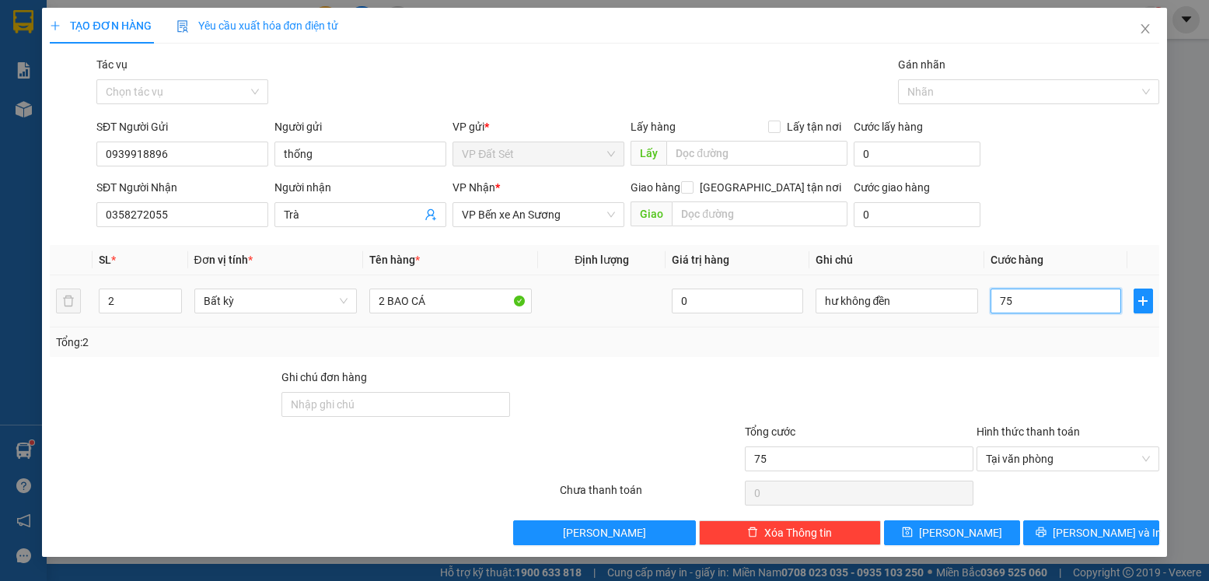
type input "750"
type input "7.500"
type input "75.000"
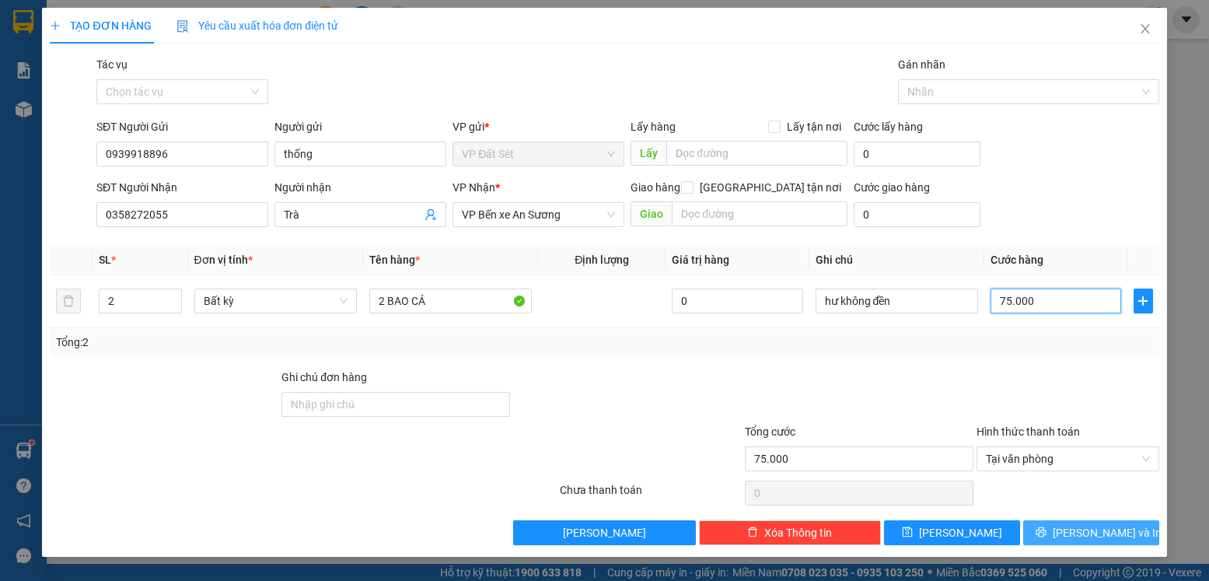
type input "75.000"
click at [1104, 535] on span "[PERSON_NAME] và In" at bounding box center [1107, 532] width 109 height 17
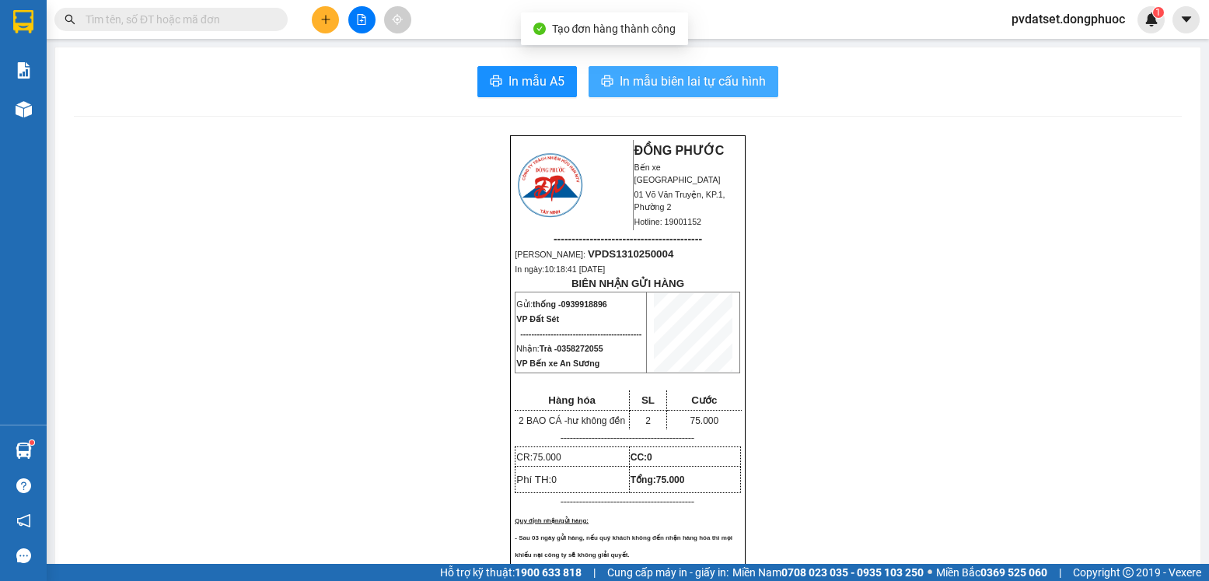
click at [689, 86] on span "In mẫu biên lai tự cấu hình" at bounding box center [693, 81] width 146 height 19
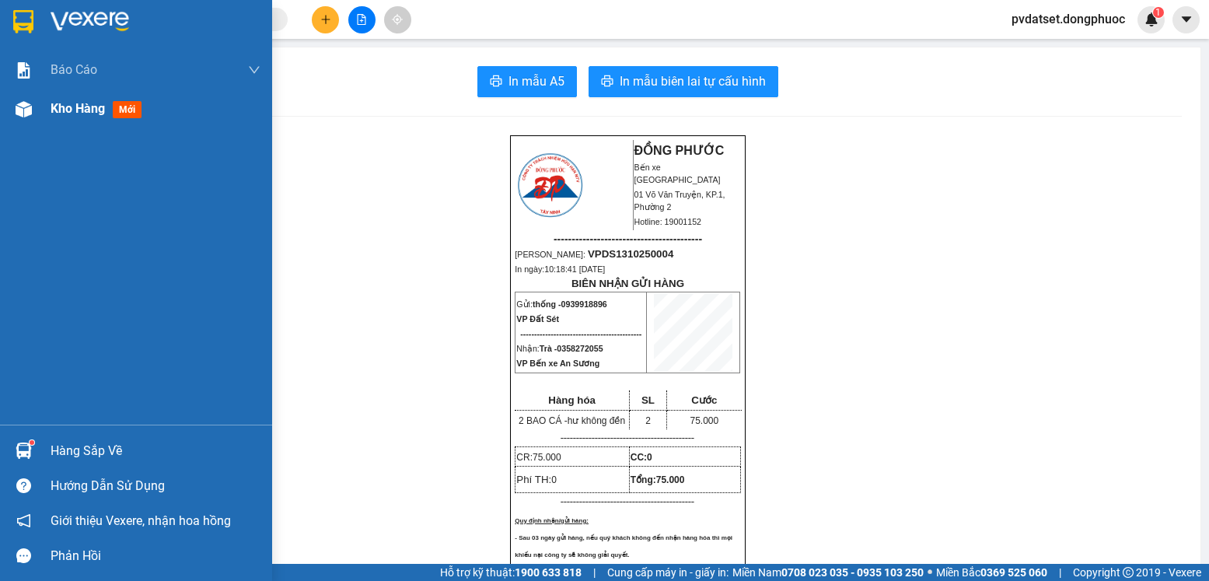
click at [84, 107] on span "Kho hàng" at bounding box center [78, 108] width 54 height 15
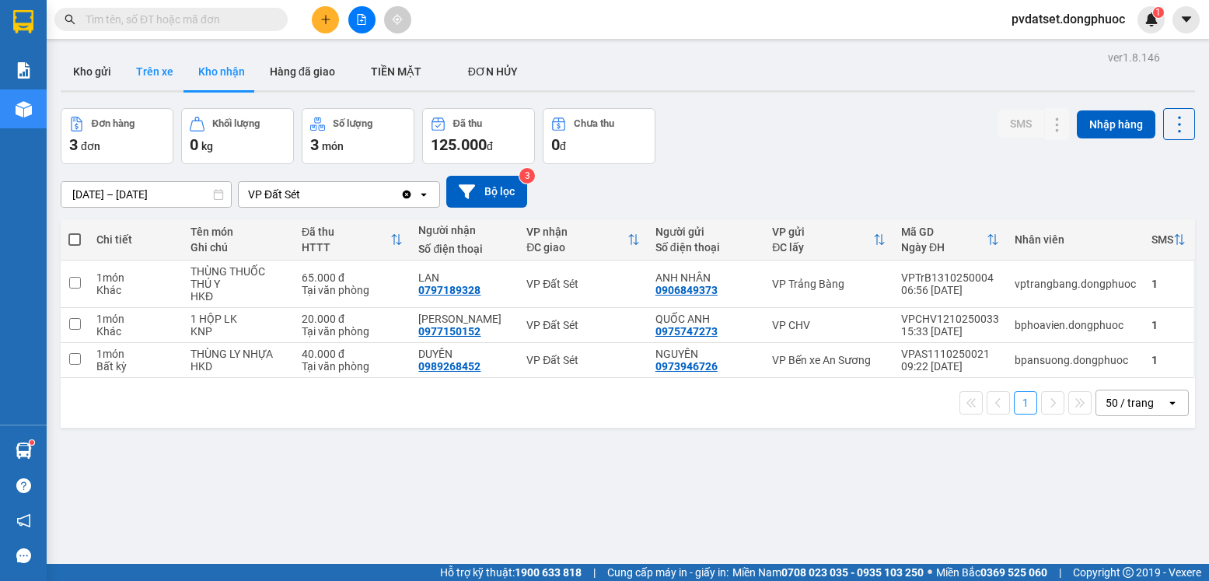
click at [163, 72] on button "Trên xe" at bounding box center [155, 71] width 62 height 37
type input "[DATE] – [DATE]"
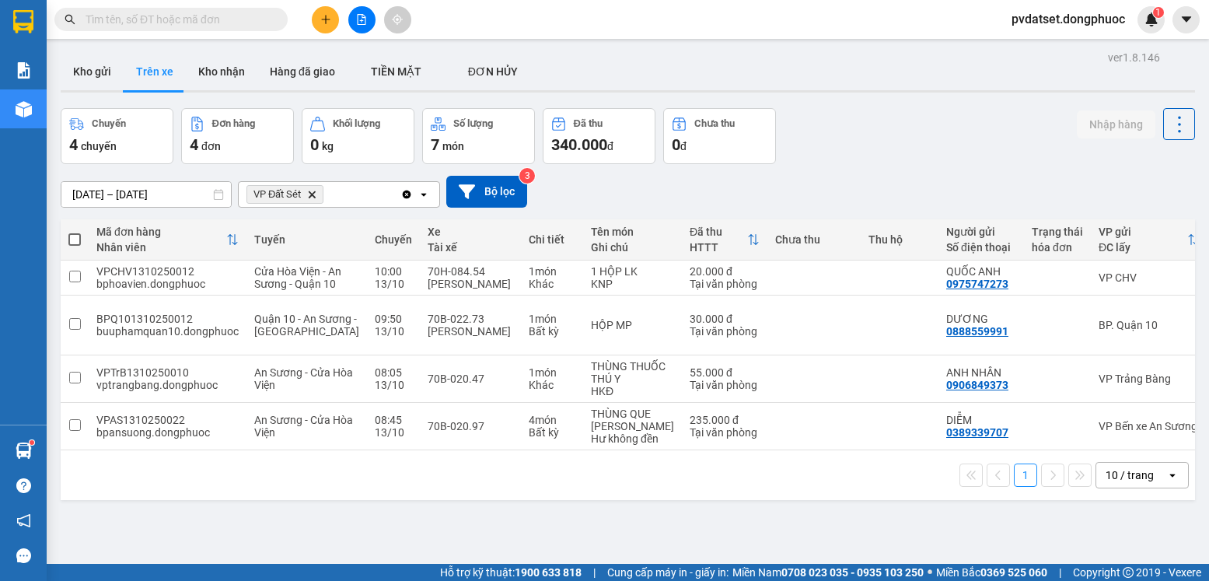
click at [323, 23] on icon "plus" at bounding box center [325, 19] width 11 height 11
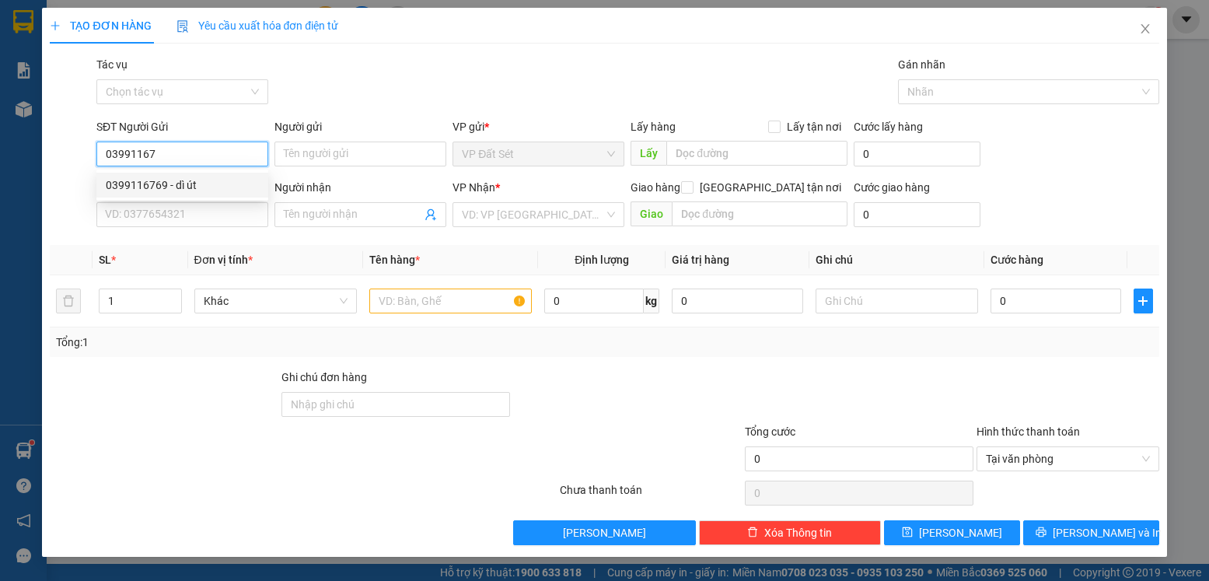
click at [222, 177] on div "0399116769 - dì út" at bounding box center [182, 185] width 153 height 17
type input "0399116769"
type input "dì út"
type input "0933064863"
type input "THỦY"
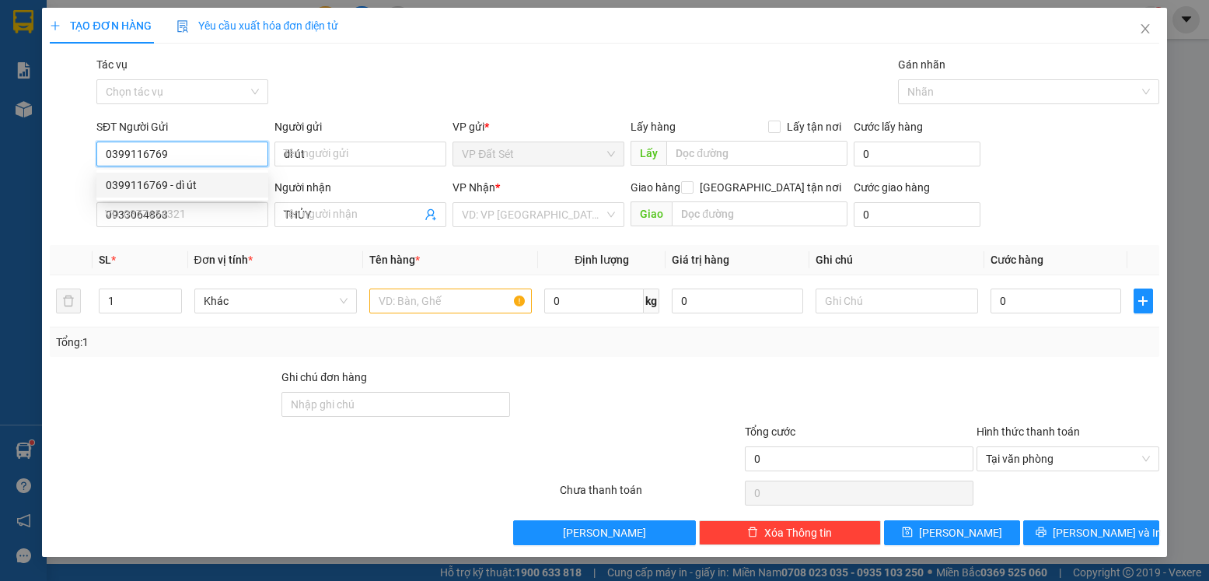
type input "80.000"
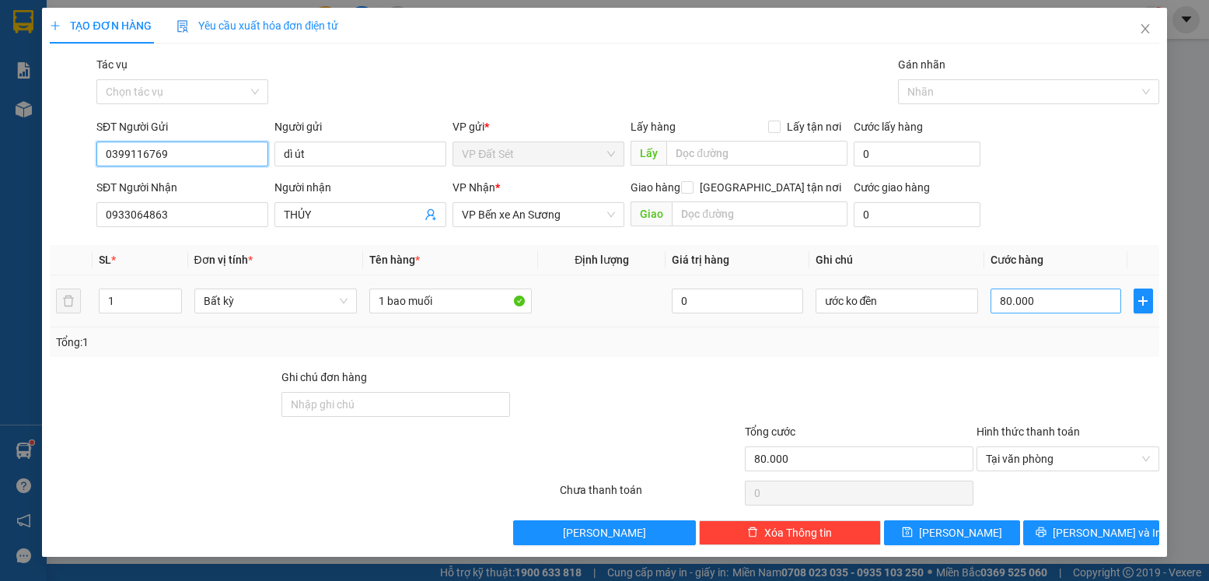
type input "0399116769"
click at [1074, 294] on input "80.000" at bounding box center [1056, 301] width 131 height 25
type input "7"
type input "75"
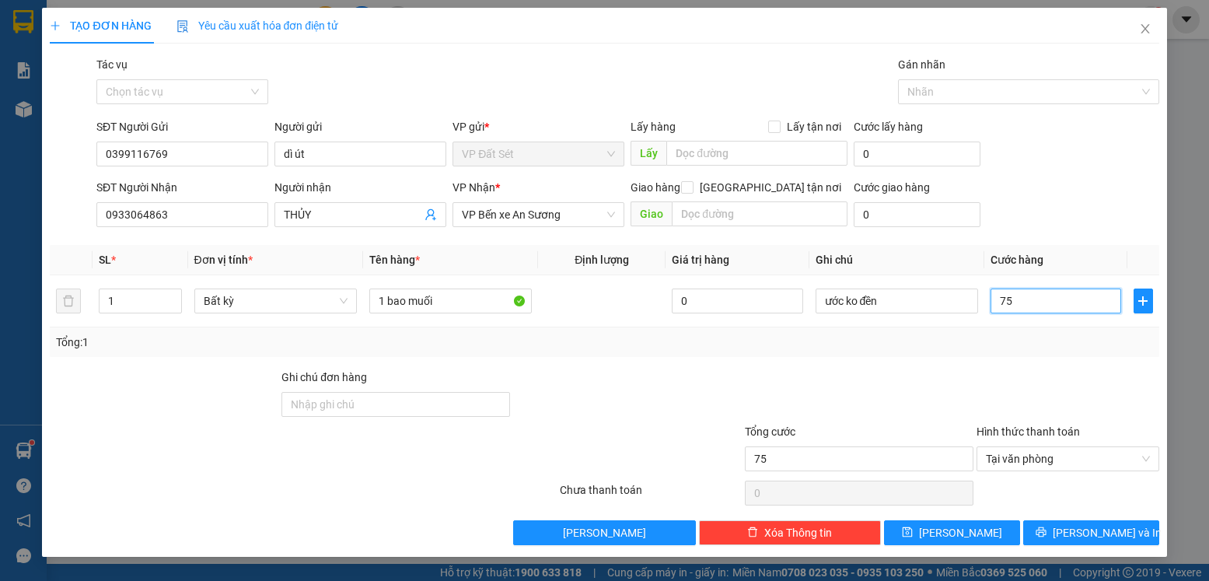
type input "75"
type input "75.000"
click at [1030, 369] on div at bounding box center [1067, 396] width 185 height 54
click at [1117, 533] on span "[PERSON_NAME] và In" at bounding box center [1107, 532] width 109 height 17
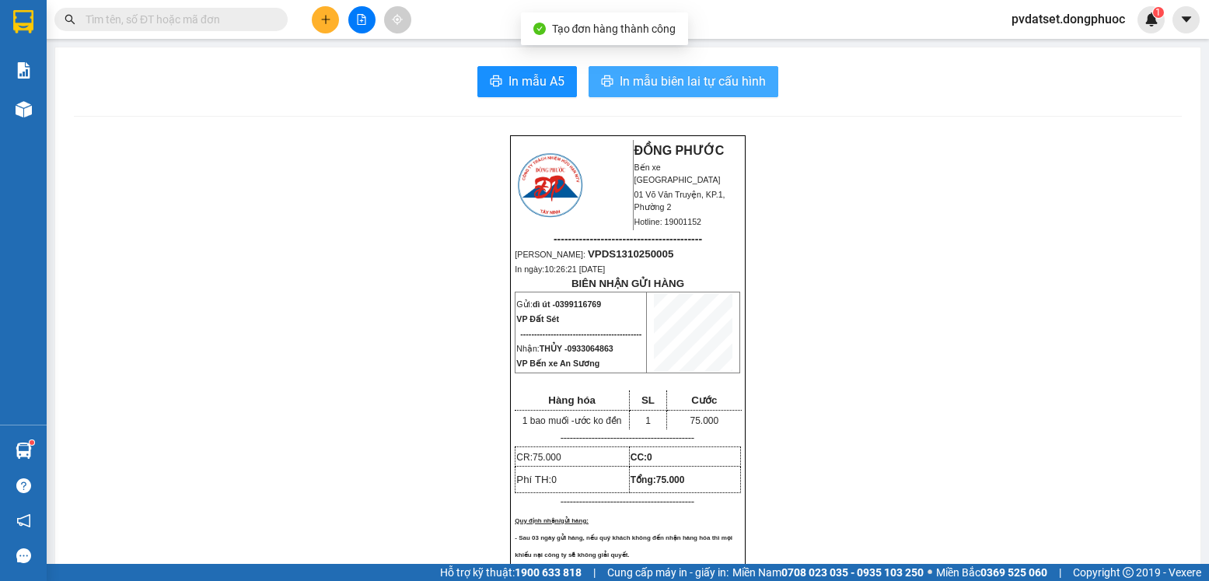
click at [715, 82] on span "In mẫu biên lai tự cấu hình" at bounding box center [693, 81] width 146 height 19
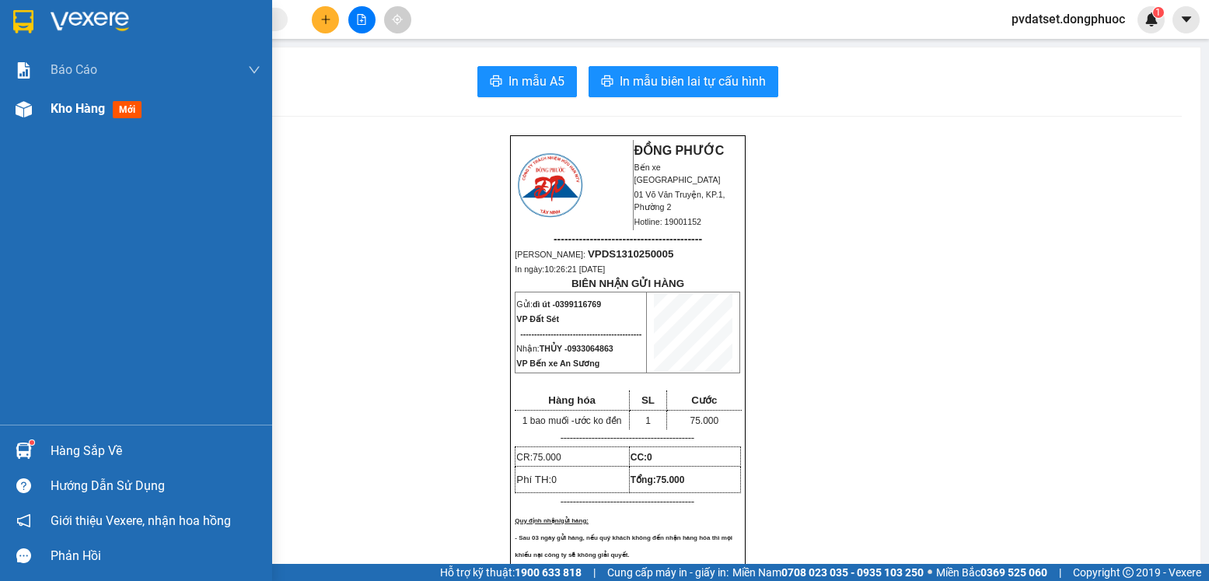
click at [93, 109] on span "Kho hàng" at bounding box center [78, 108] width 54 height 15
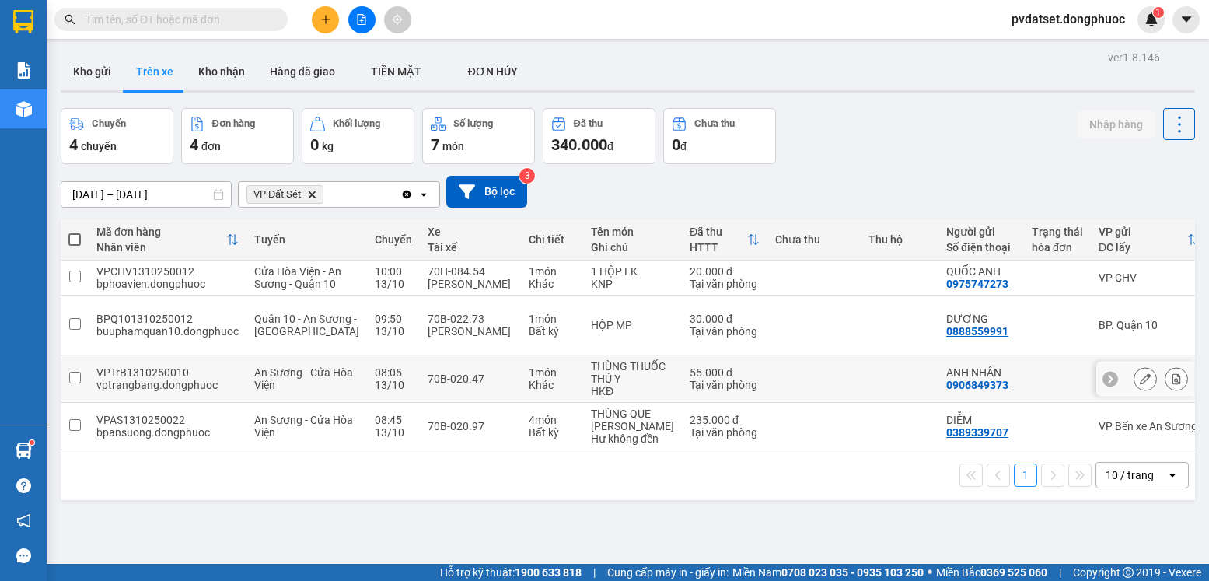
click at [1099, 385] on div "VP Trảng Bàng" at bounding box center [1149, 379] width 101 height 12
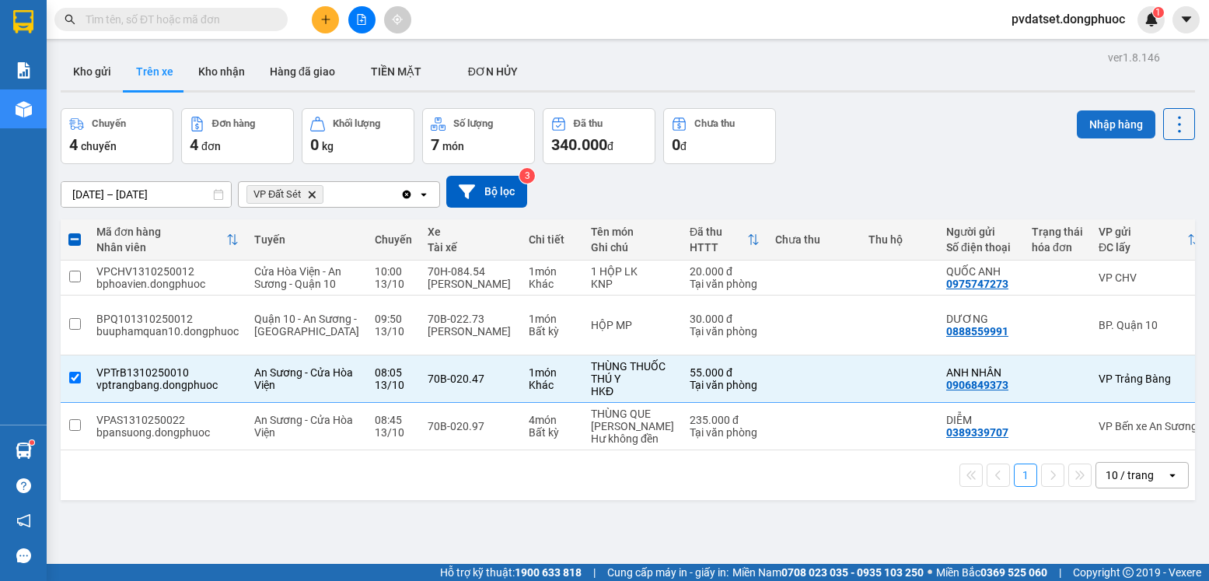
click at [1097, 122] on button "Nhập hàng" at bounding box center [1116, 124] width 79 height 28
checkbox input "false"
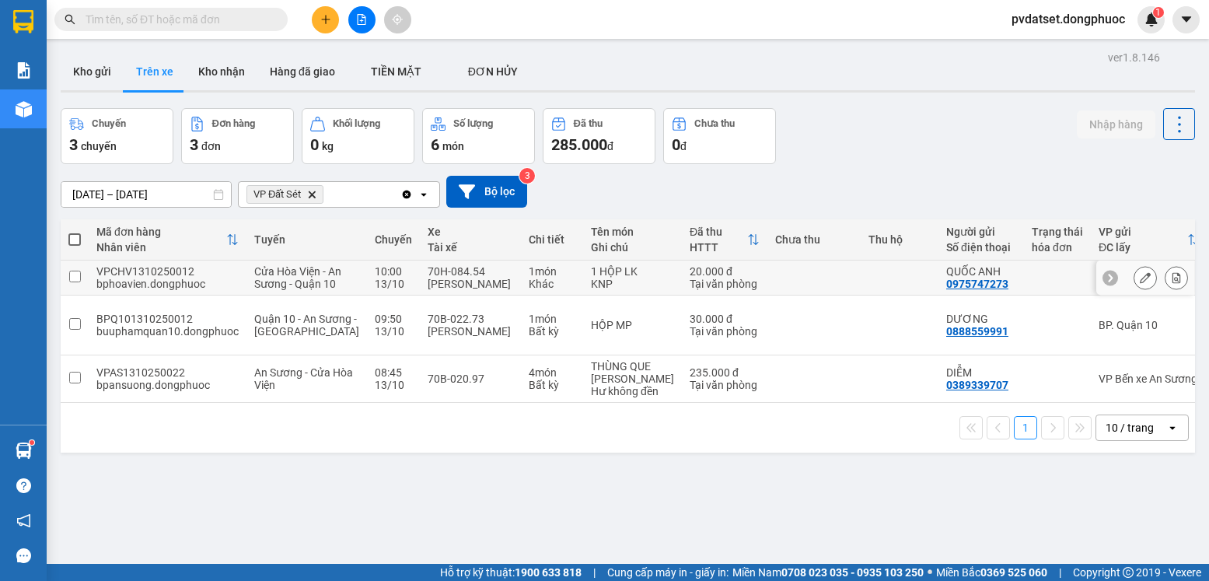
click at [861, 287] on td at bounding box center [900, 278] width 78 height 35
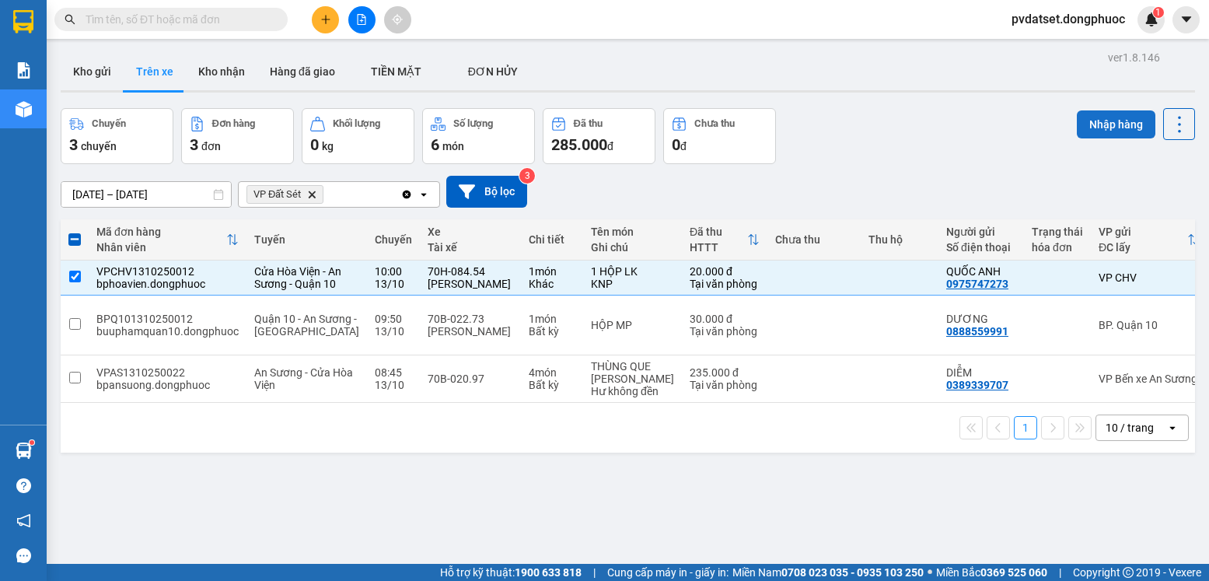
click at [1115, 126] on button "Nhập hàng" at bounding box center [1116, 124] width 79 height 28
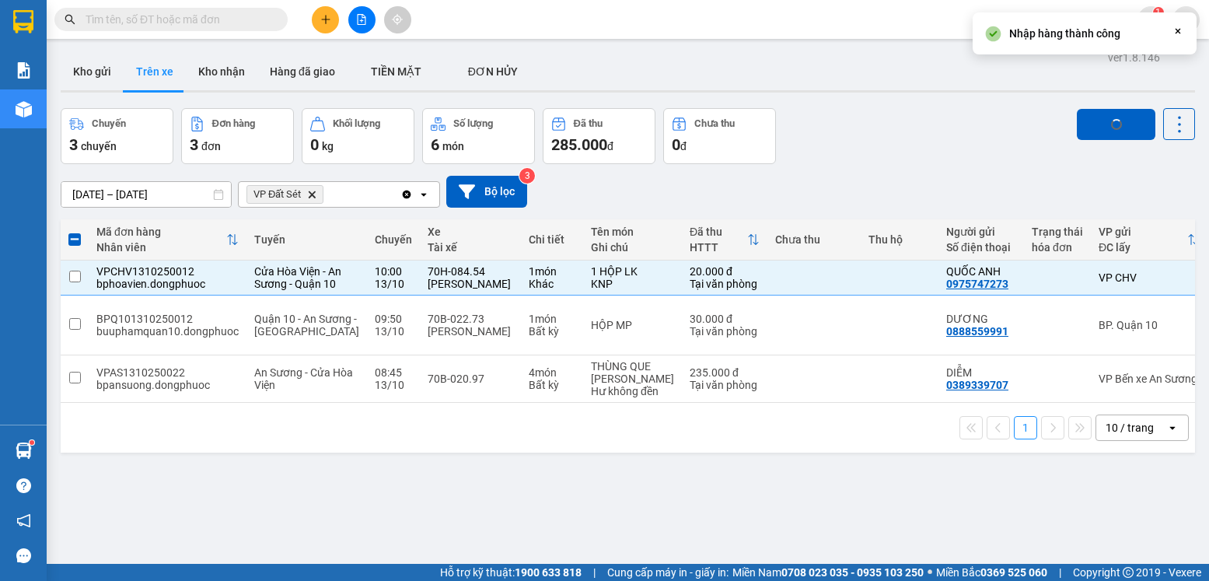
checkbox input "false"
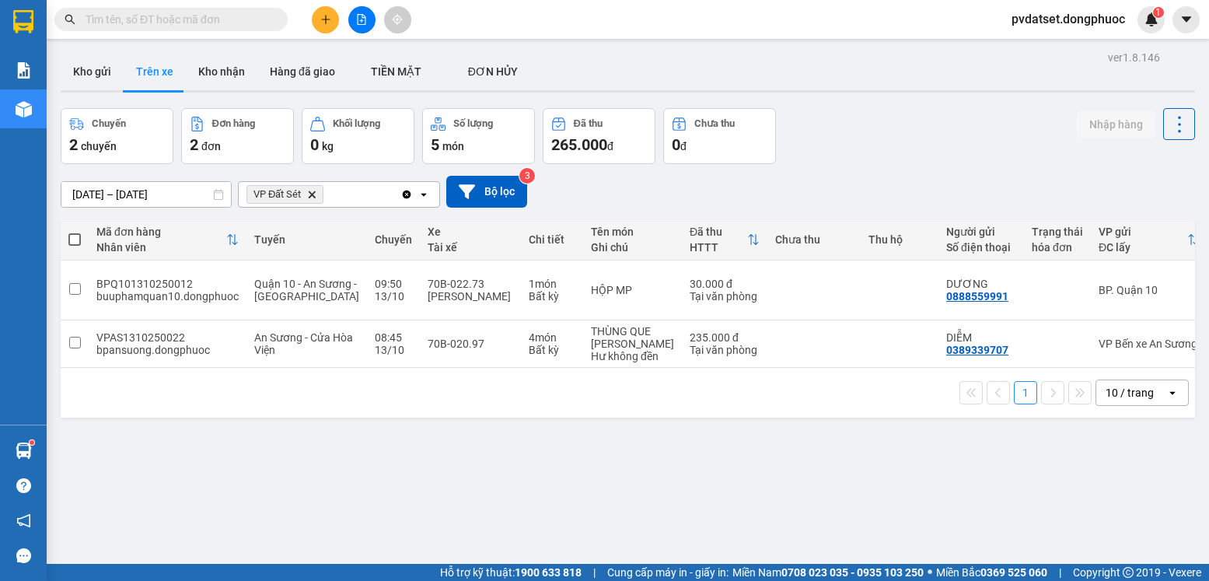
click at [327, 12] on button at bounding box center [325, 19] width 27 height 27
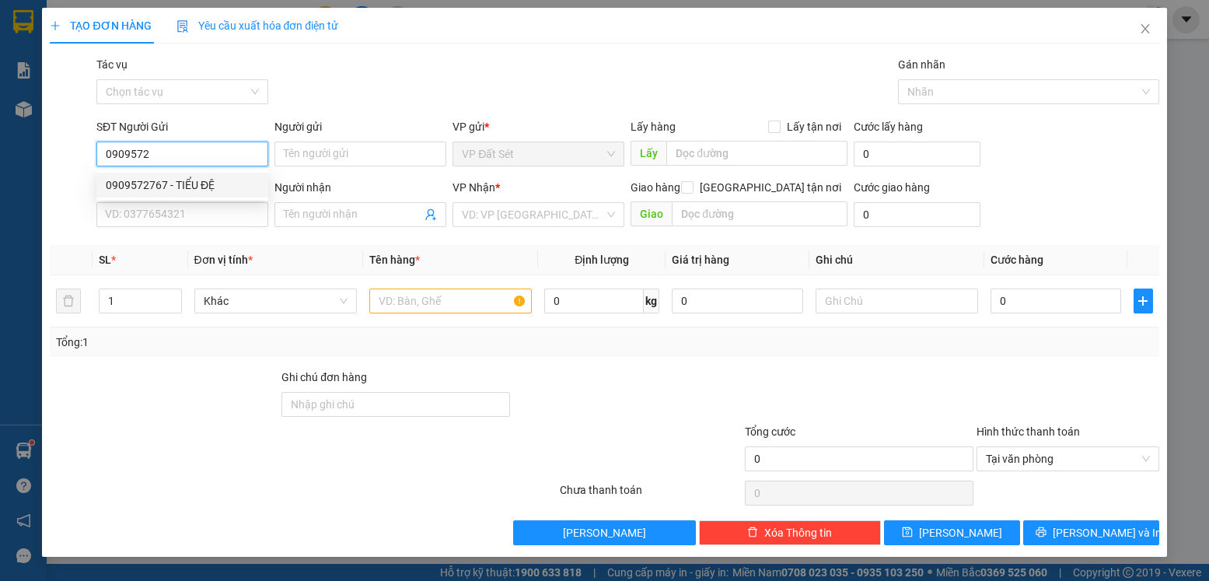
click at [229, 181] on div "0909572767 - TIỂU ĐỆ" at bounding box center [182, 185] width 153 height 17
type input "0909572767"
type input "TIỂU ĐỆ"
type input "0985212122"
type input "[PERSON_NAME]"
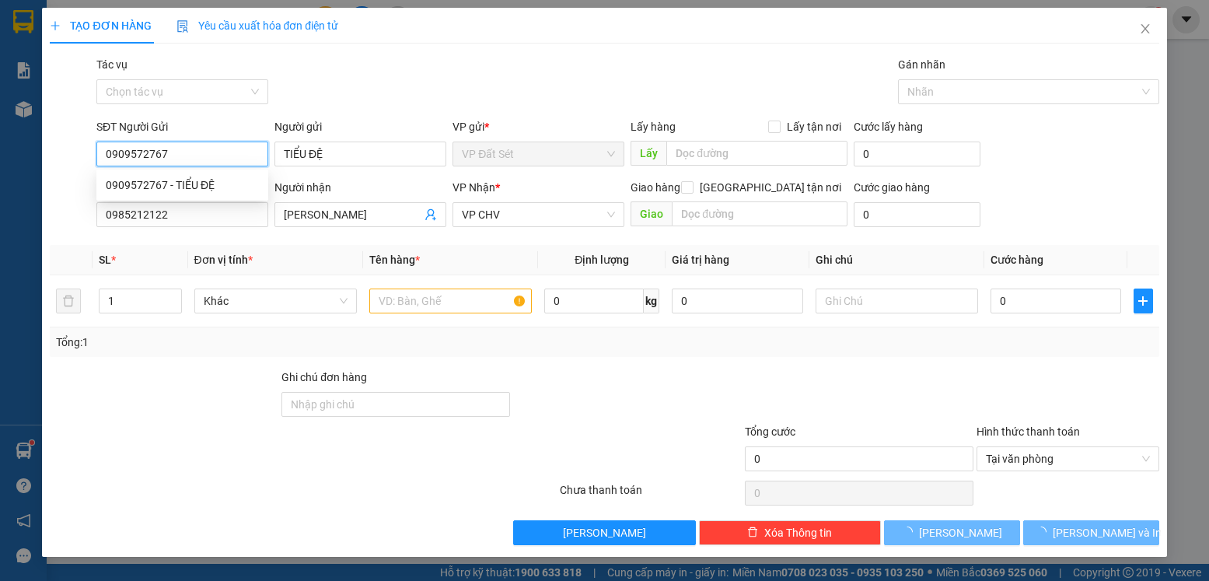
type input "20.000"
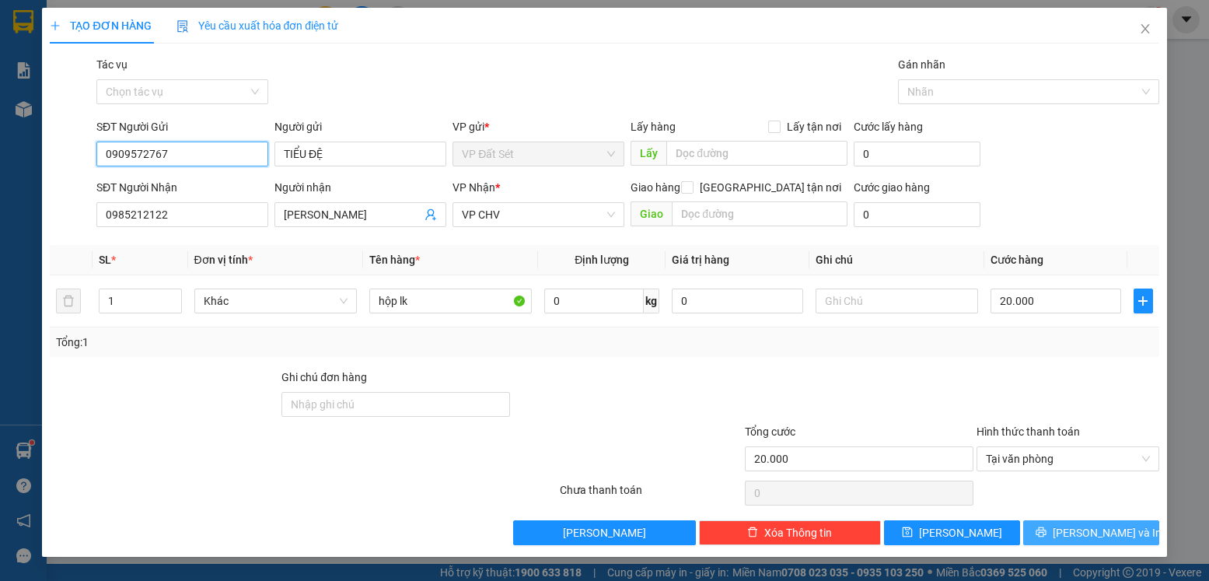
type input "0909572767"
click at [1107, 534] on span "[PERSON_NAME] và In" at bounding box center [1107, 532] width 109 height 17
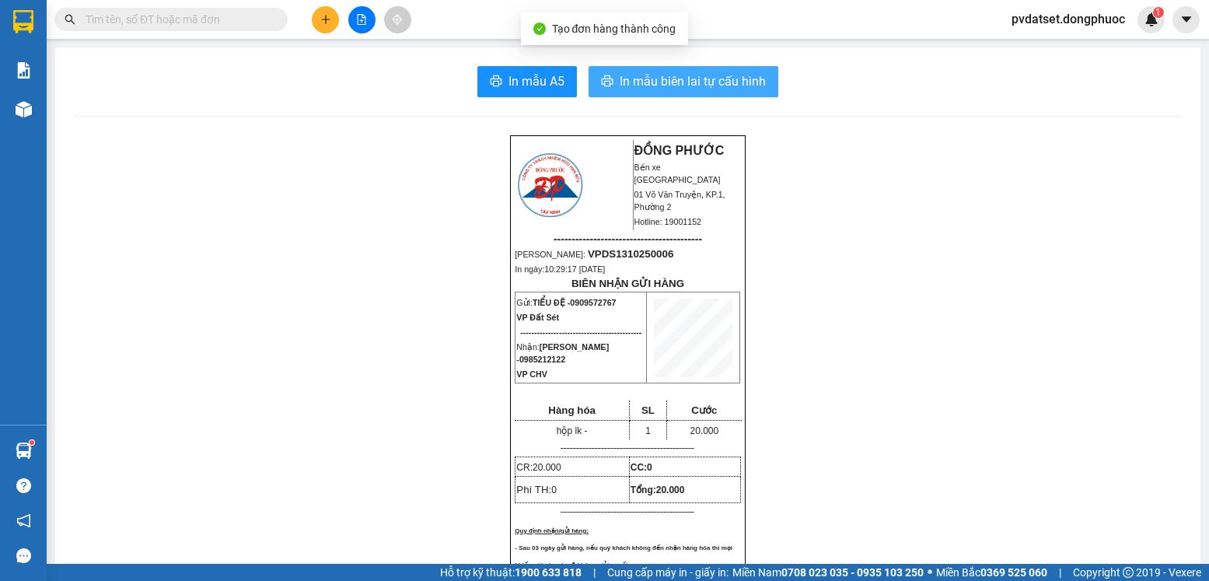
click at [676, 79] on span "In mẫu biên lai tự cấu hình" at bounding box center [693, 81] width 146 height 19
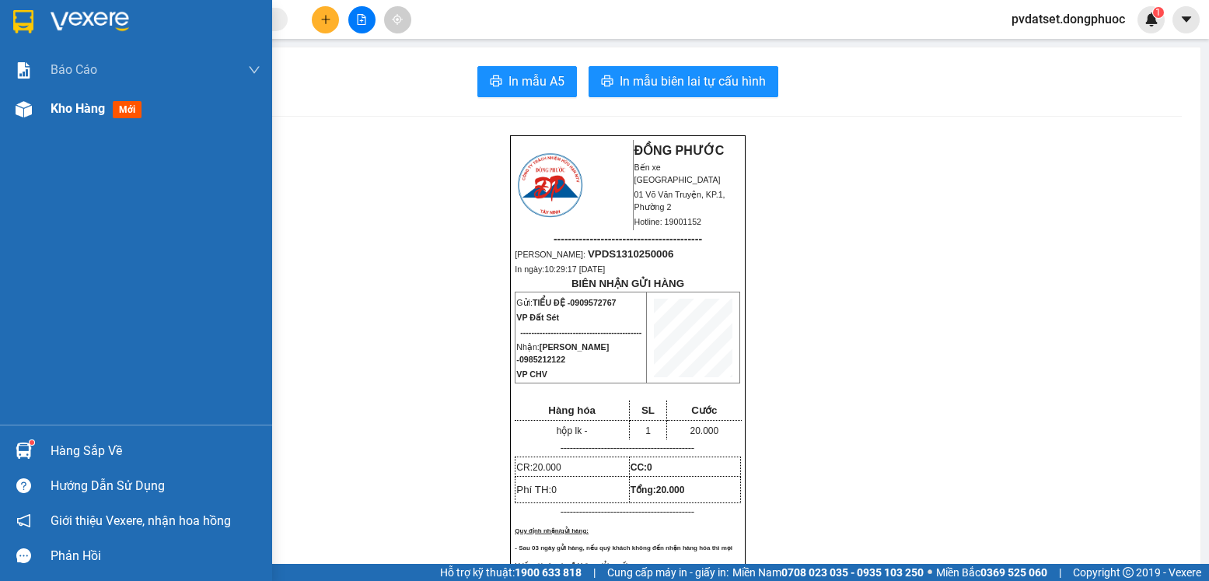
click at [67, 107] on span "Kho hàng" at bounding box center [78, 108] width 54 height 15
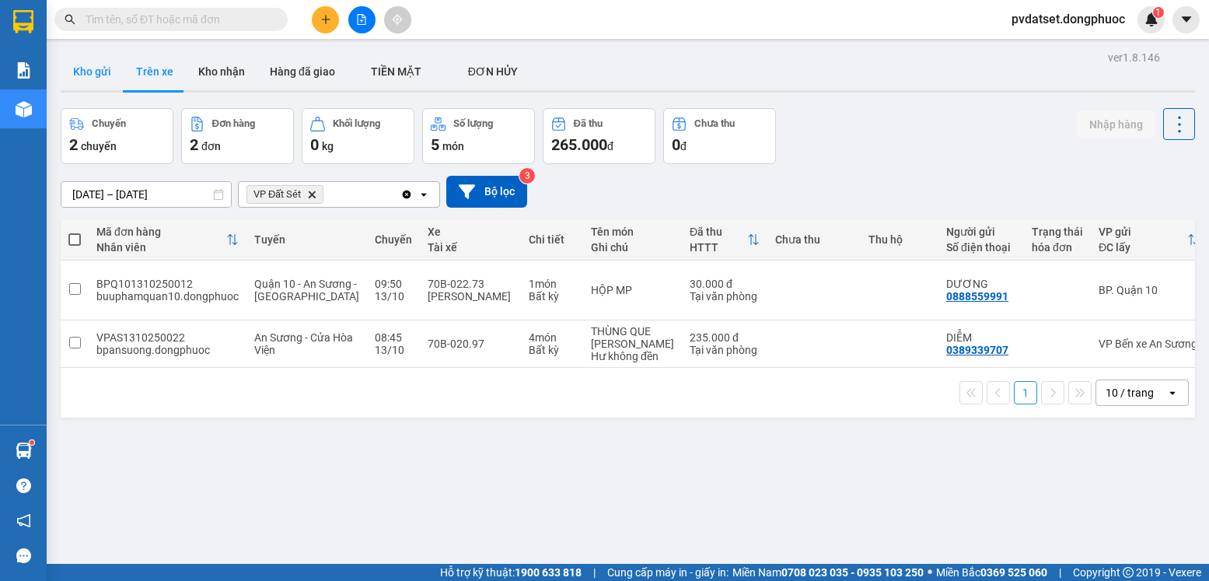
click at [89, 82] on button "Kho gửi" at bounding box center [92, 71] width 63 height 37
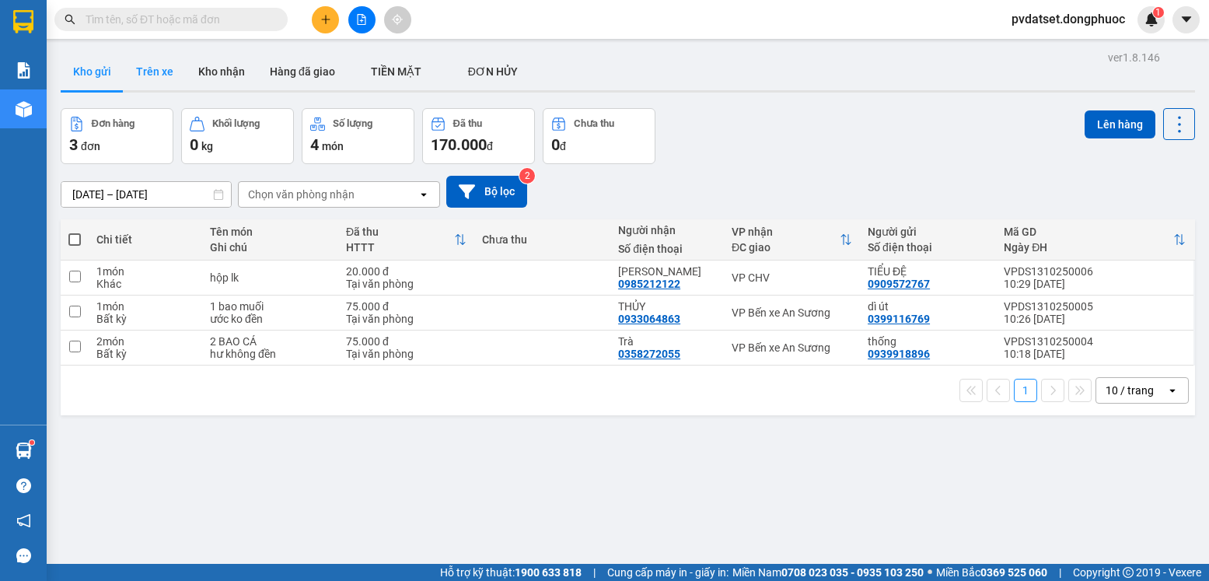
click at [153, 71] on button "Trên xe" at bounding box center [155, 71] width 62 height 37
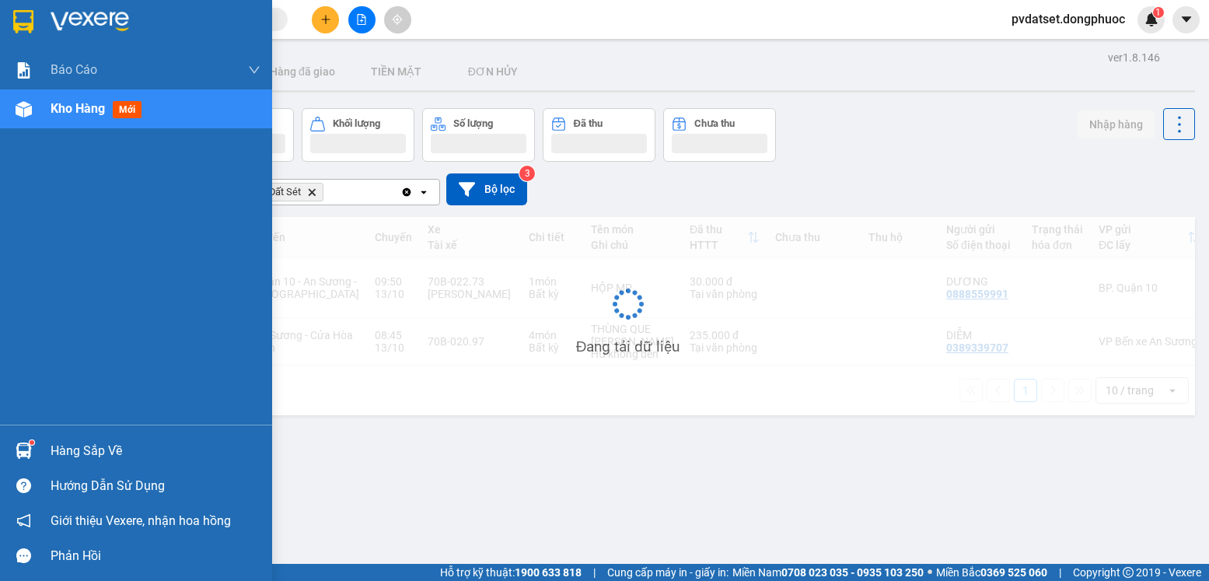
click at [34, 443] on div at bounding box center [23, 450] width 27 height 27
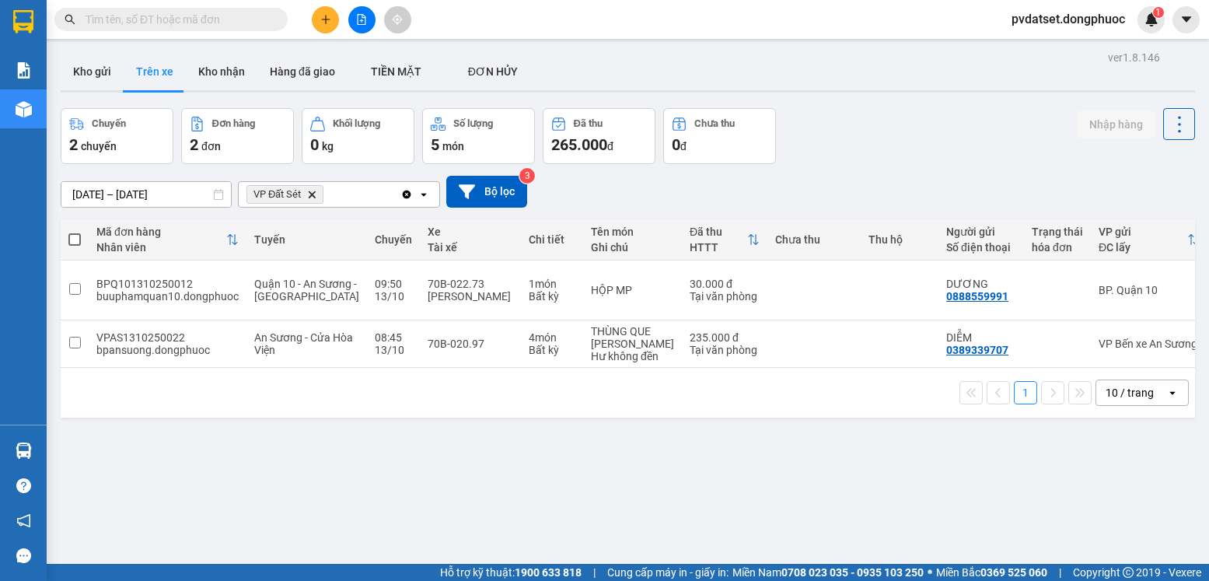
click at [835, 486] on section "Kết quả tìm kiếm ( 0 ) Bộ lọc Ngày tạo đơn gần nhất No Data pvdatset.dongphuoc …" at bounding box center [604, 290] width 1209 height 581
click at [98, 89] on button "Kho gửi" at bounding box center [92, 71] width 63 height 37
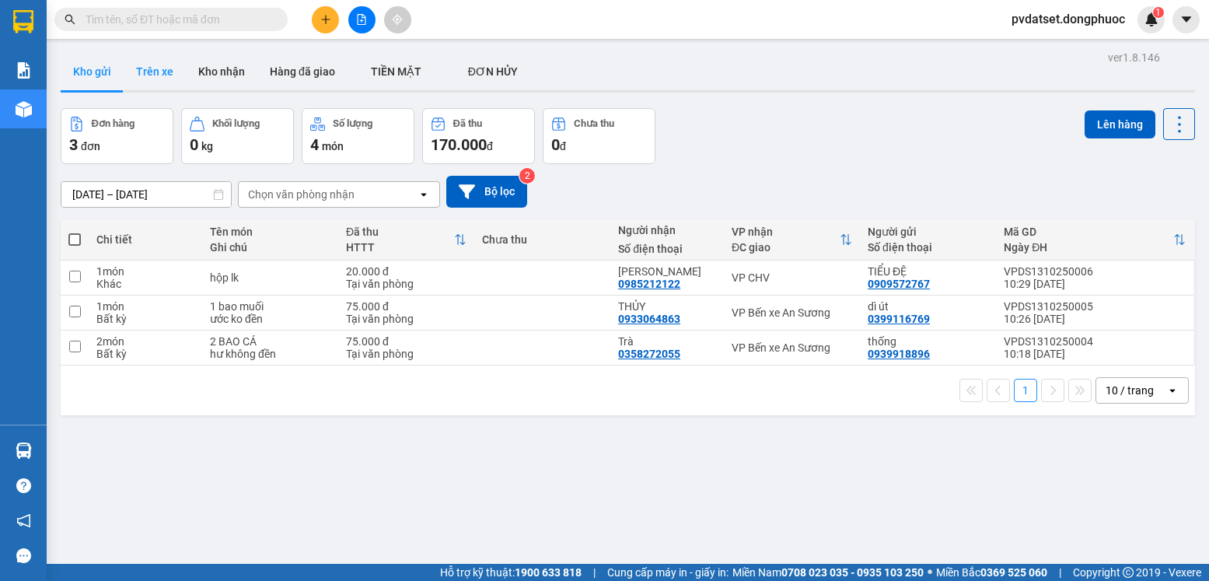
click at [142, 75] on button "Trên xe" at bounding box center [155, 71] width 62 height 37
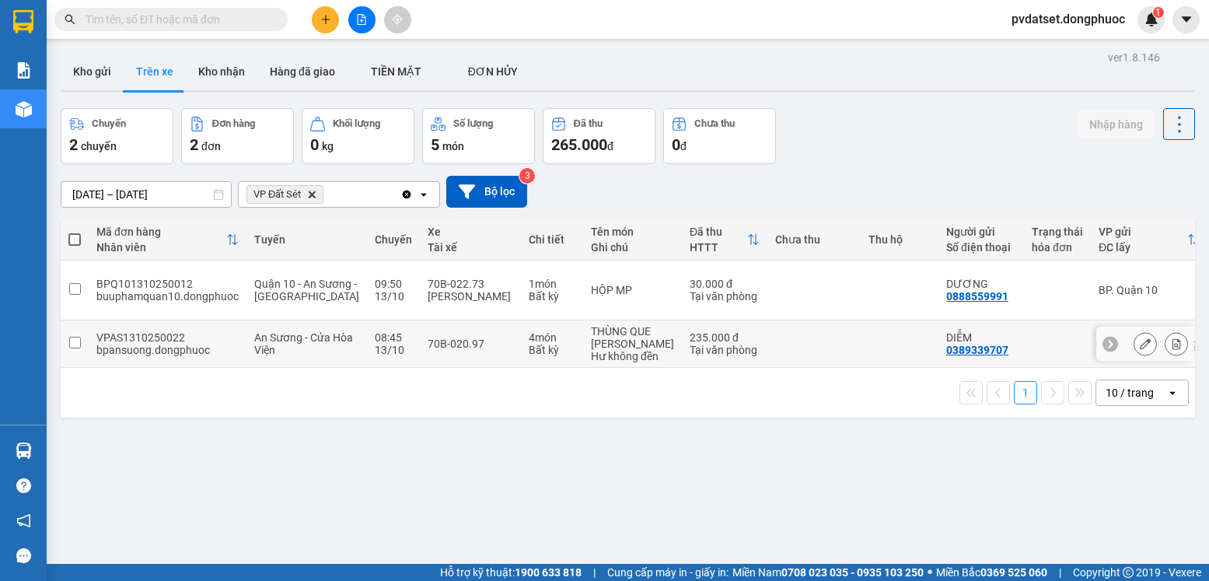
click at [690, 348] on div "Tại văn phòng" at bounding box center [725, 350] width 70 height 12
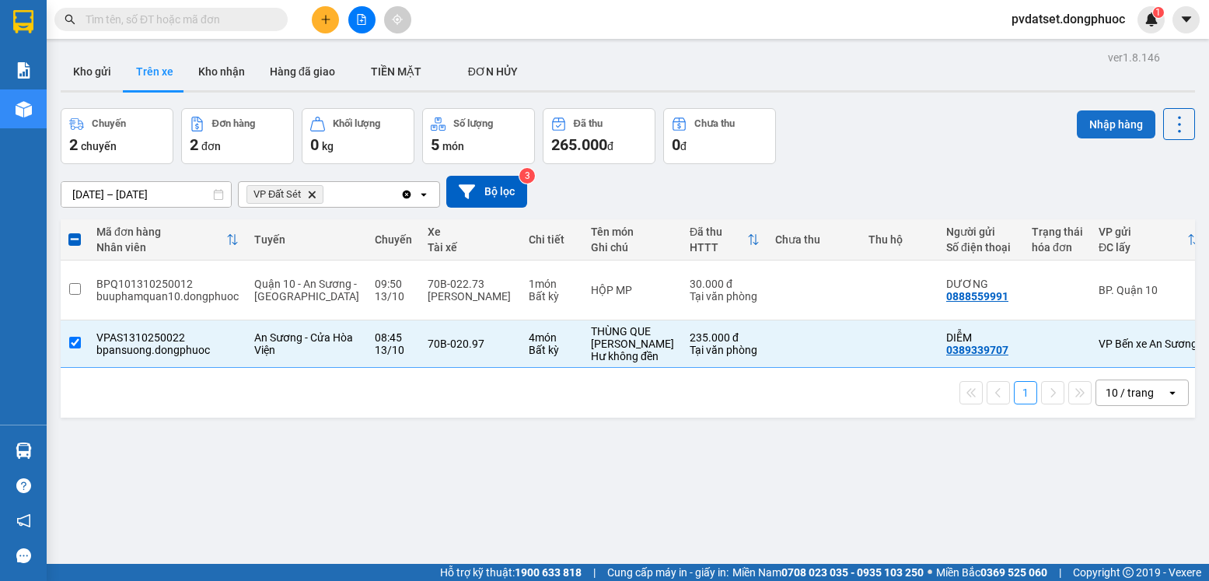
click at [1108, 115] on button "Nhập hàng" at bounding box center [1116, 124] width 79 height 28
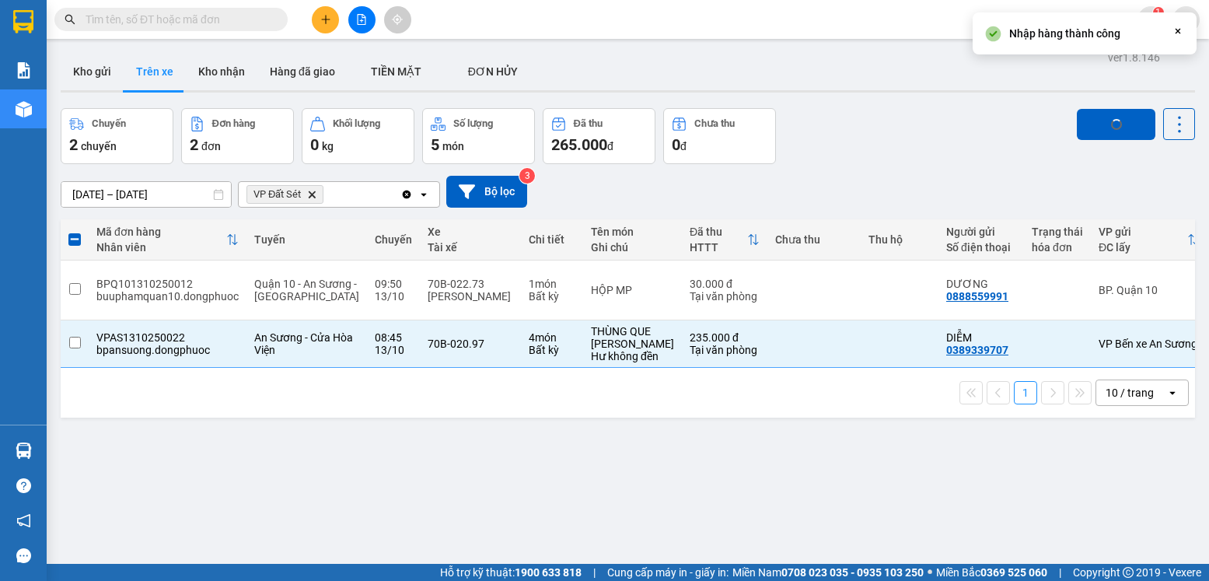
checkbox input "false"
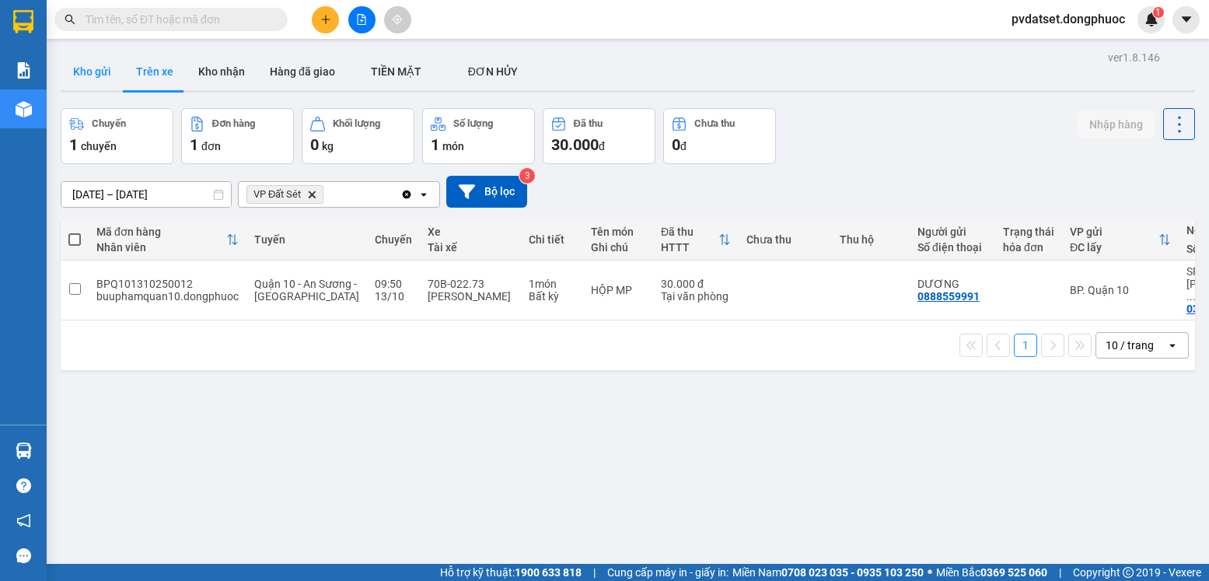
click at [66, 68] on button "Kho gửi" at bounding box center [92, 71] width 63 height 37
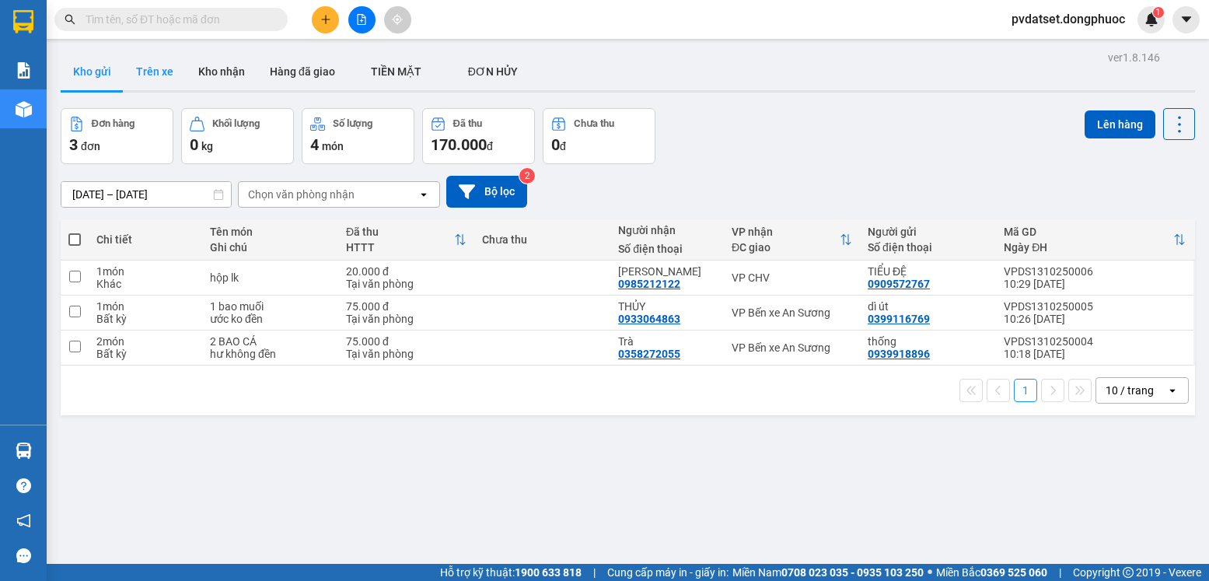
click at [141, 74] on button "Trên xe" at bounding box center [155, 71] width 62 height 37
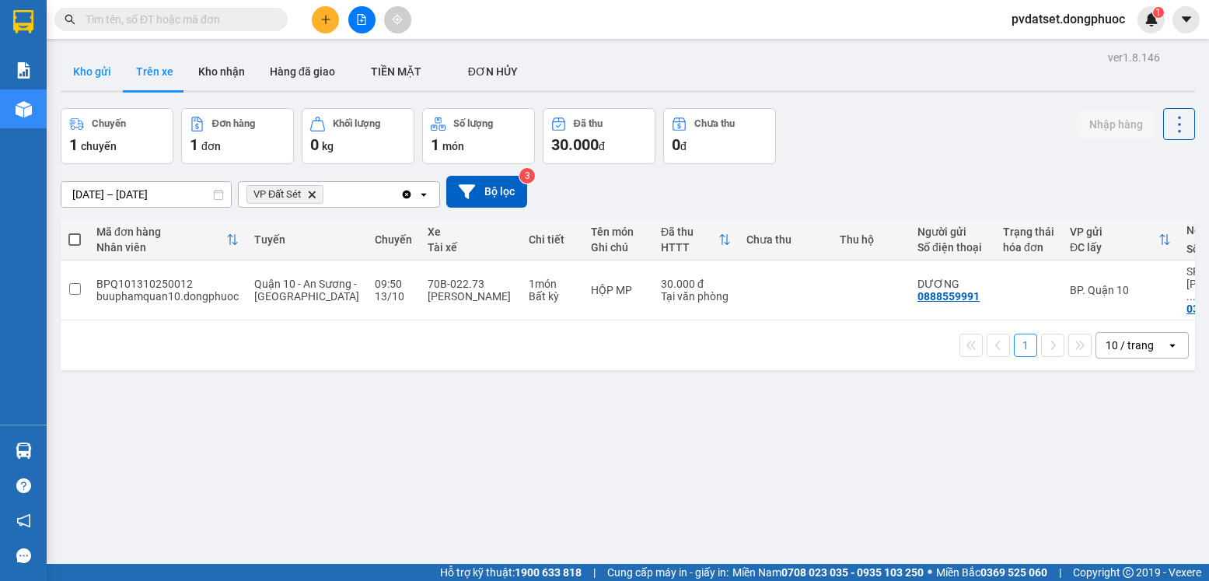
click at [96, 65] on button "Kho gửi" at bounding box center [92, 71] width 63 height 37
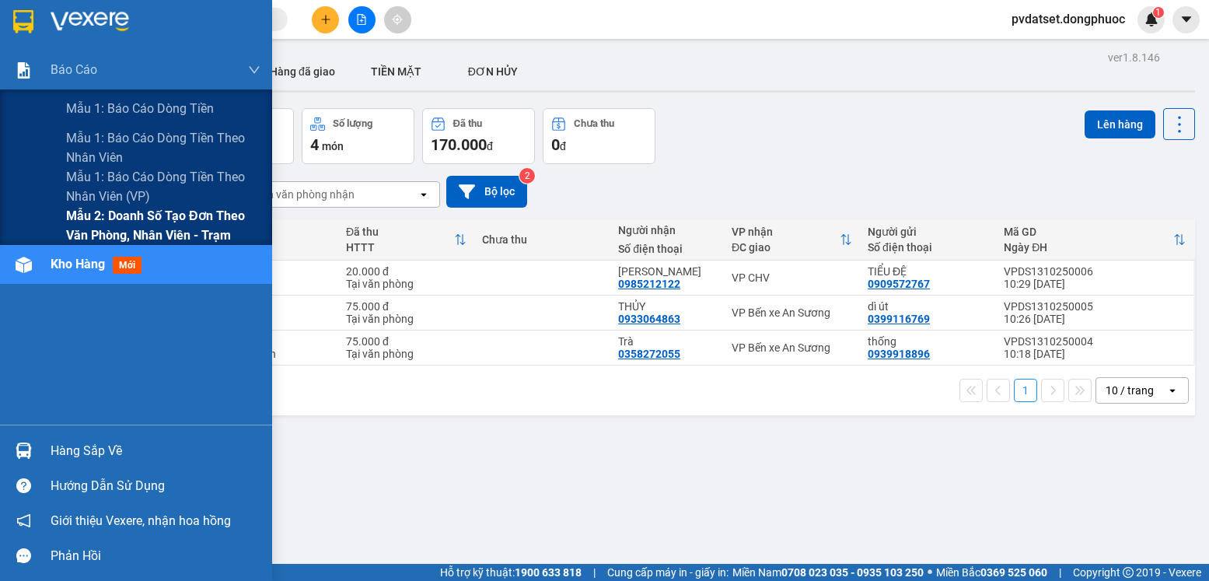
click at [126, 225] on span "Mẫu 2: Doanh số tạo đơn theo Văn phòng, nhân viên - Trạm" at bounding box center [163, 225] width 194 height 39
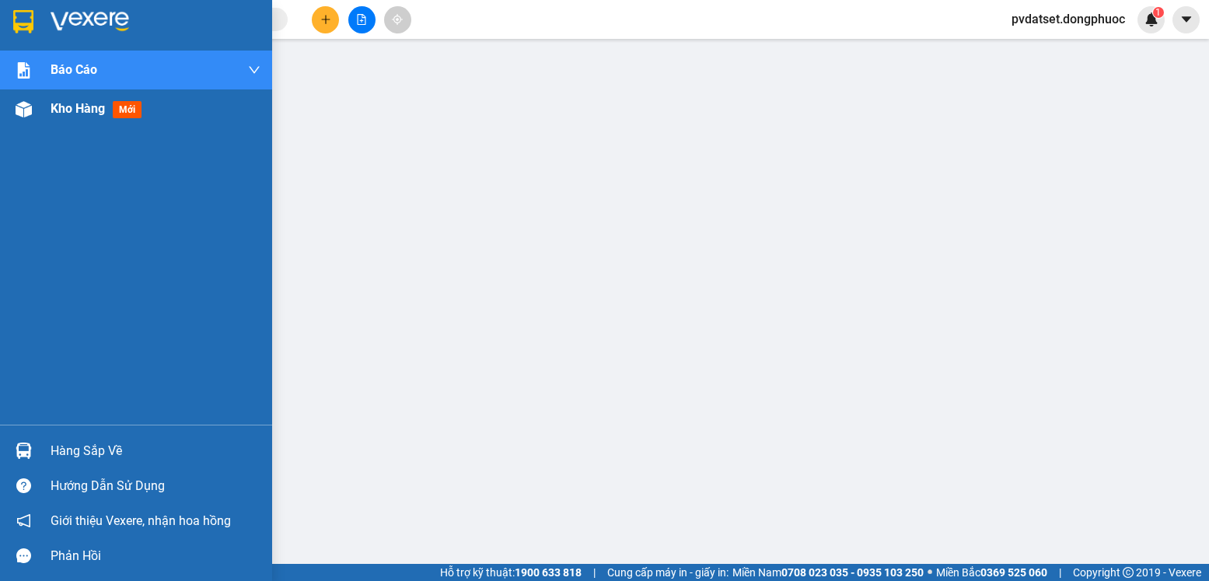
click at [82, 107] on span "Kho hàng" at bounding box center [78, 108] width 54 height 15
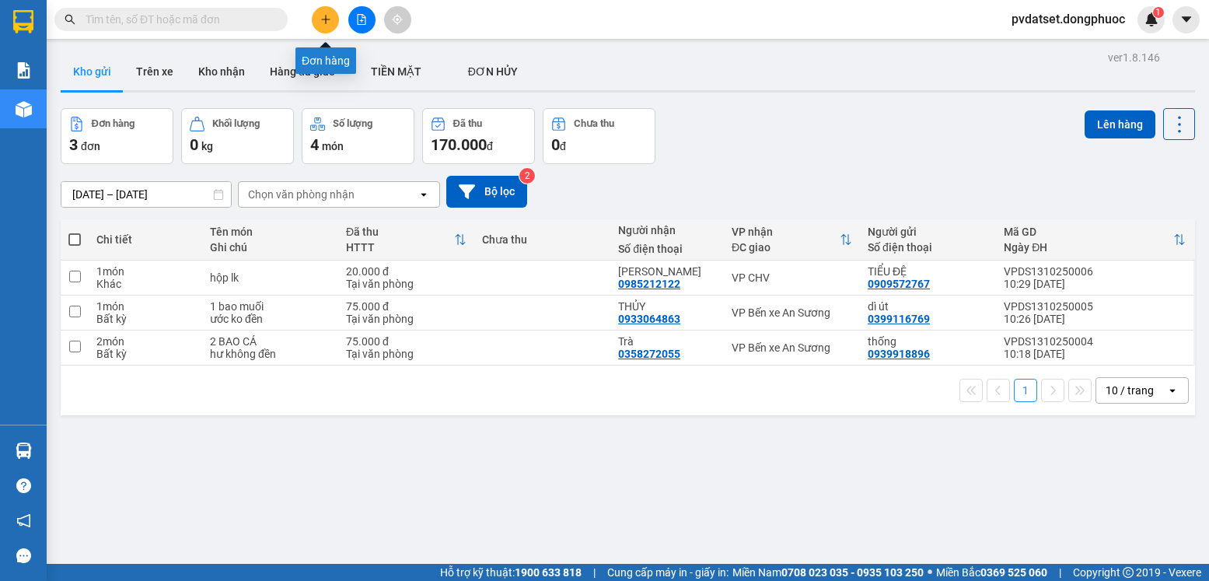
click at [327, 22] on icon "plus" at bounding box center [325, 19] width 11 height 11
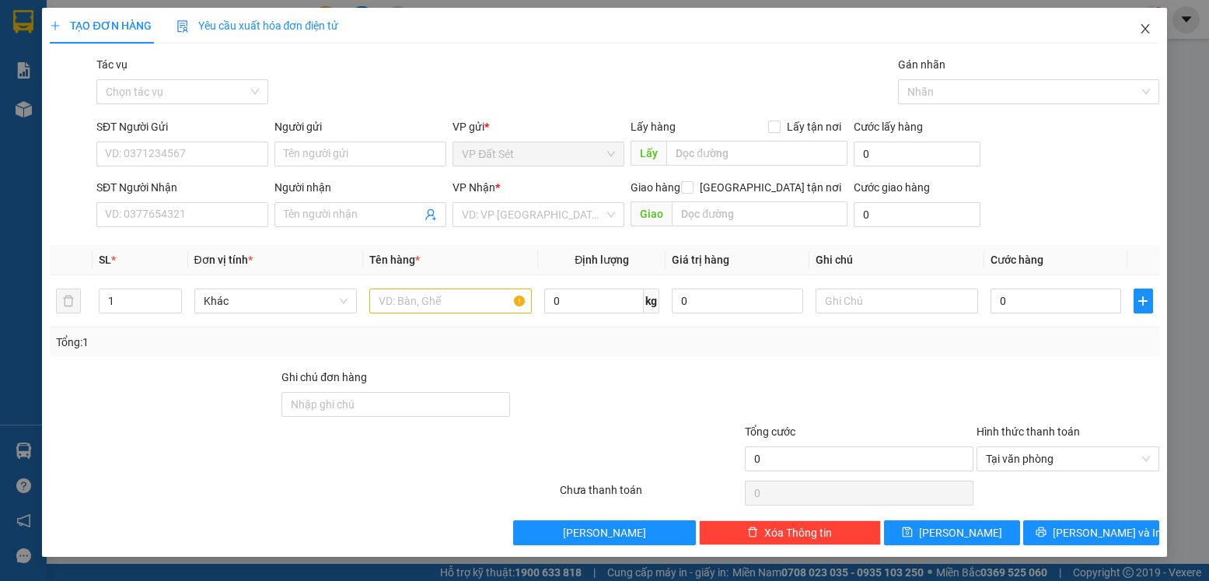
click at [1142, 26] on icon "close" at bounding box center [1145, 28] width 9 height 9
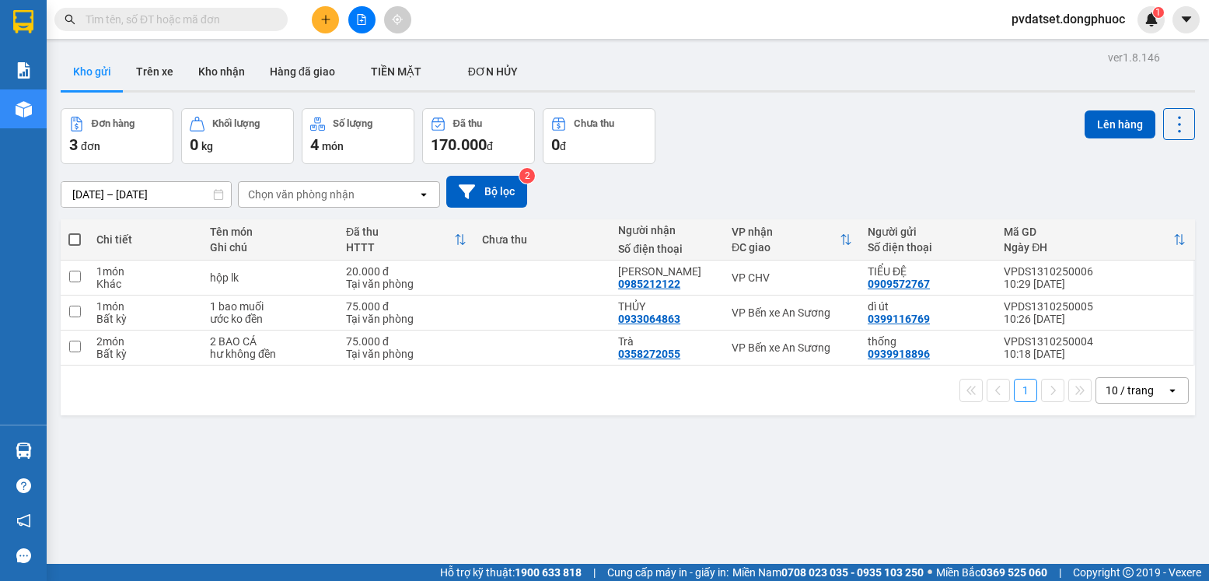
click at [366, 20] on icon "file-add" at bounding box center [361, 19] width 11 height 11
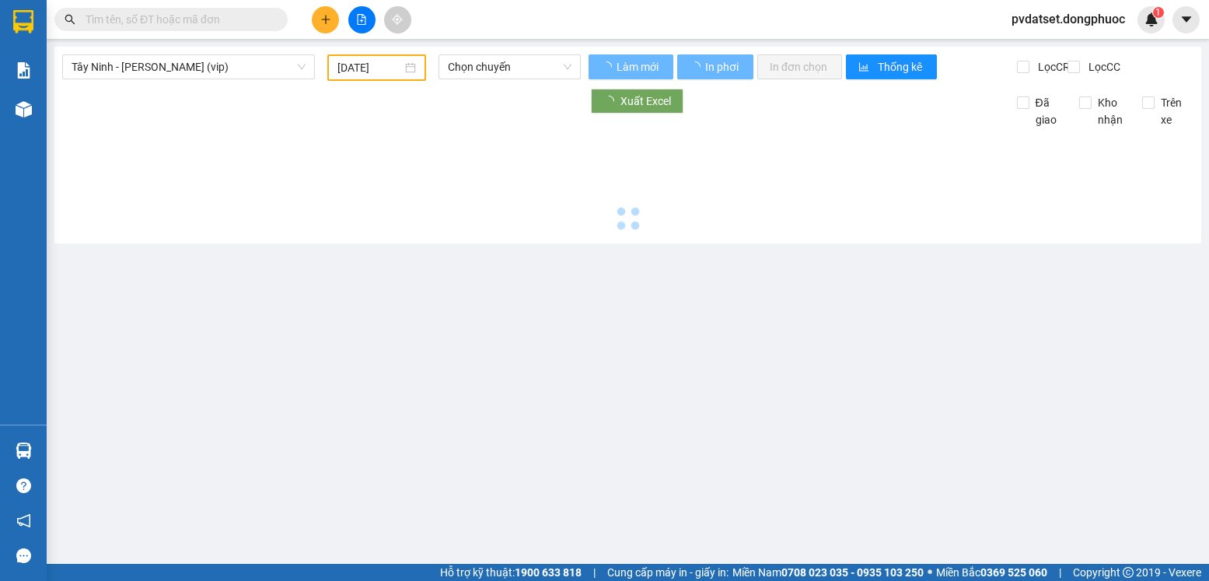
type input "[DATE]"
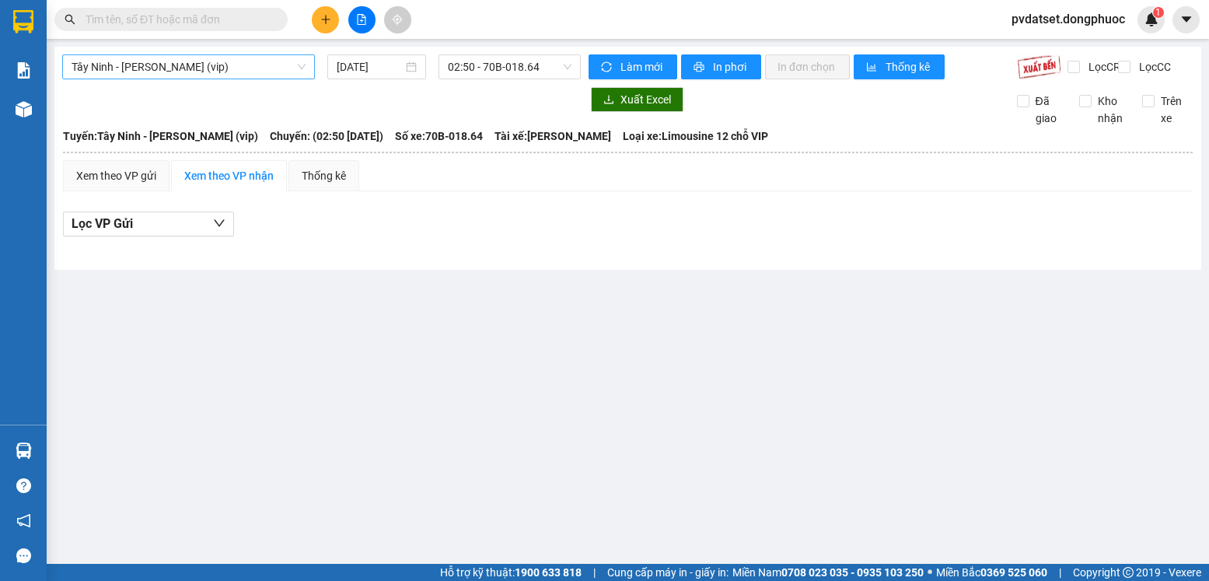
click at [261, 65] on span "Tây Ninh - [PERSON_NAME] (vip)" at bounding box center [189, 66] width 234 height 23
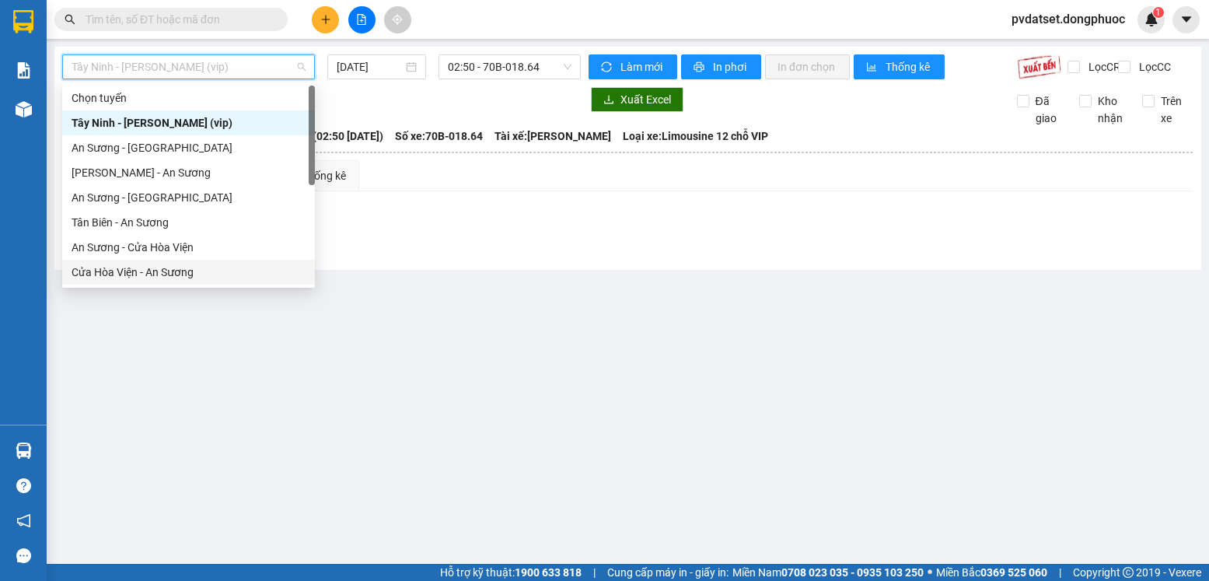
scroll to position [174, 0]
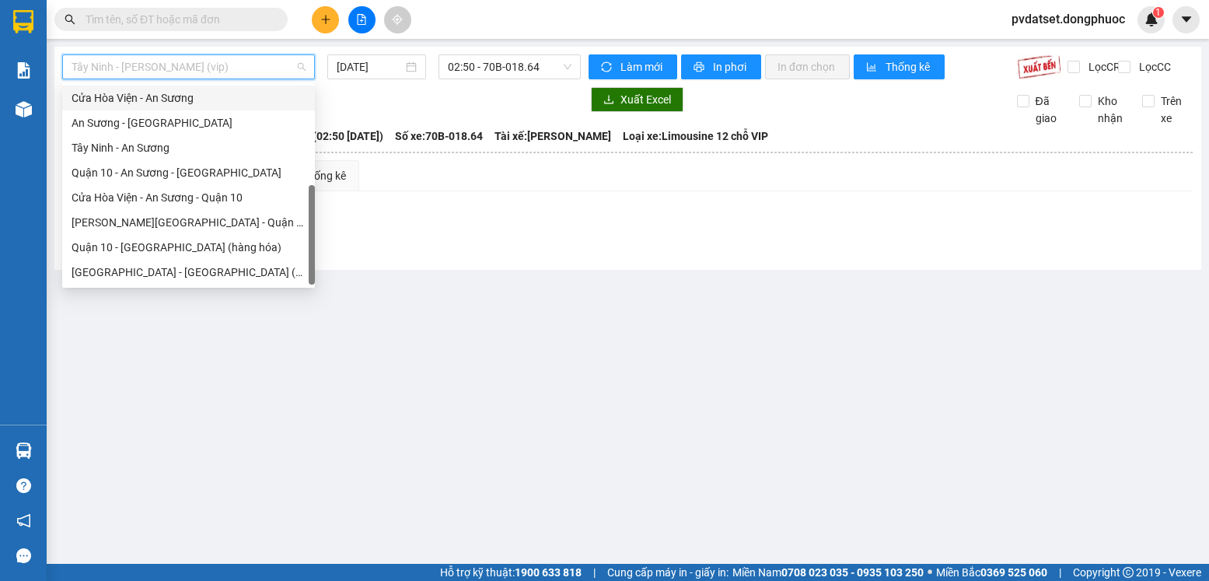
click at [196, 102] on div "Cửa Hòa Viện - An Sương" at bounding box center [189, 97] width 234 height 17
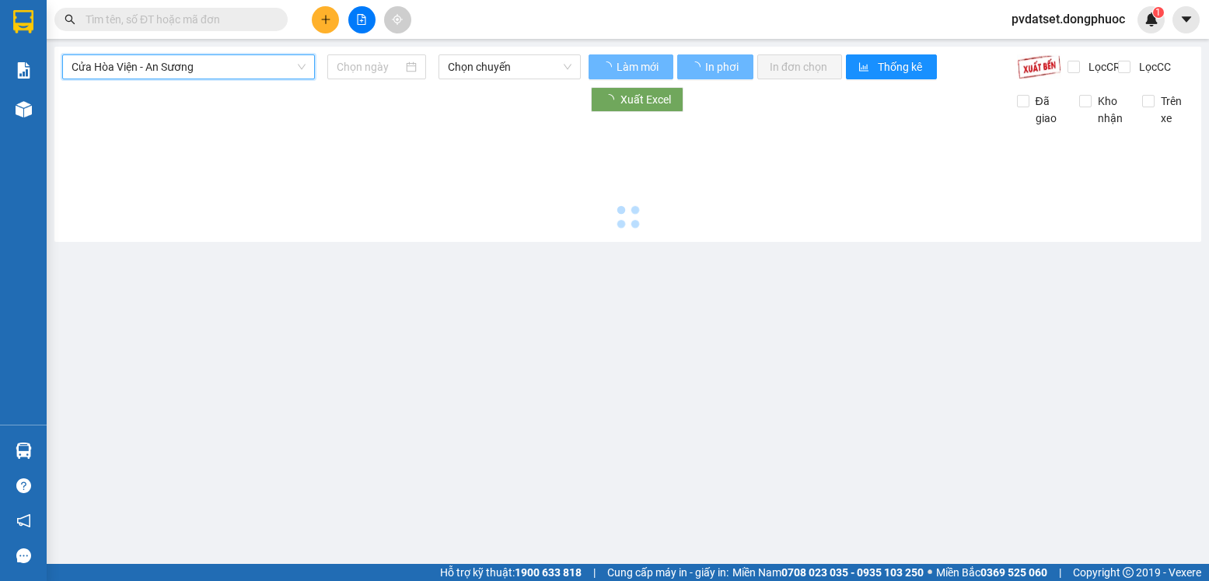
type input "[DATE]"
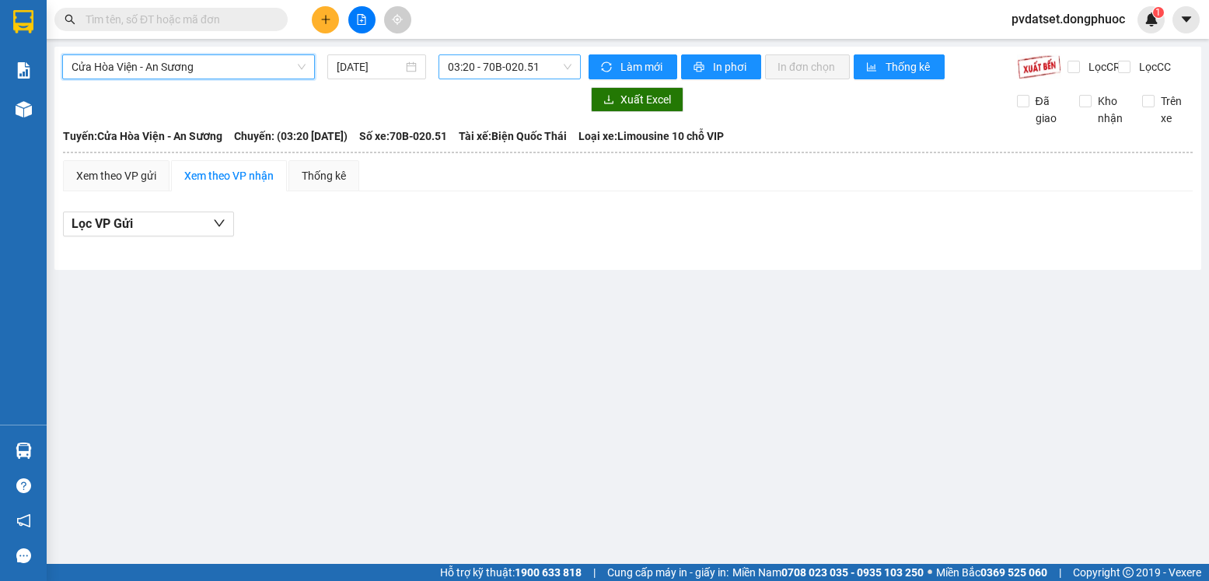
click at [464, 70] on span "03:20 - 70B-020.51" at bounding box center [510, 66] width 124 height 23
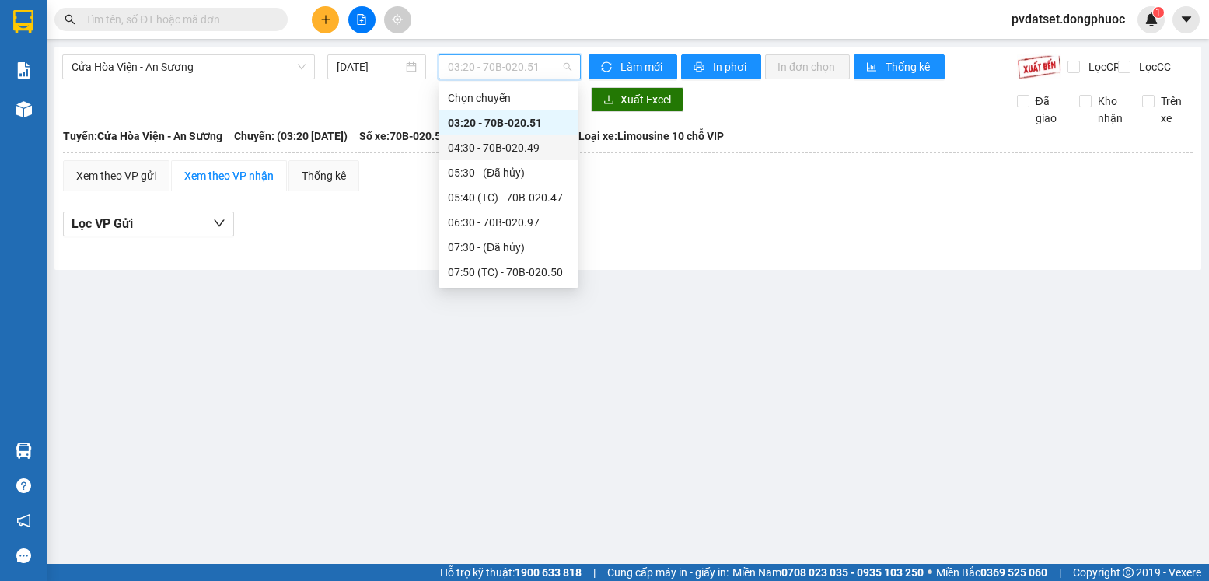
click at [527, 147] on div "04:30 - 70B-020.49" at bounding box center [508, 147] width 121 height 17
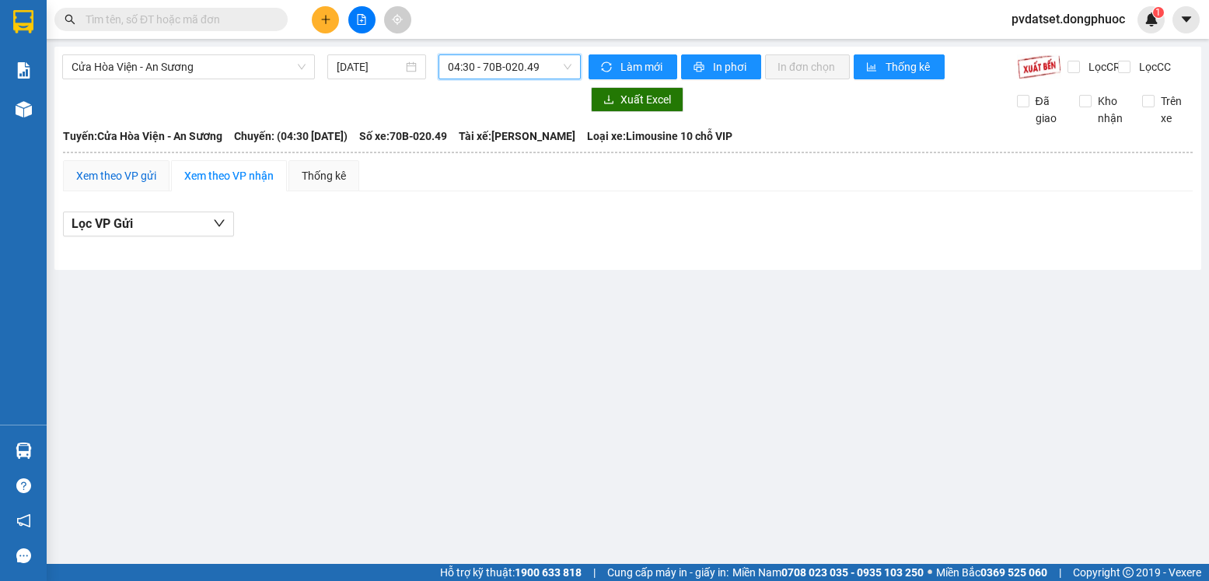
click at [145, 184] on div "Xem theo VP gửi" at bounding box center [116, 175] width 80 height 17
click at [559, 76] on span "04:30 - 70B-020.49" at bounding box center [510, 66] width 124 height 23
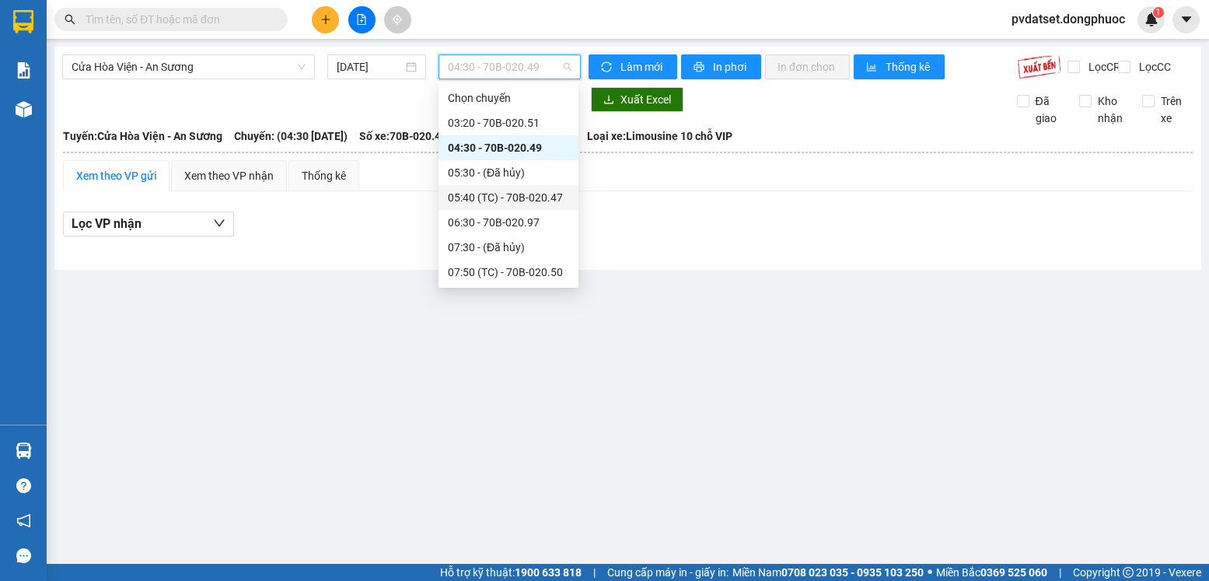
click at [547, 194] on div "05:40 (TC) - 70B-020.47" at bounding box center [508, 197] width 121 height 17
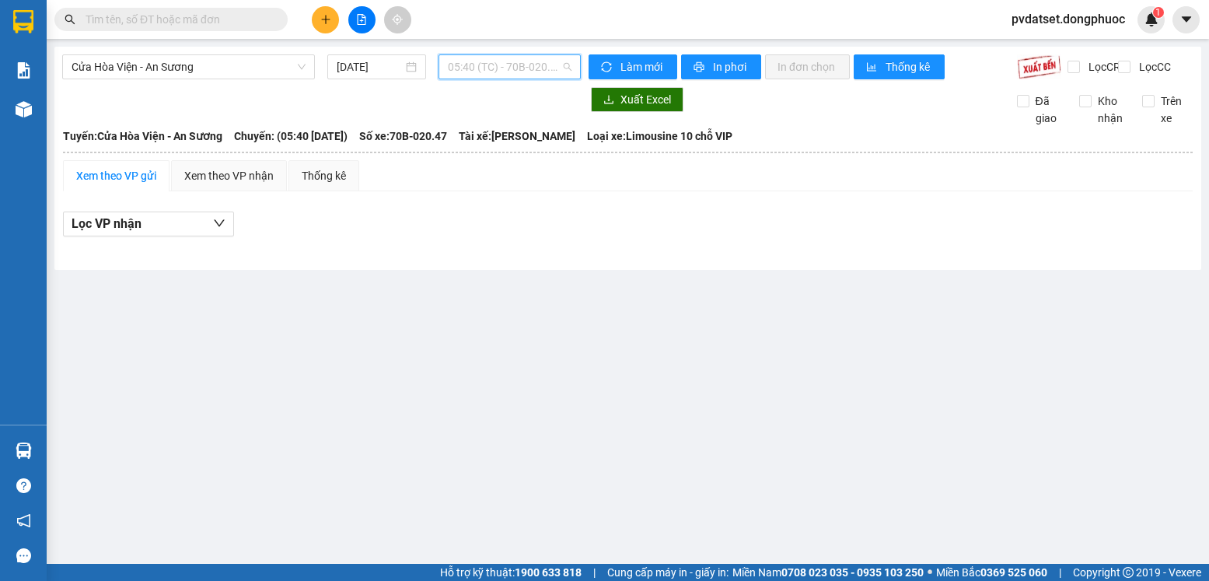
click at [526, 79] on div "05:40 (TC) - 70B-020.47" at bounding box center [510, 66] width 142 height 25
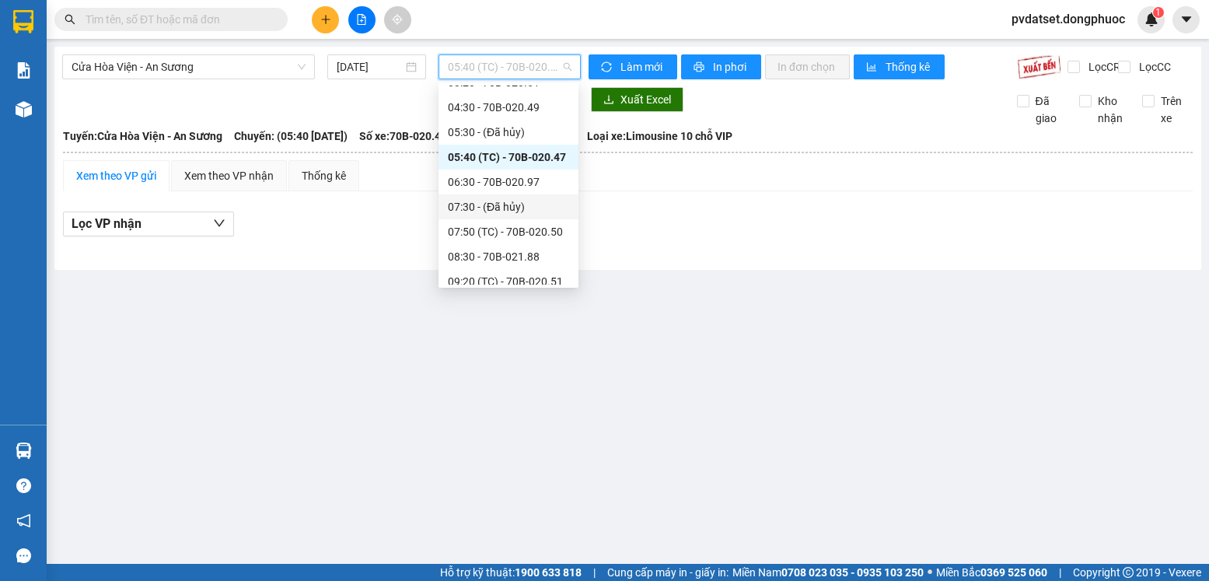
scroll to position [78, 0]
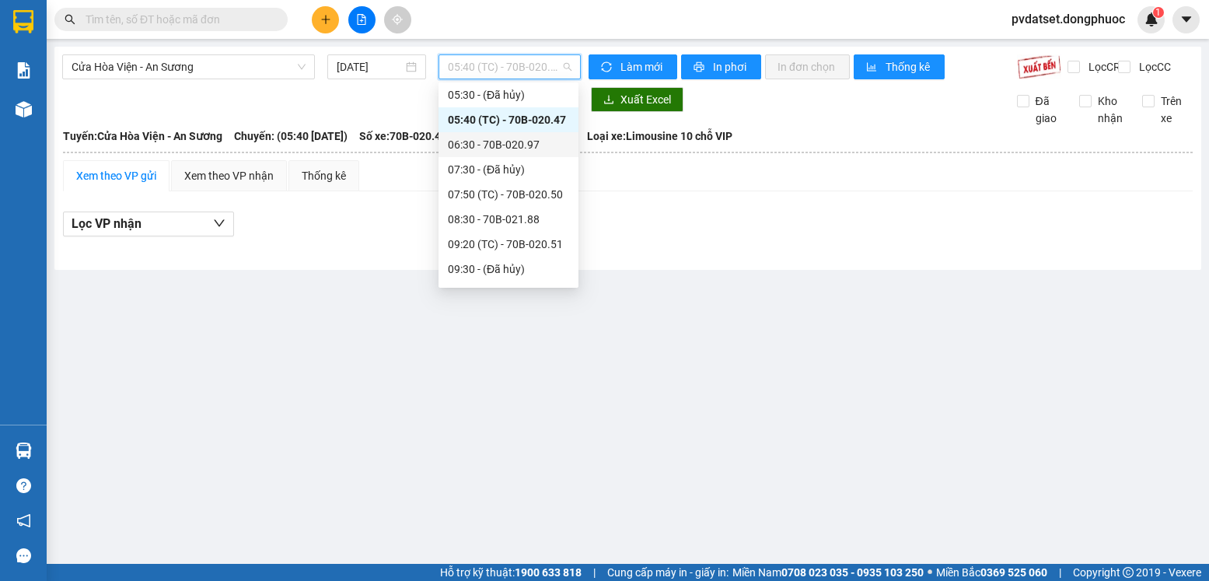
click at [527, 152] on div "06:30 - 70B-020.97" at bounding box center [508, 144] width 121 height 17
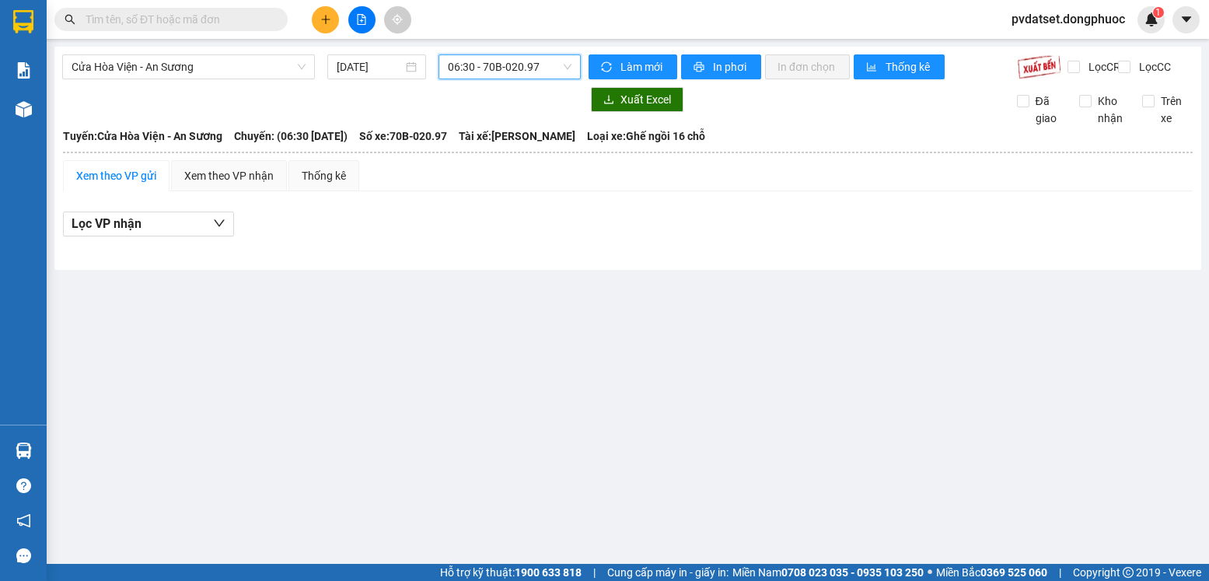
click at [527, 65] on span "06:30 - 70B-020.97" at bounding box center [510, 66] width 124 height 23
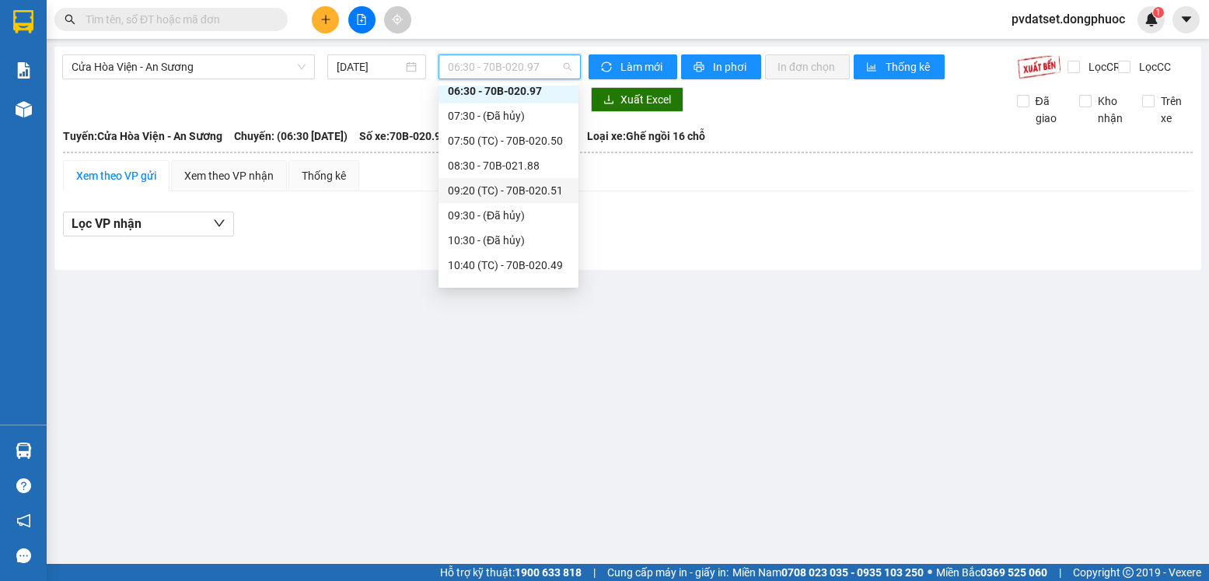
scroll to position [156, 0]
click at [536, 113] on div "07:50 (TC) - 70B-020.50" at bounding box center [508, 116] width 121 height 17
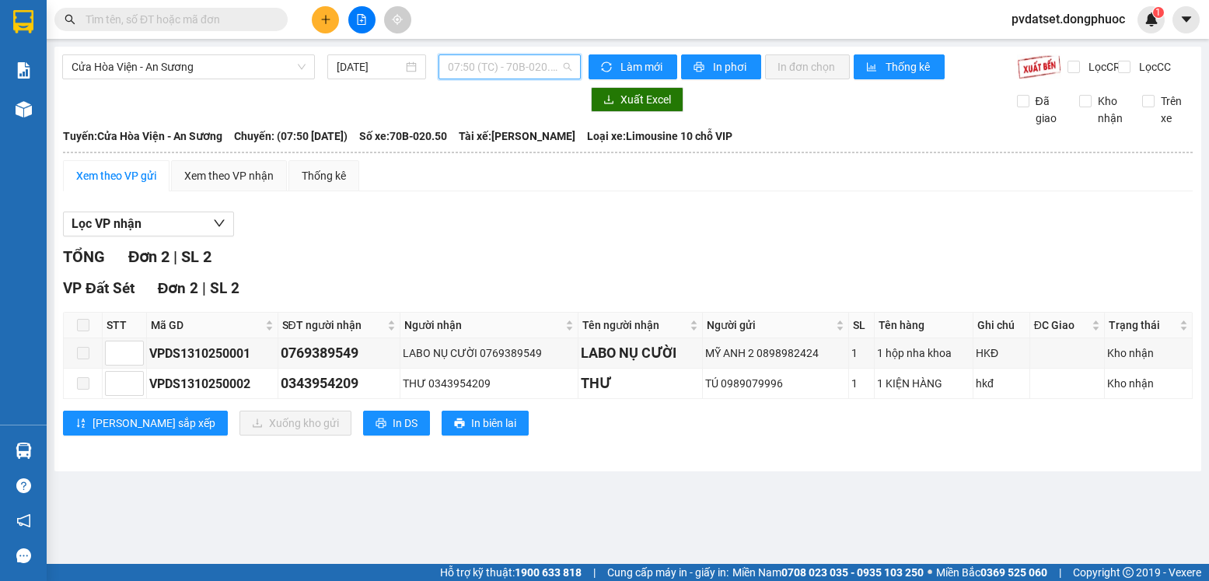
click at [515, 75] on span "07:50 (TC) - 70B-020.50" at bounding box center [510, 66] width 124 height 23
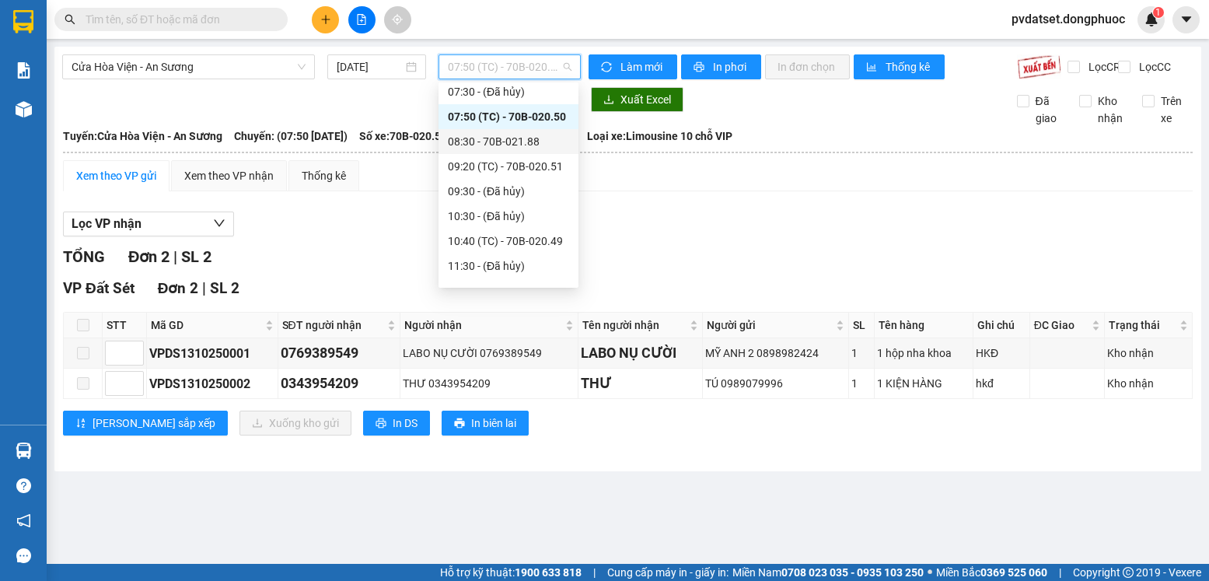
click at [538, 147] on div "08:30 - 70B-021.88" at bounding box center [508, 141] width 121 height 17
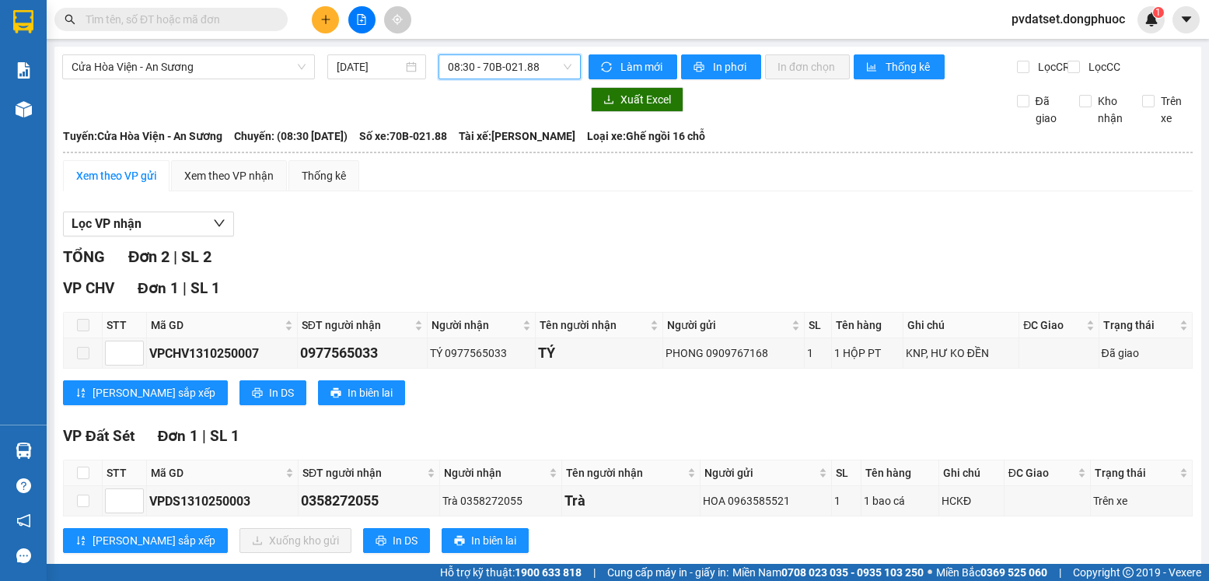
click at [534, 64] on span "08:30 - 70B-021.88" at bounding box center [510, 66] width 124 height 23
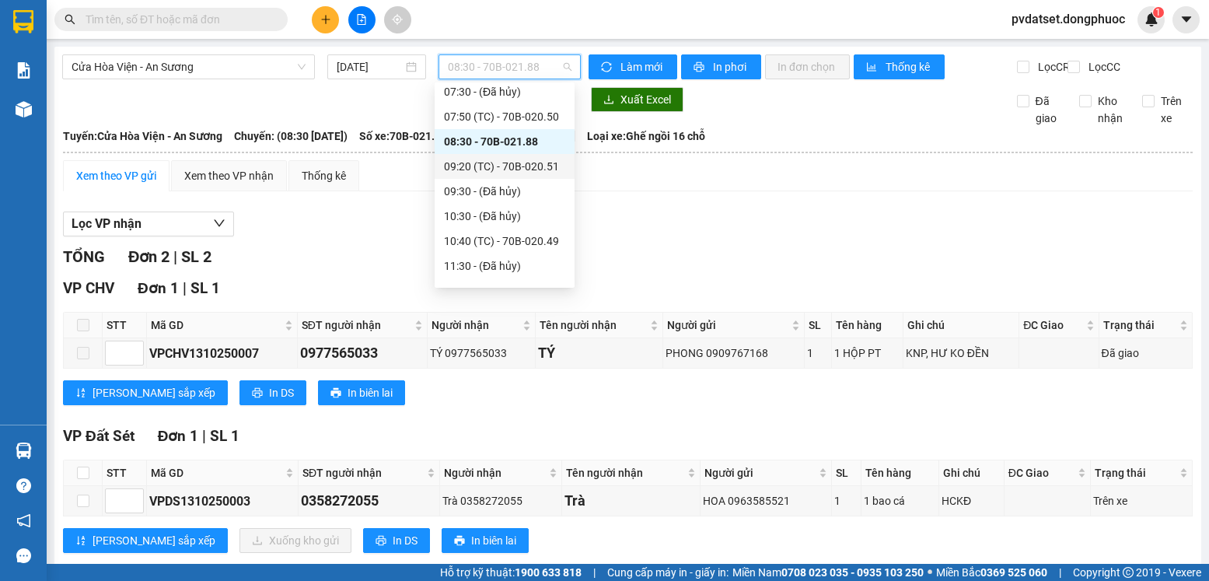
click at [546, 168] on div "09:20 (TC) - 70B-020.51" at bounding box center [504, 166] width 121 height 17
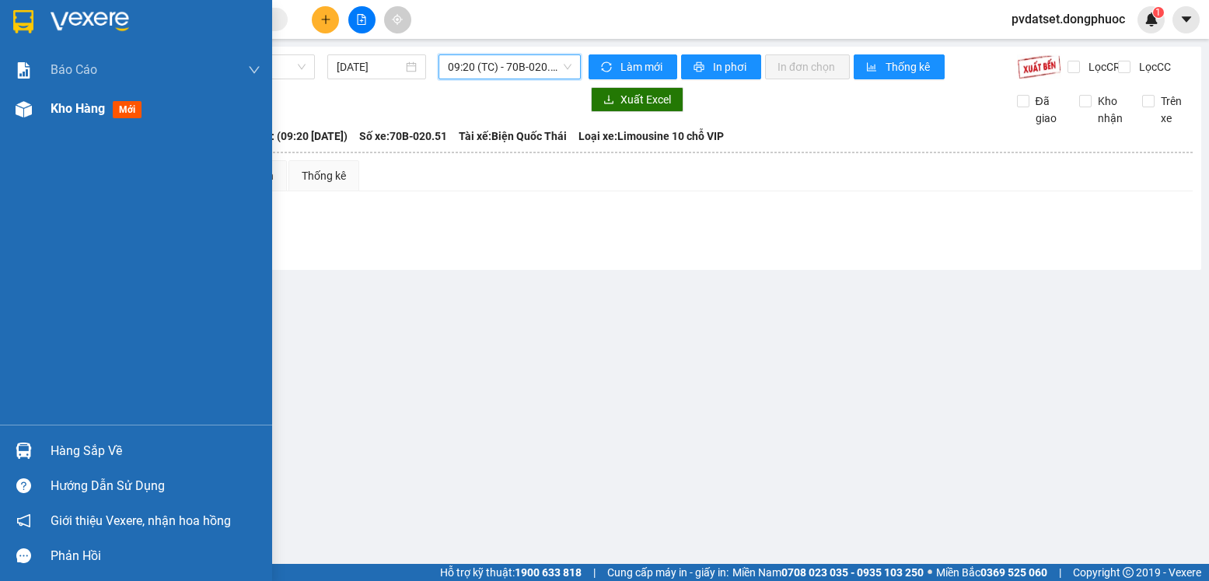
click at [75, 105] on span "Kho hàng" at bounding box center [78, 108] width 54 height 15
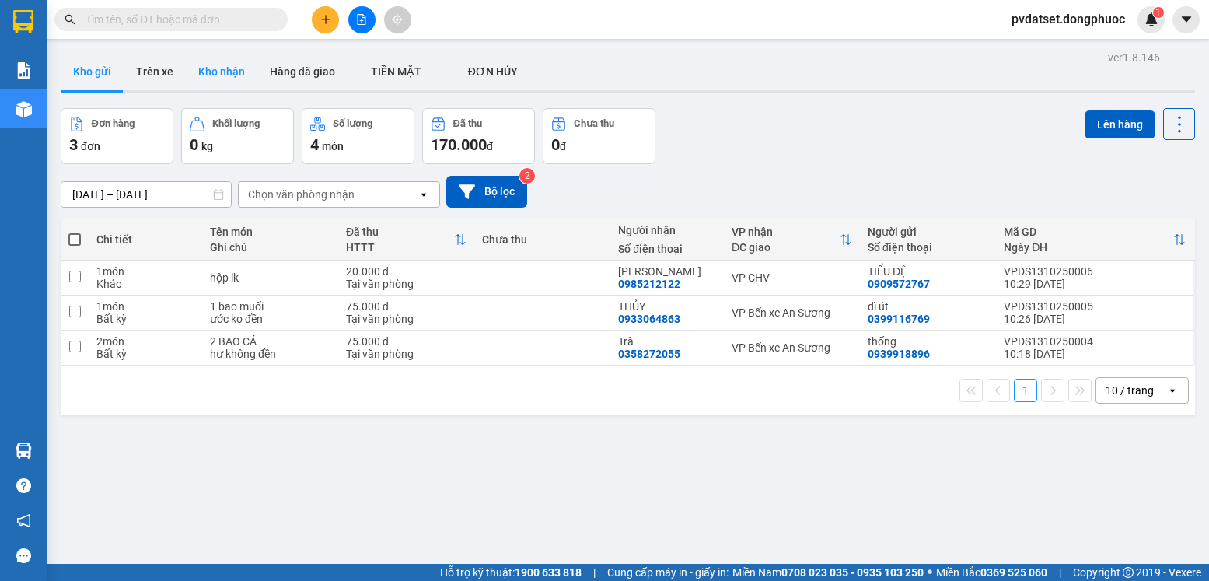
click at [215, 68] on button "Kho nhận" at bounding box center [222, 71] width 72 height 37
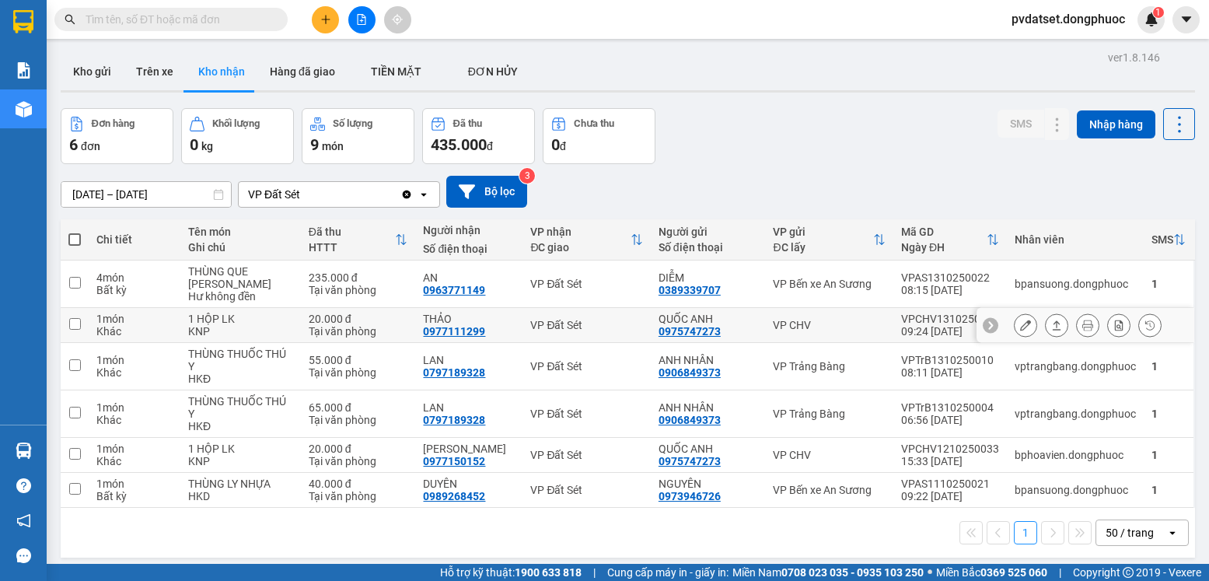
click at [609, 319] on div "VP Đất Sét" at bounding box center [586, 325] width 112 height 12
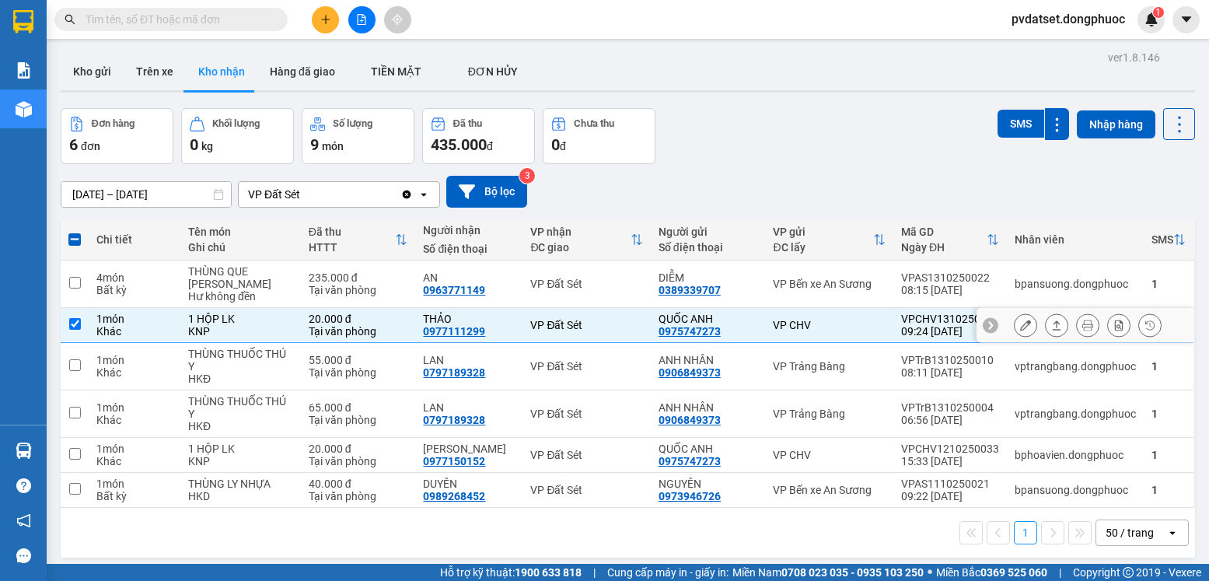
click at [1052, 312] on button at bounding box center [1057, 325] width 22 height 27
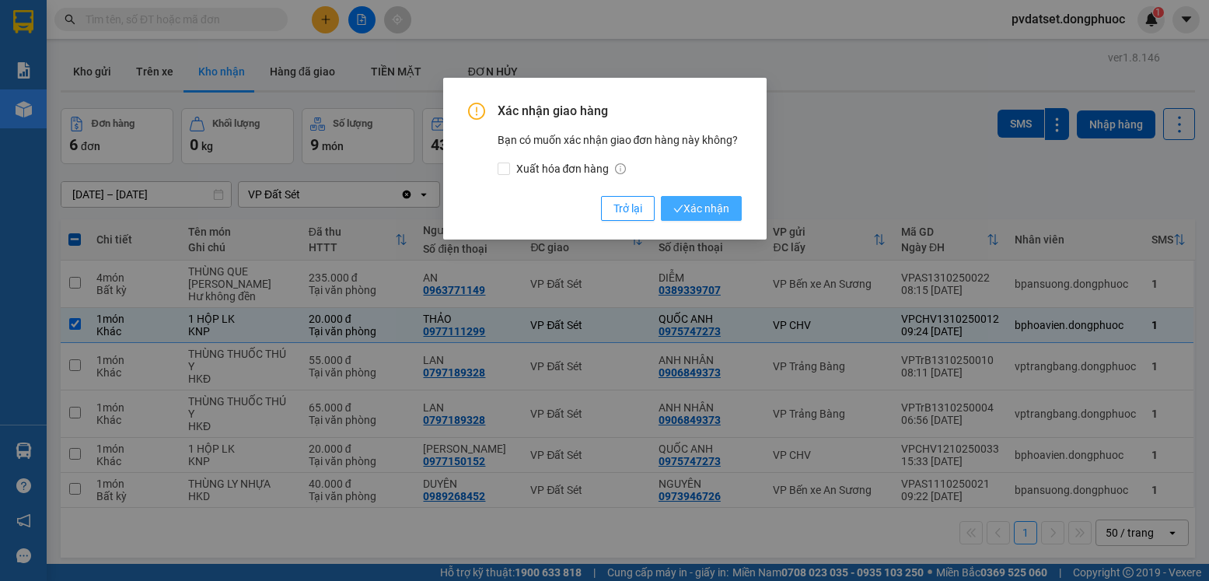
click at [731, 218] on button "Xác nhận" at bounding box center [701, 208] width 81 height 25
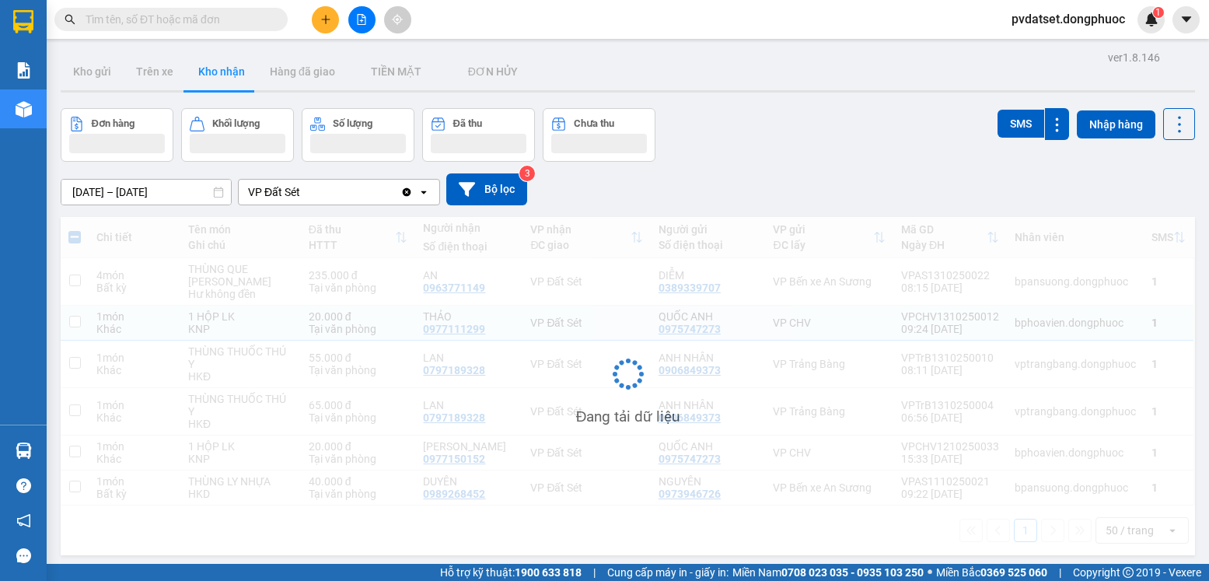
checkbox input "false"
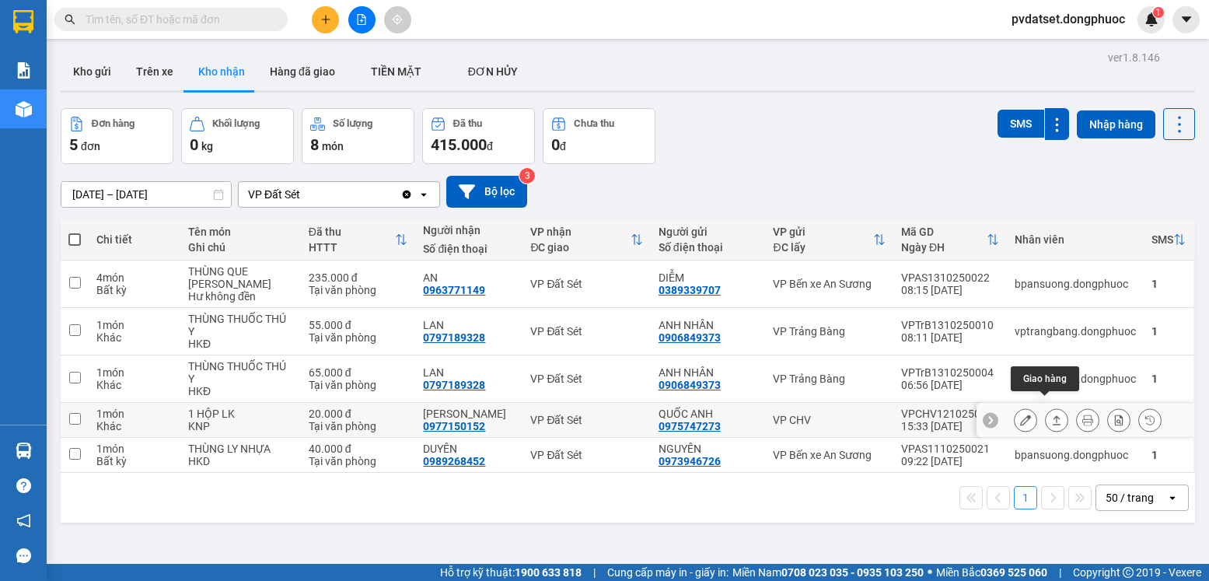
click at [1052, 415] on icon at bounding box center [1057, 420] width 11 height 11
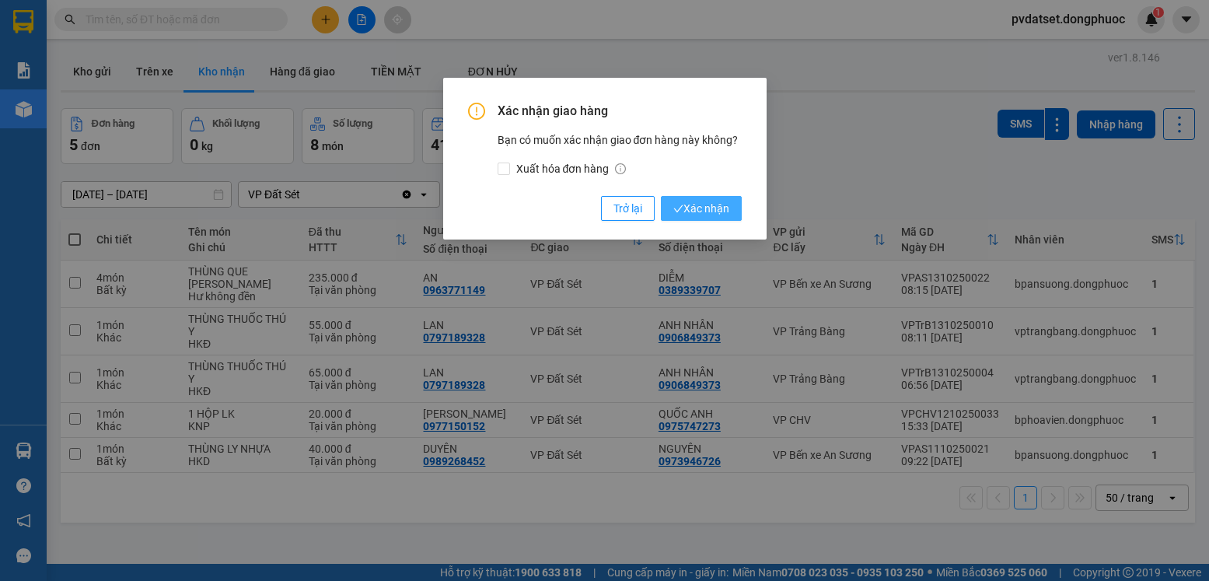
click at [708, 214] on span "Xác nhận" at bounding box center [702, 208] width 56 height 17
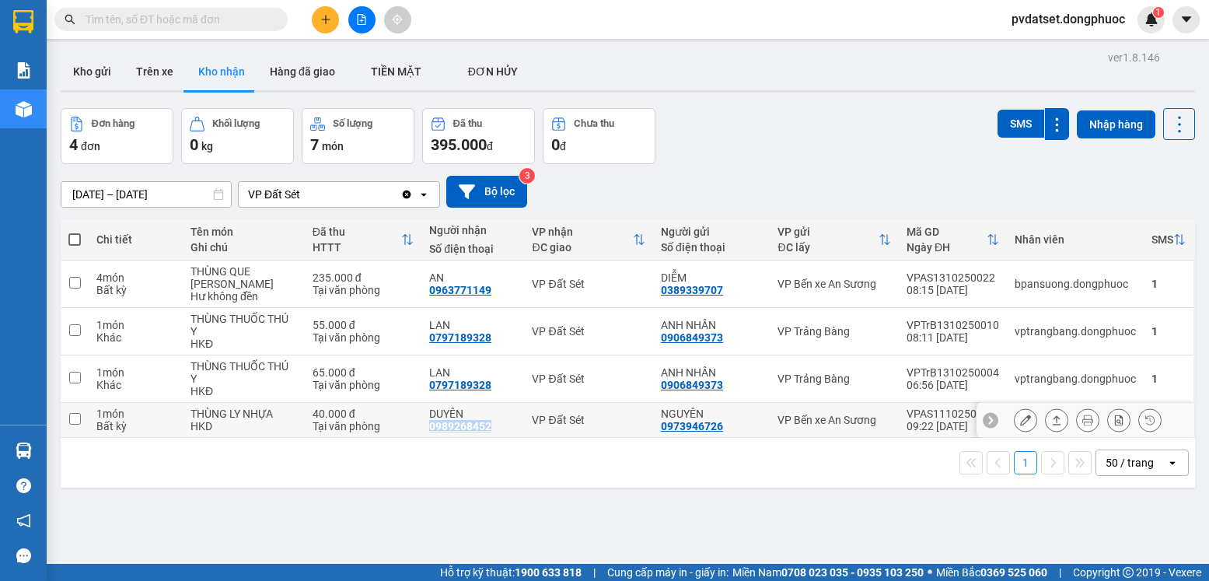
drag, startPoint x: 419, startPoint y: 415, endPoint x: 482, endPoint y: 414, distance: 63.0
click at [482, 414] on td "DUYÊN 0989268452" at bounding box center [473, 420] width 103 height 35
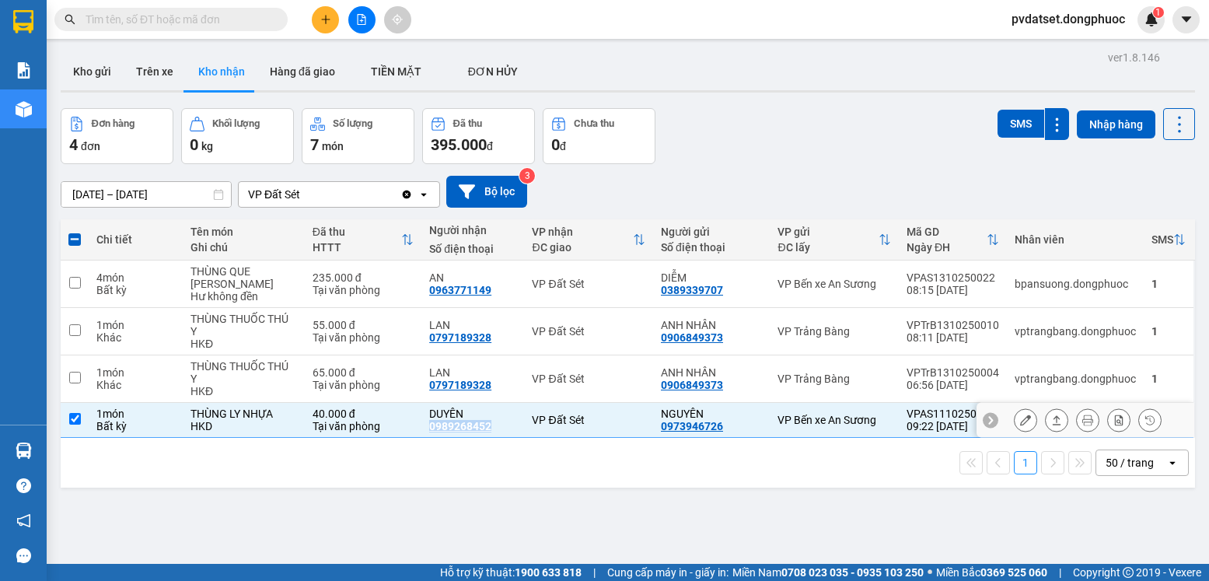
copy div "0989268452"
click at [790, 414] on div "VP Bến xe An Sương" at bounding box center [835, 420] width 114 height 12
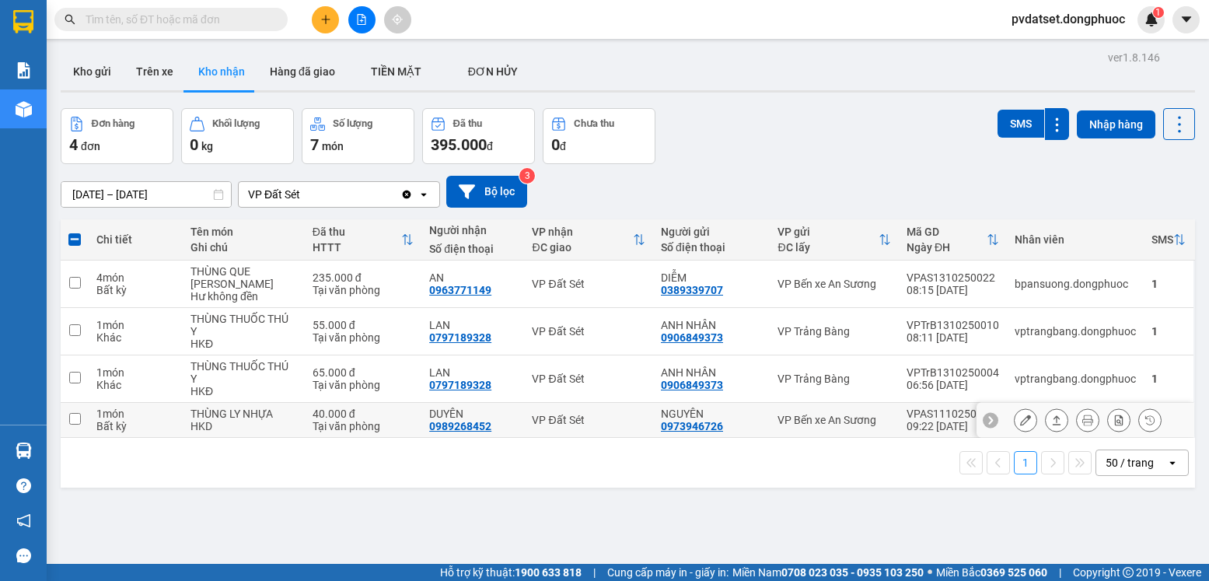
checkbox input "false"
click at [108, 70] on button "Kho gửi" at bounding box center [92, 71] width 63 height 37
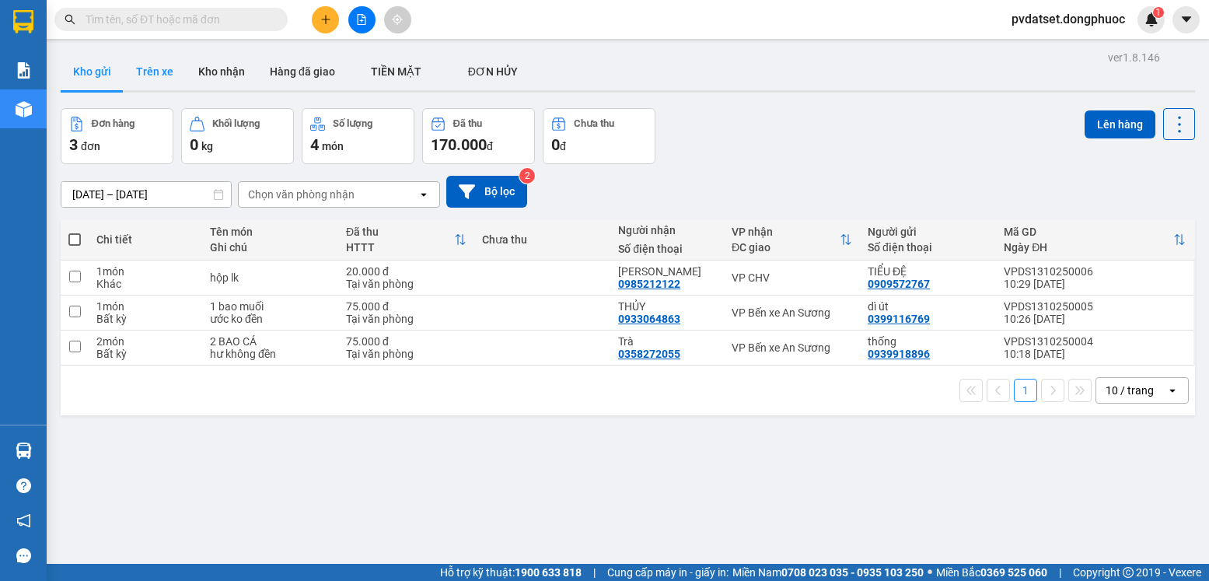
click at [164, 69] on button "Trên xe" at bounding box center [155, 71] width 62 height 37
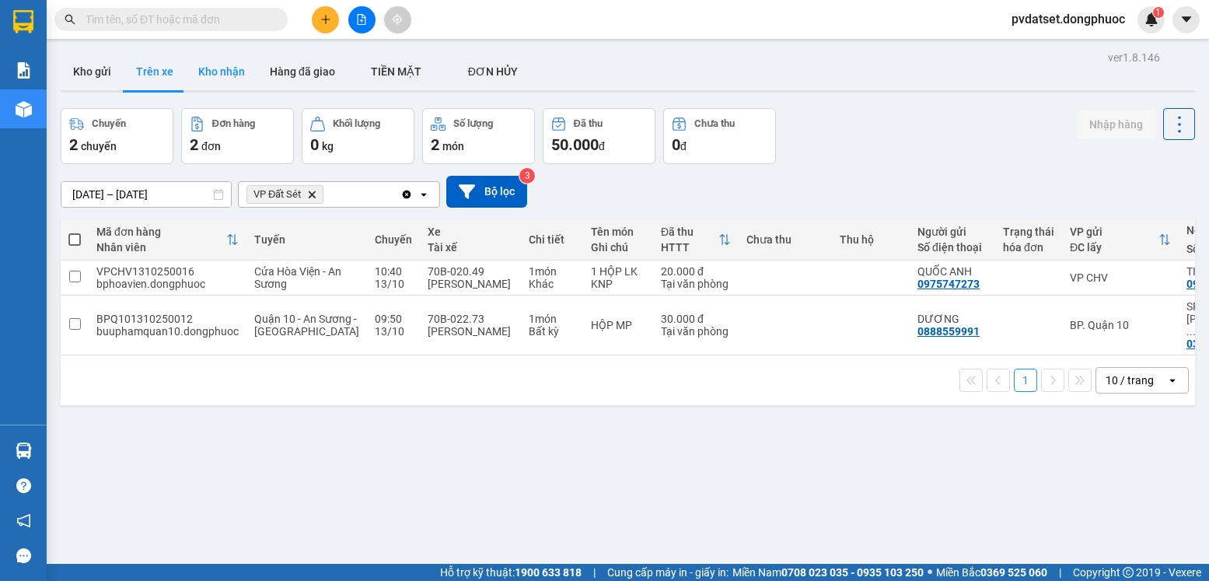
click at [204, 72] on button "Kho nhận" at bounding box center [222, 71] width 72 height 37
type input "[DATE] – [DATE]"
click at [204, 72] on button "Kho nhận" at bounding box center [222, 71] width 72 height 37
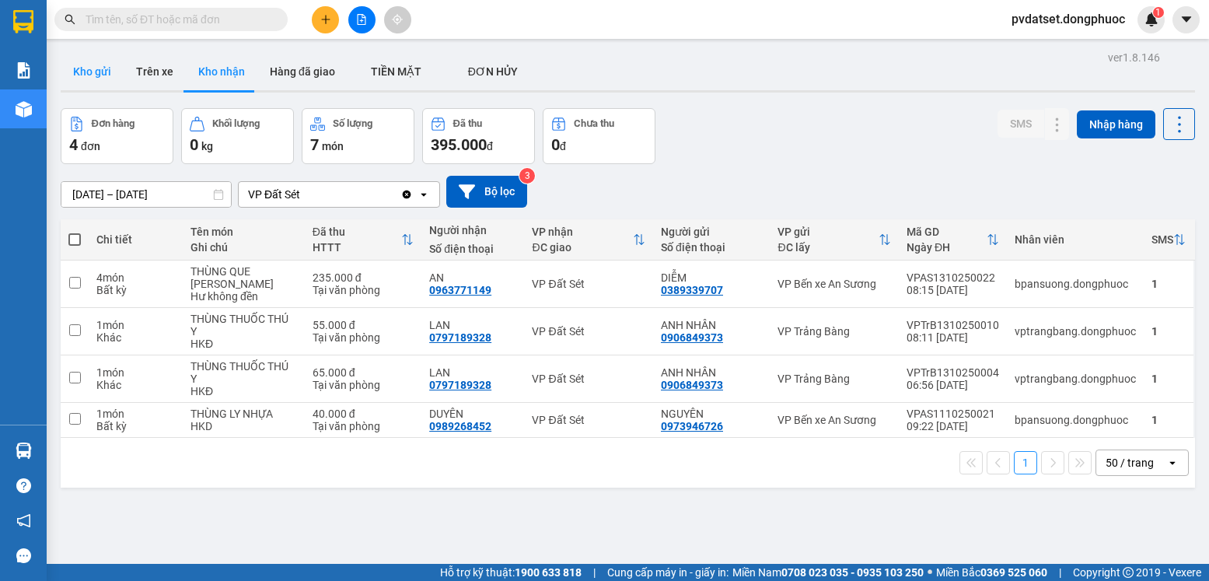
click at [100, 79] on button "Kho gửi" at bounding box center [92, 71] width 63 height 37
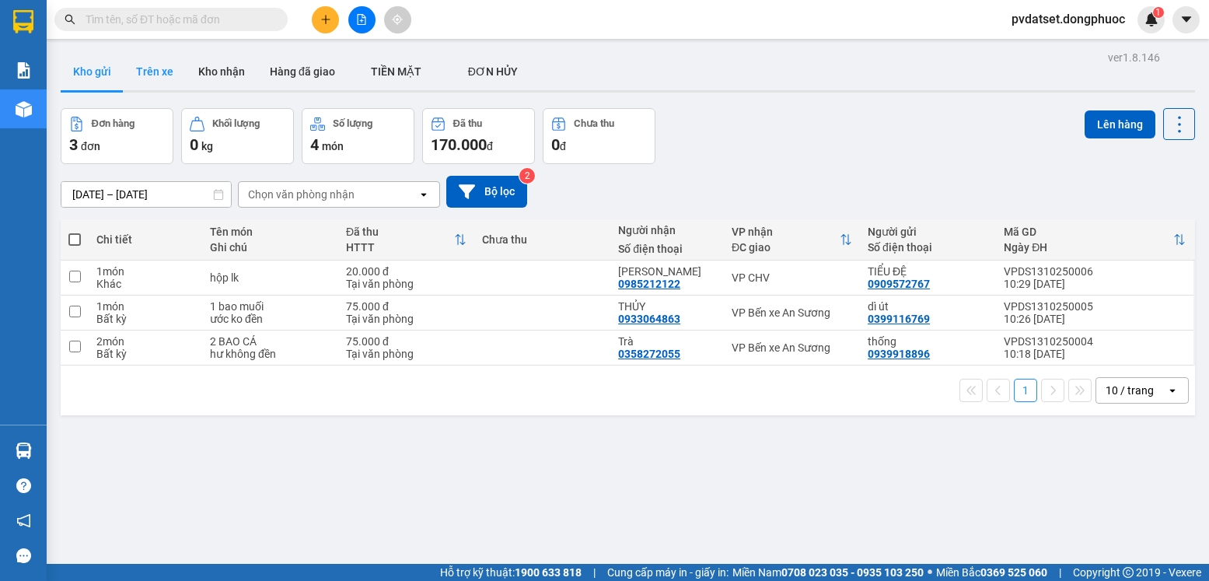
click at [159, 68] on button "Trên xe" at bounding box center [155, 71] width 62 height 37
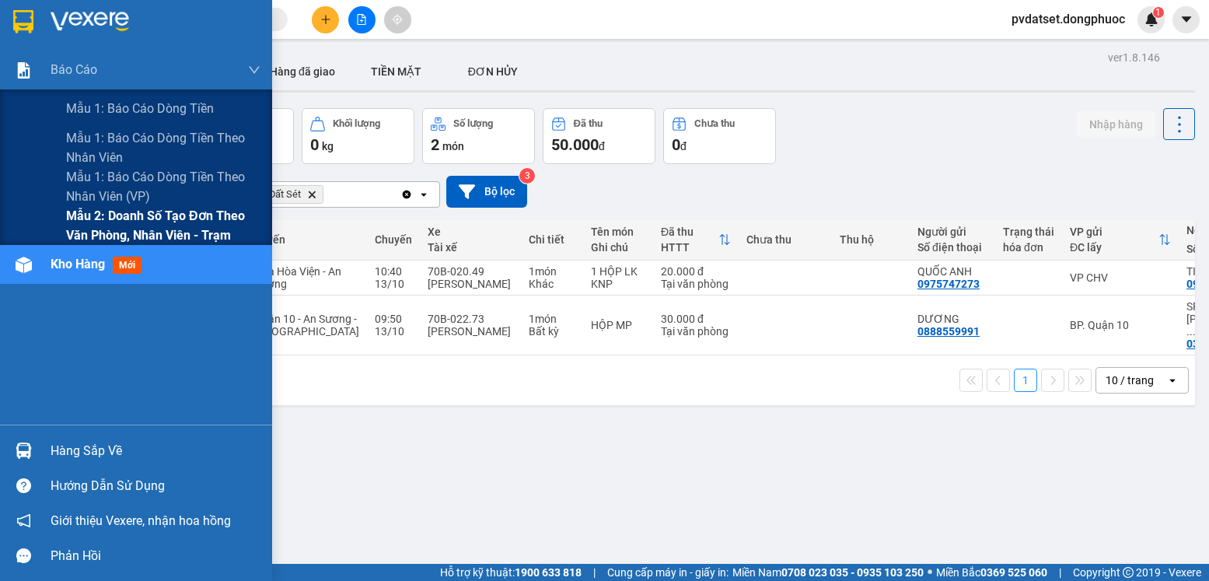
click at [142, 212] on span "Mẫu 2: Doanh số tạo đơn theo Văn phòng, nhân viên - Trạm" at bounding box center [163, 225] width 194 height 39
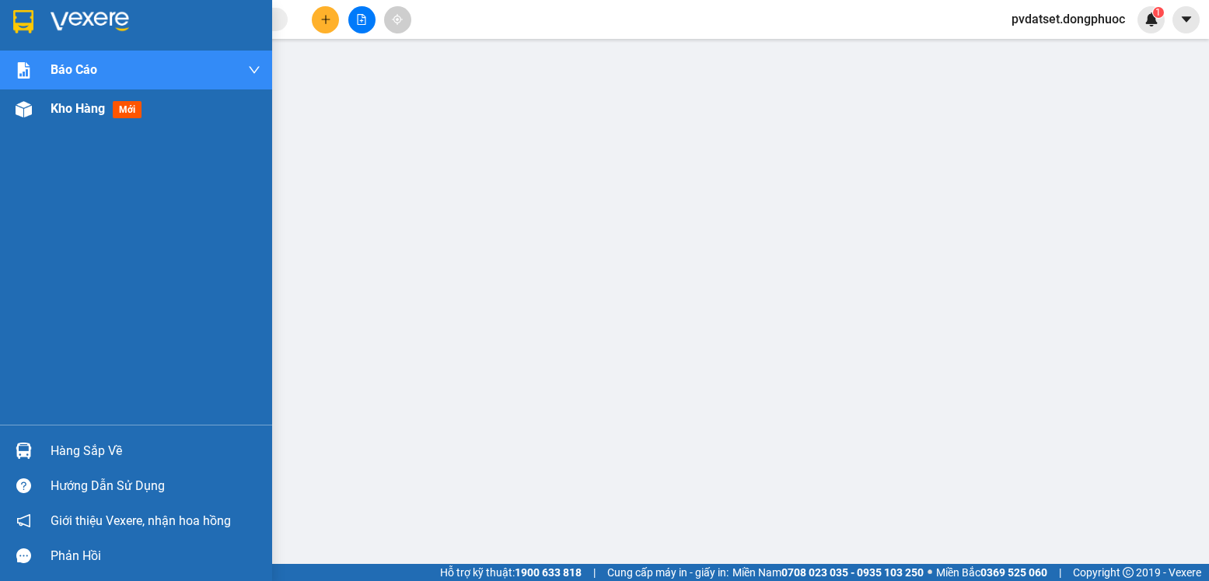
click at [85, 114] on span "Kho hàng" at bounding box center [78, 108] width 54 height 15
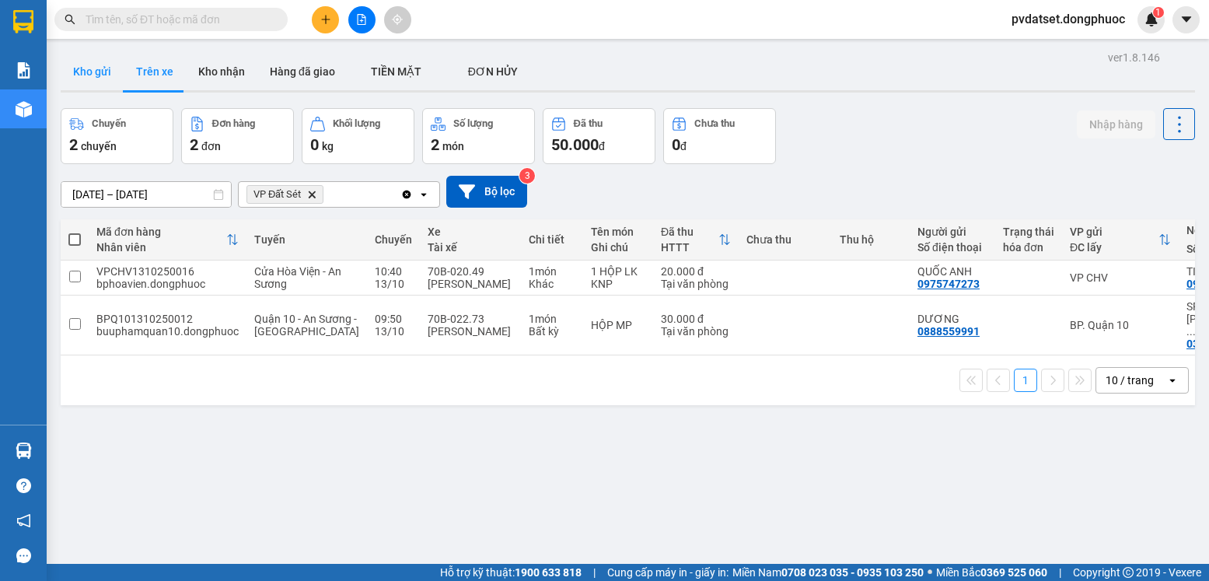
click at [113, 71] on button "Kho gửi" at bounding box center [92, 71] width 63 height 37
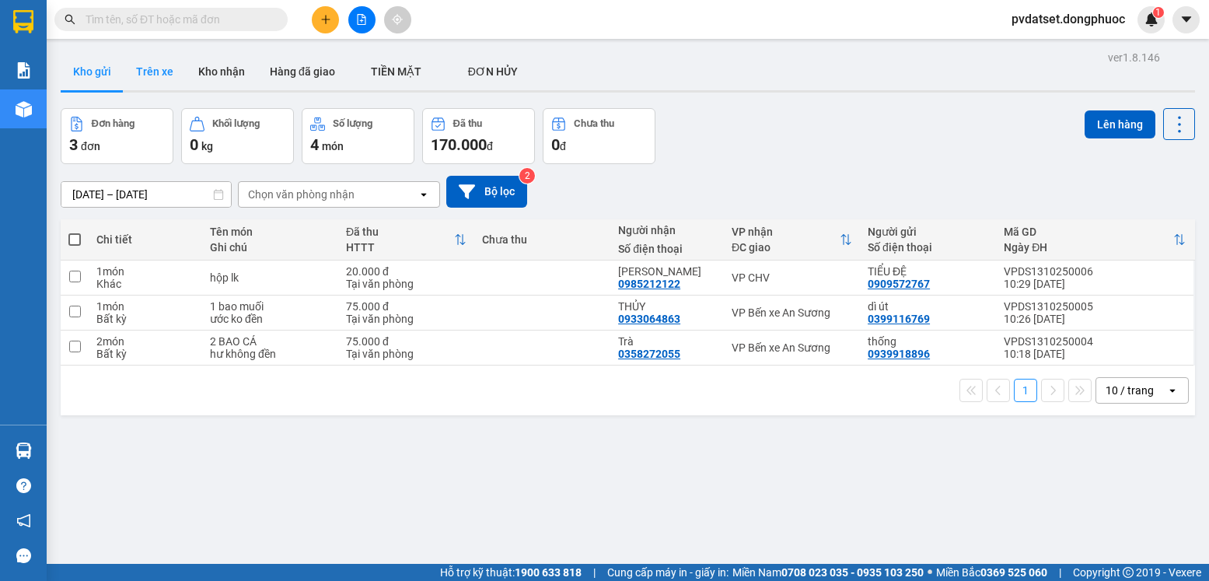
click at [151, 73] on button "Trên xe" at bounding box center [155, 71] width 62 height 37
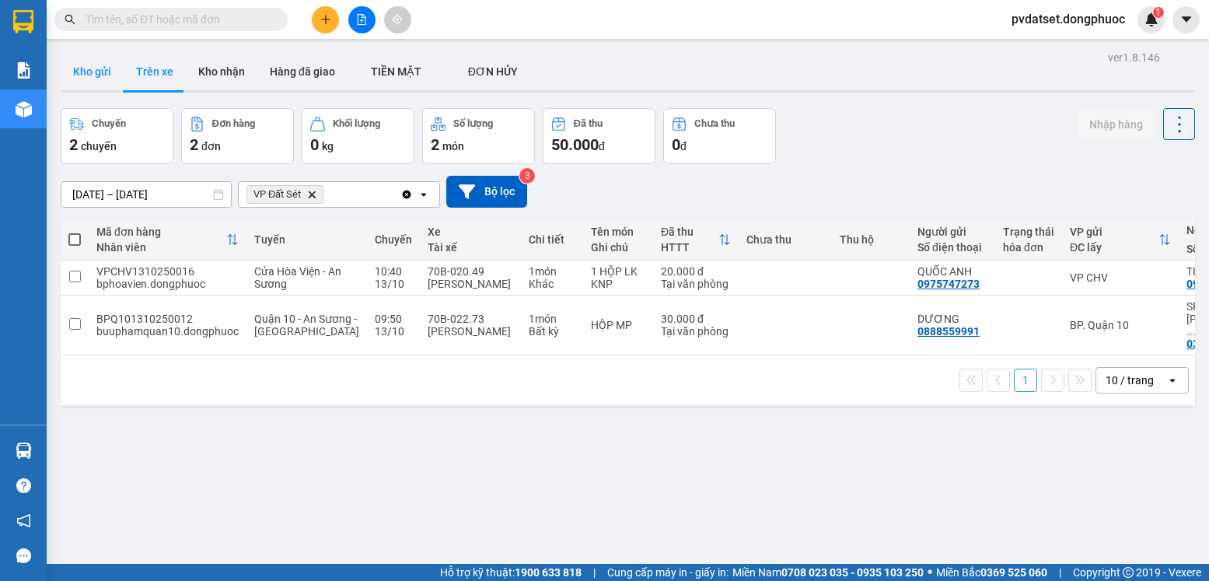
click at [91, 65] on button "Kho gửi" at bounding box center [92, 71] width 63 height 37
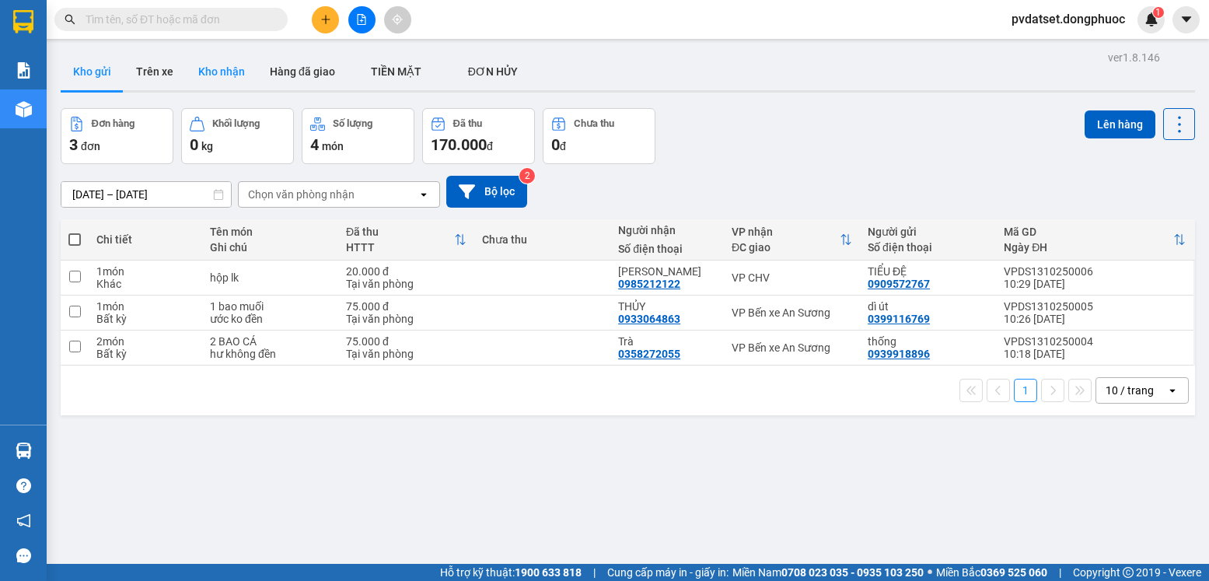
click at [226, 69] on button "Kho nhận" at bounding box center [222, 71] width 72 height 37
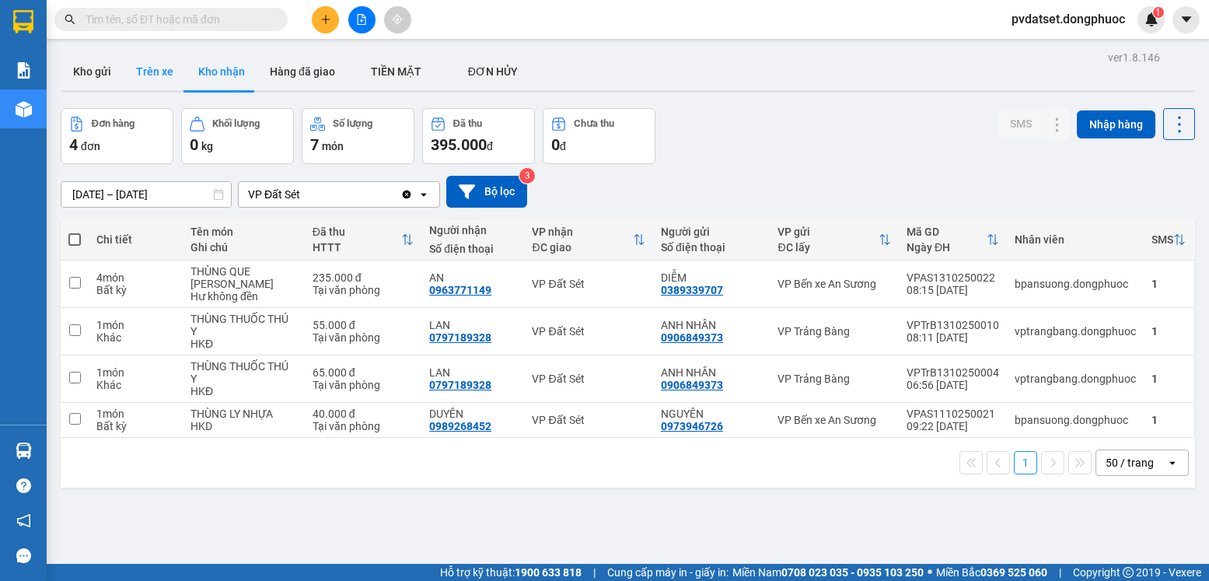
click at [146, 66] on button "Trên xe" at bounding box center [155, 71] width 62 height 37
type input "[DATE] – [DATE]"
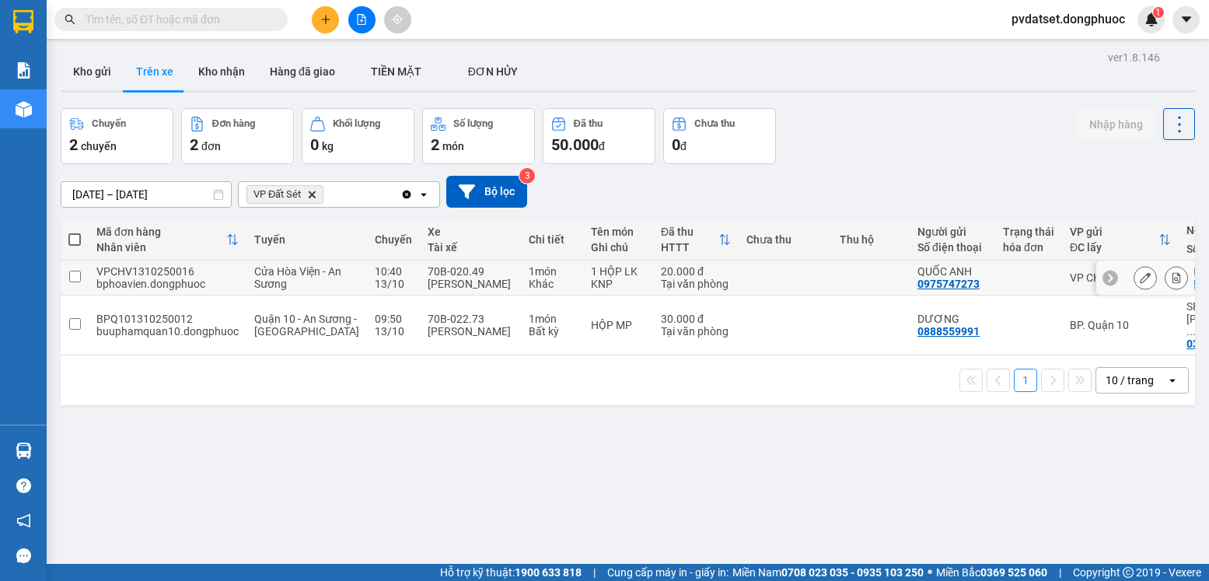
click at [759, 285] on td at bounding box center [785, 278] width 93 height 35
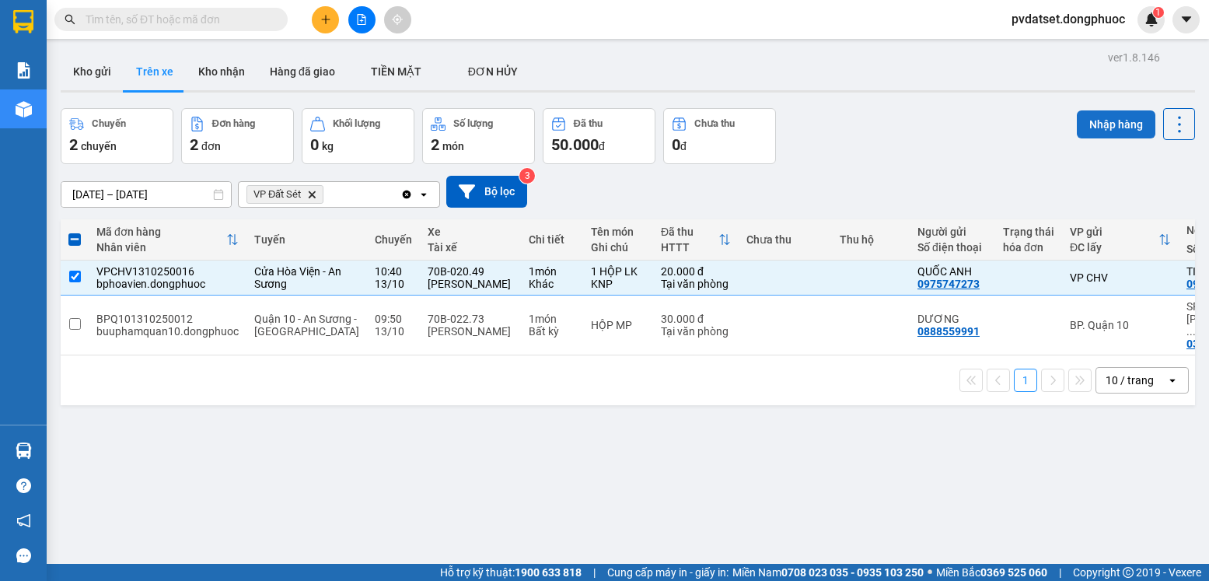
click at [1080, 122] on button "Nhập hàng" at bounding box center [1116, 124] width 79 height 28
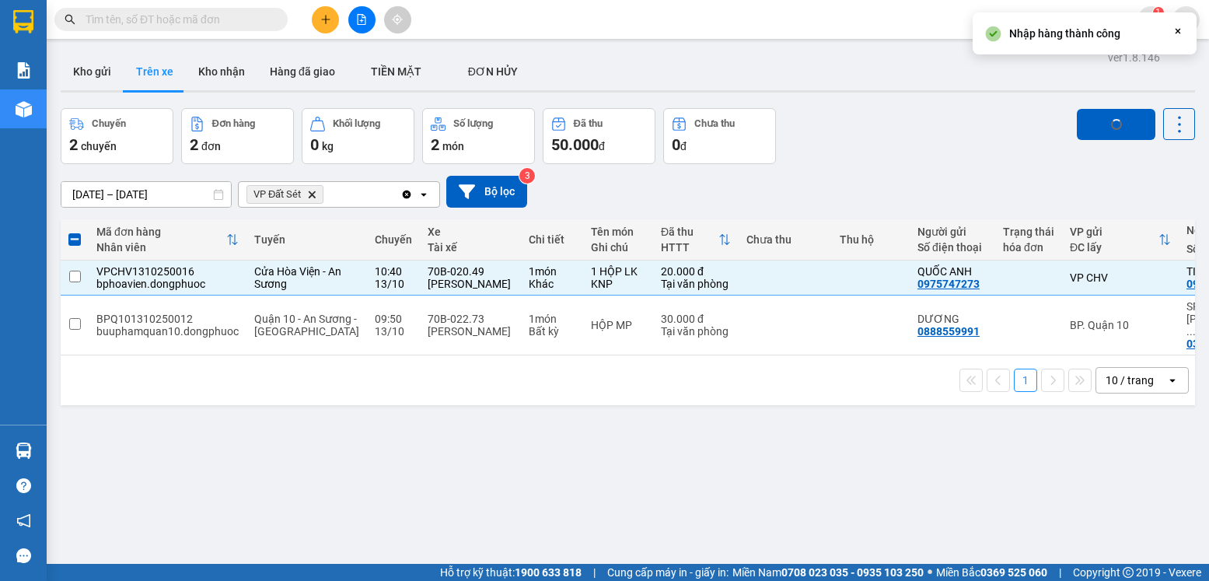
checkbox input "false"
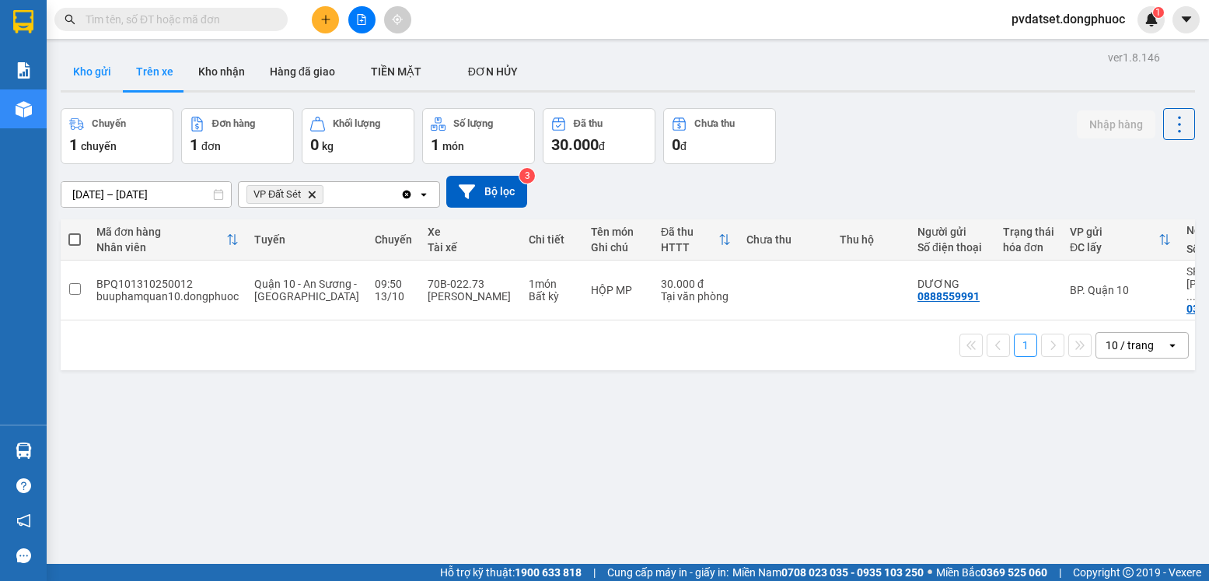
click at [103, 69] on button "Kho gửi" at bounding box center [92, 71] width 63 height 37
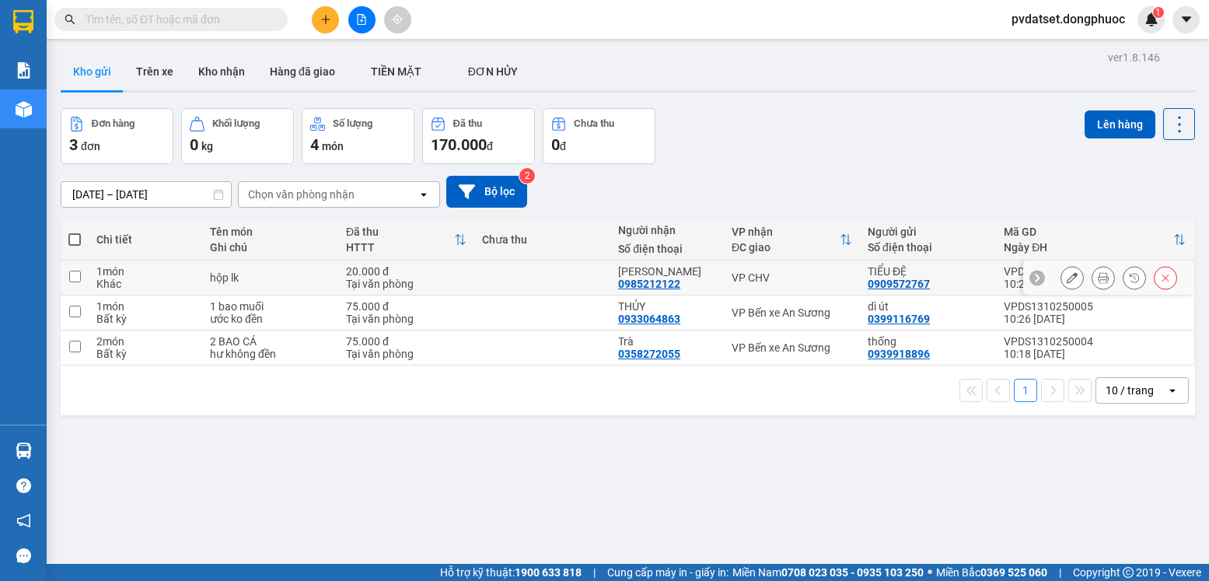
drag, startPoint x: 786, startPoint y: 275, endPoint x: 810, endPoint y: 273, distance: 24.9
click at [786, 274] on div "VP CHV" at bounding box center [792, 277] width 121 height 12
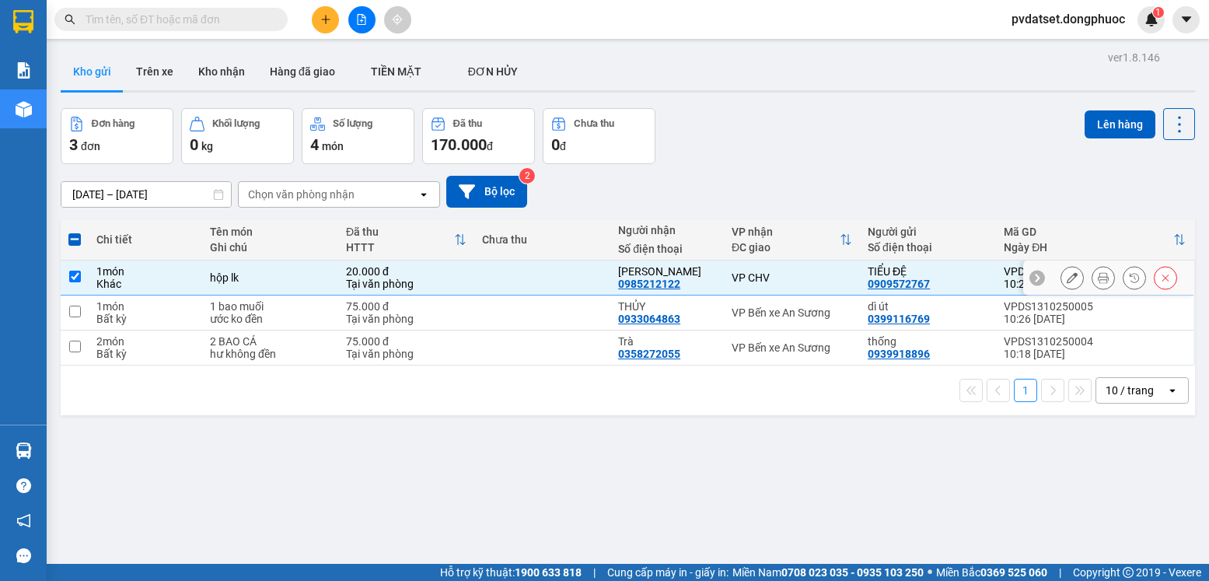
click at [742, 278] on div "VP CHV" at bounding box center [792, 277] width 121 height 12
checkbox input "false"
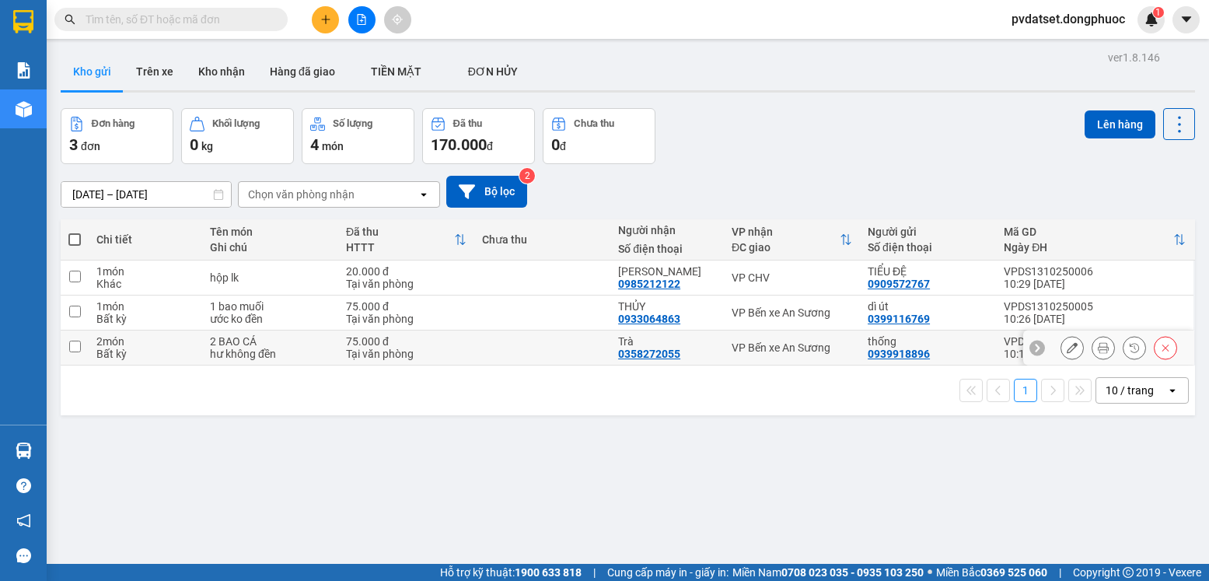
click at [780, 341] on div "VP Bến xe An Sương" at bounding box center [792, 347] width 121 height 12
checkbox input "true"
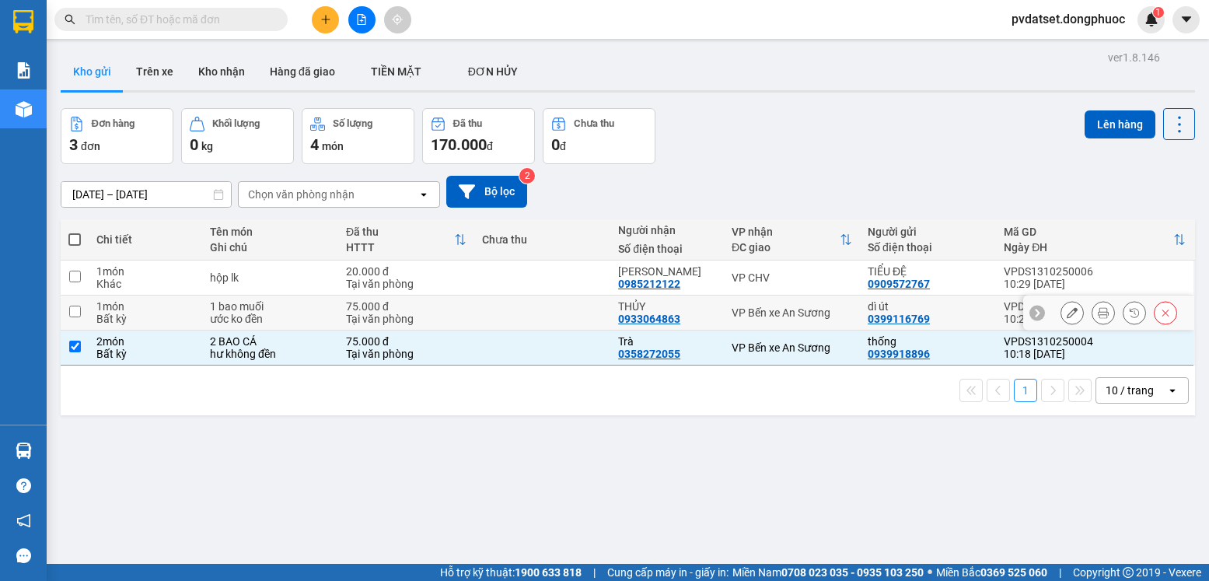
click at [786, 314] on div "VP Bến xe An Sương" at bounding box center [792, 312] width 121 height 12
checkbox input "true"
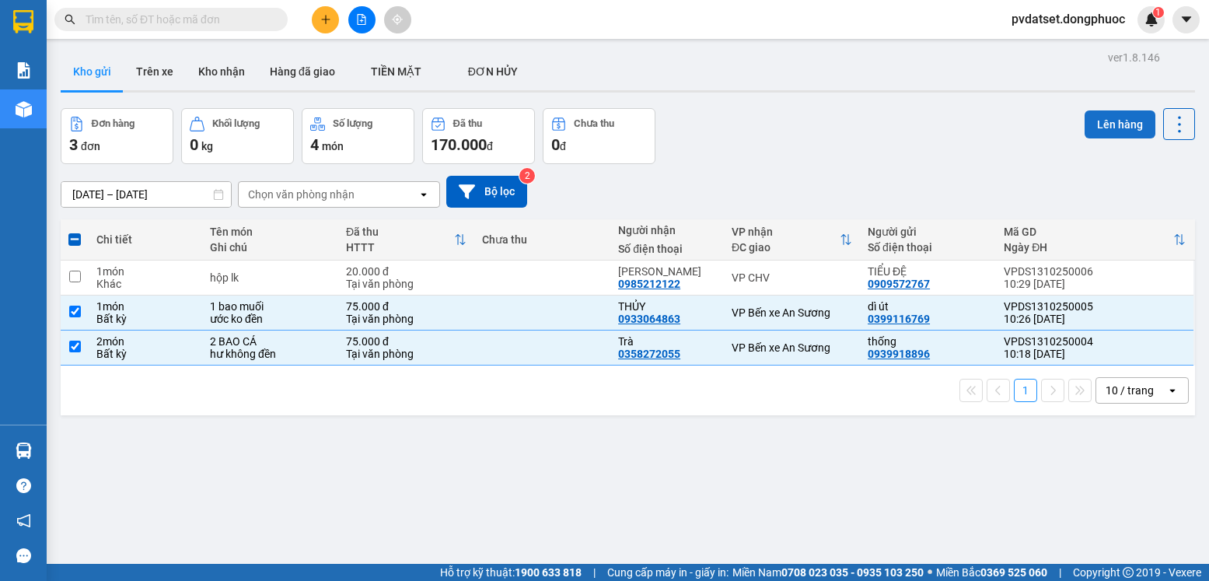
click at [1112, 121] on button "Lên hàng" at bounding box center [1120, 124] width 71 height 28
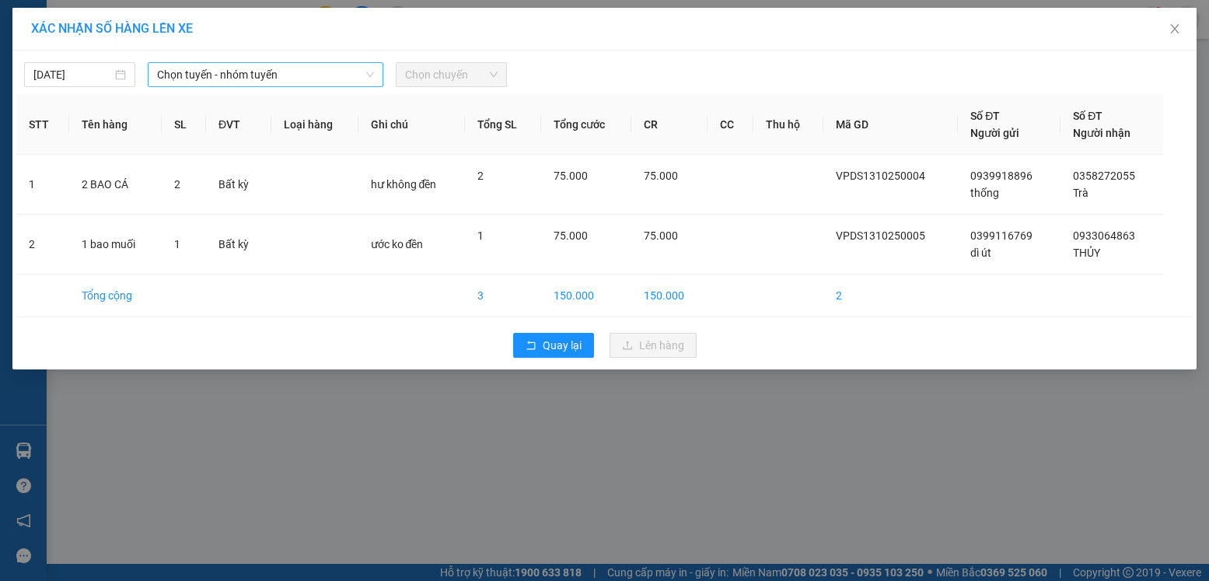
click at [236, 72] on span "Chọn tuyến - nhóm tuyến" at bounding box center [265, 74] width 217 height 23
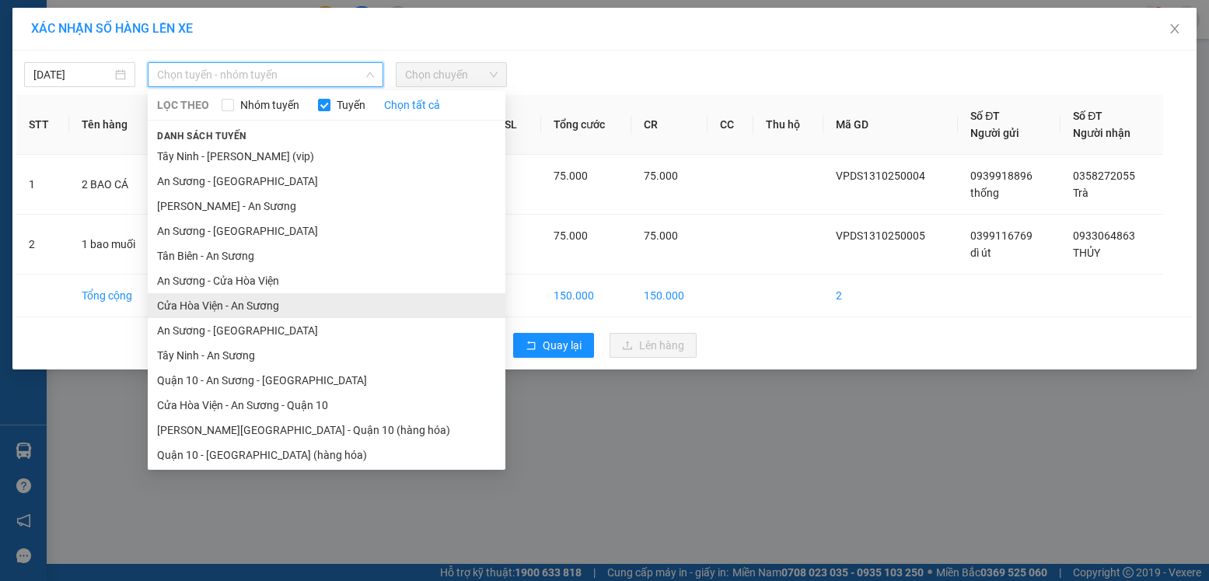
click at [289, 297] on li "Cửa Hòa Viện - An Sương" at bounding box center [327, 305] width 358 height 25
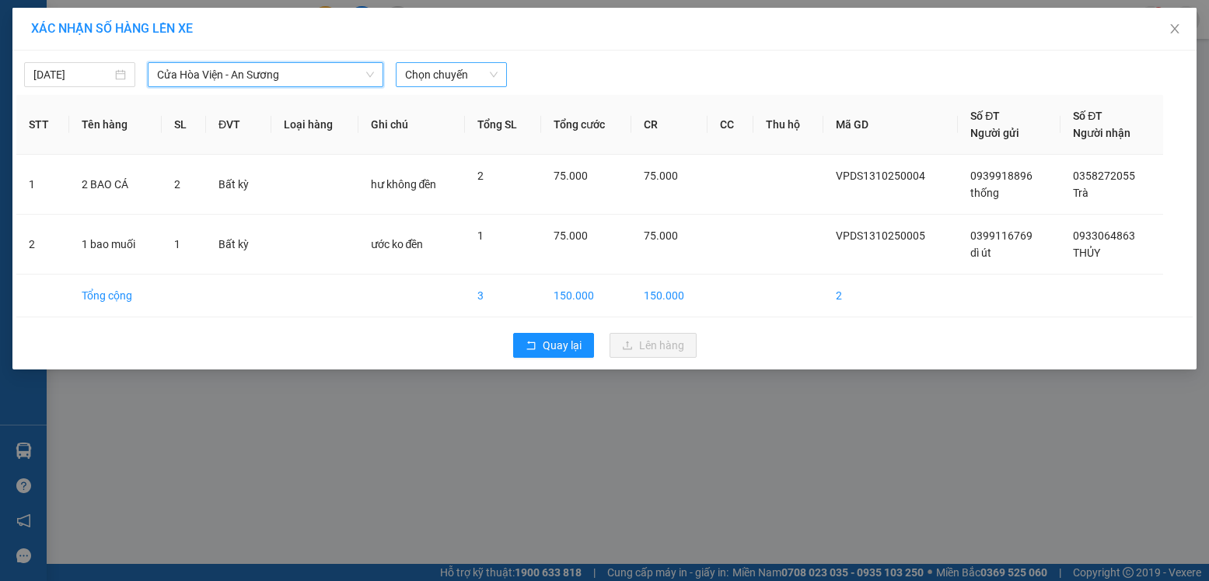
click at [489, 79] on span "Chọn chuyến" at bounding box center [451, 74] width 93 height 23
drag, startPoint x: 471, startPoint y: 75, endPoint x: 471, endPoint y: 131, distance: 56.0
click at [471, 75] on span "Chọn chuyến" at bounding box center [451, 74] width 93 height 23
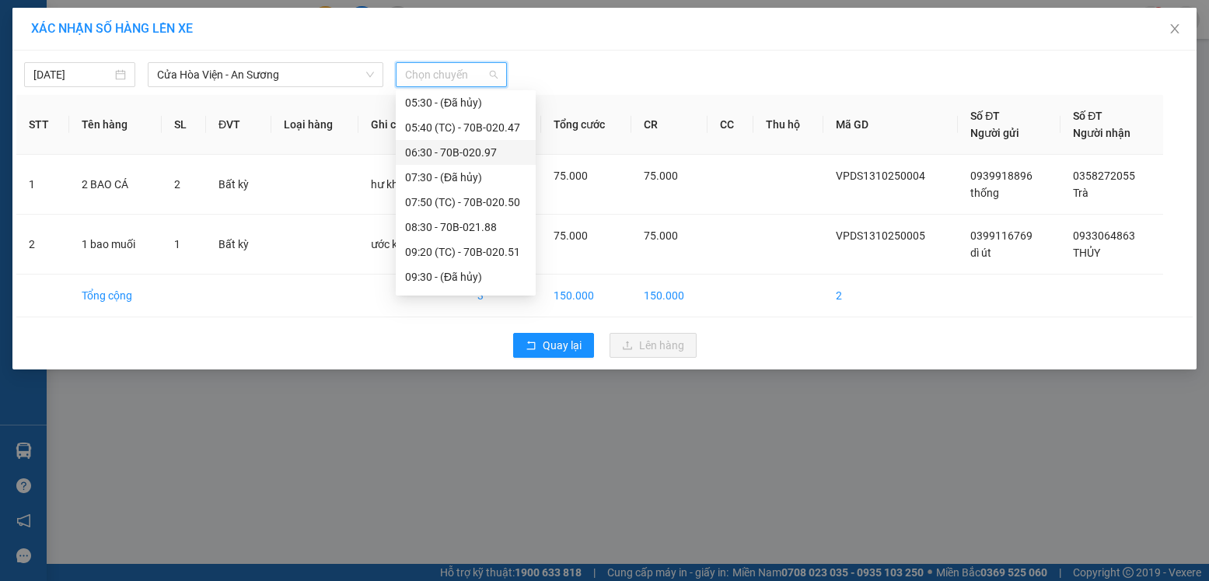
scroll to position [156, 0]
click at [482, 252] on div "10:40 (TC) - 70B-020.49" at bounding box center [465, 248] width 121 height 17
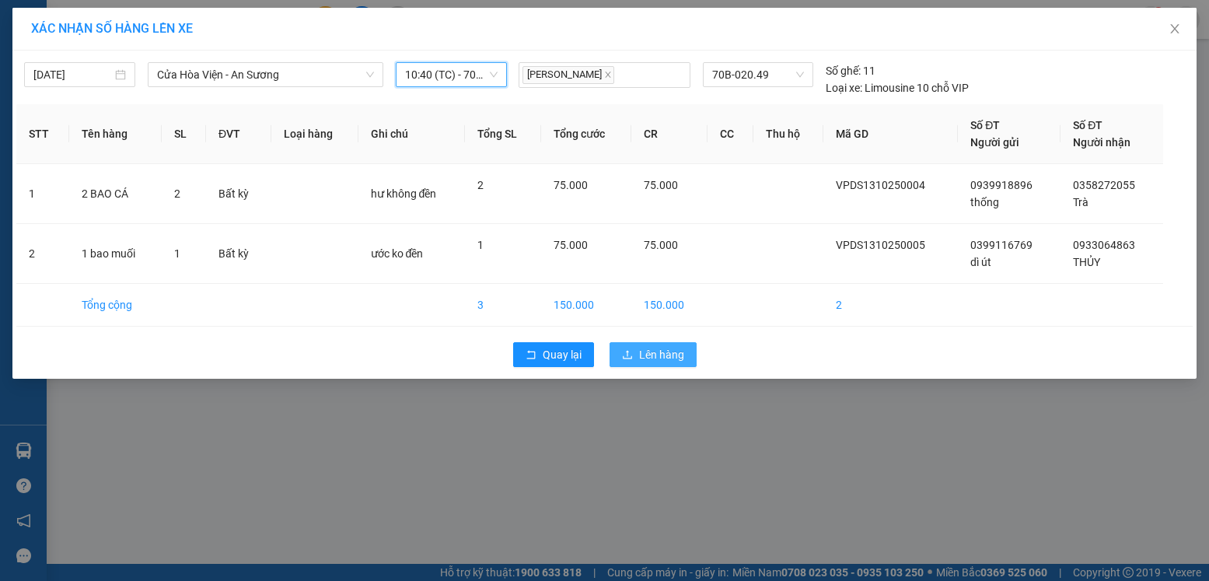
click at [656, 356] on span "Lên hàng" at bounding box center [661, 354] width 45 height 17
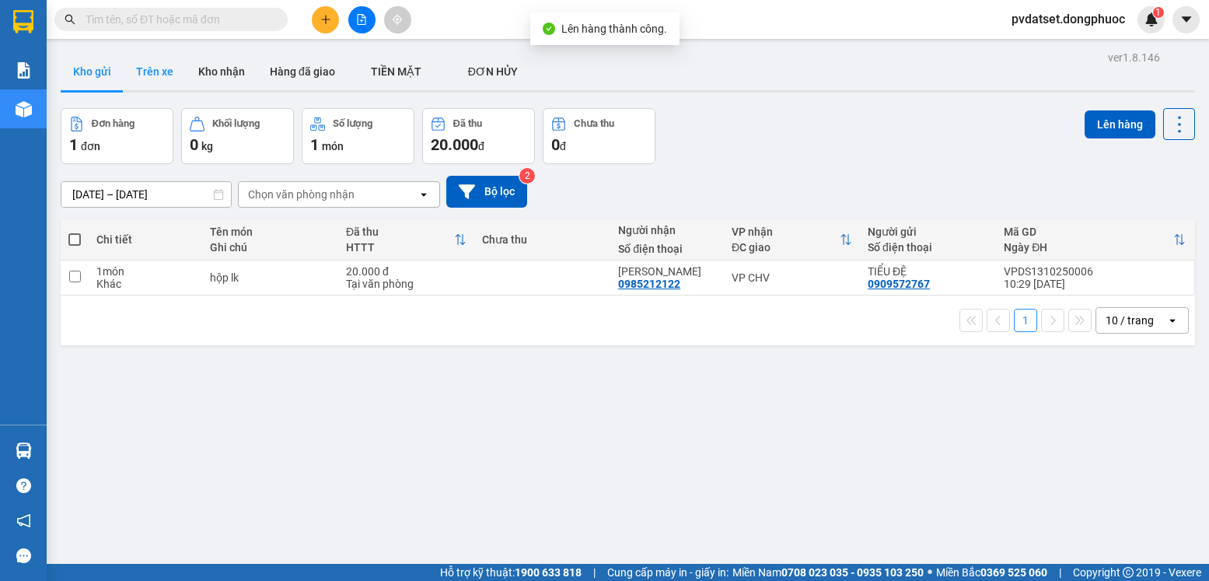
click at [162, 78] on button "Trên xe" at bounding box center [155, 71] width 62 height 37
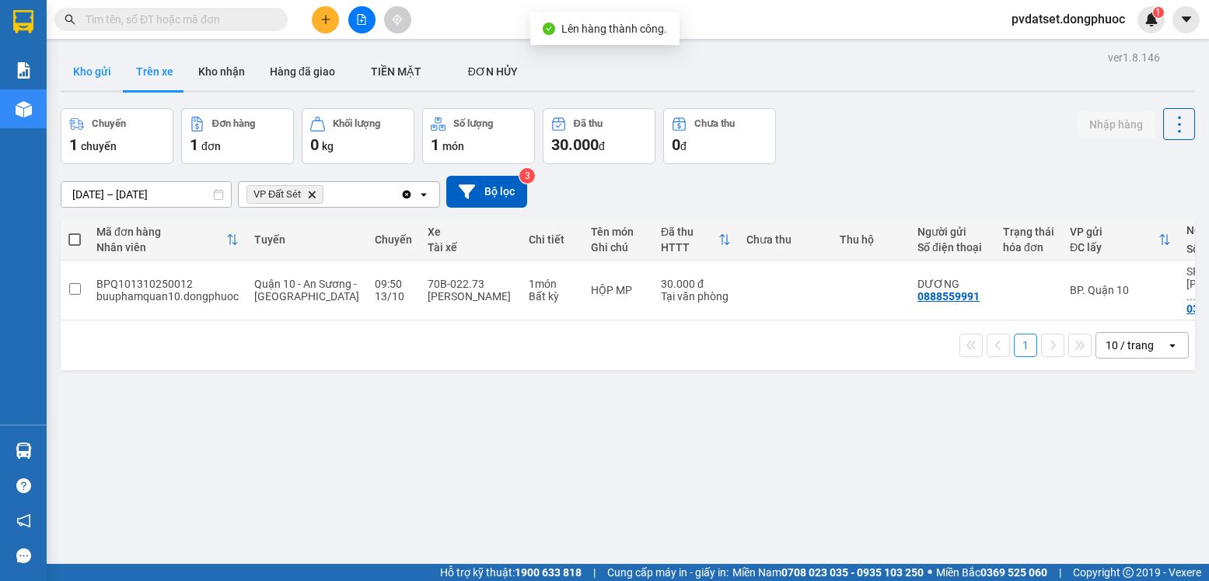
click at [94, 78] on button "Kho gửi" at bounding box center [92, 71] width 63 height 37
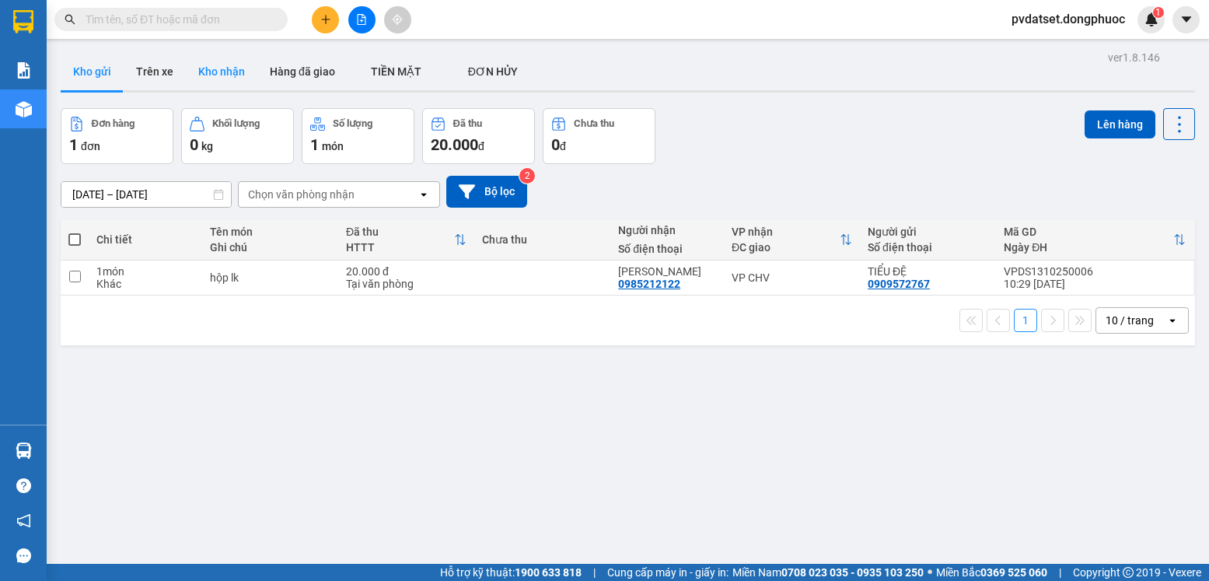
click at [219, 72] on button "Kho nhận" at bounding box center [222, 71] width 72 height 37
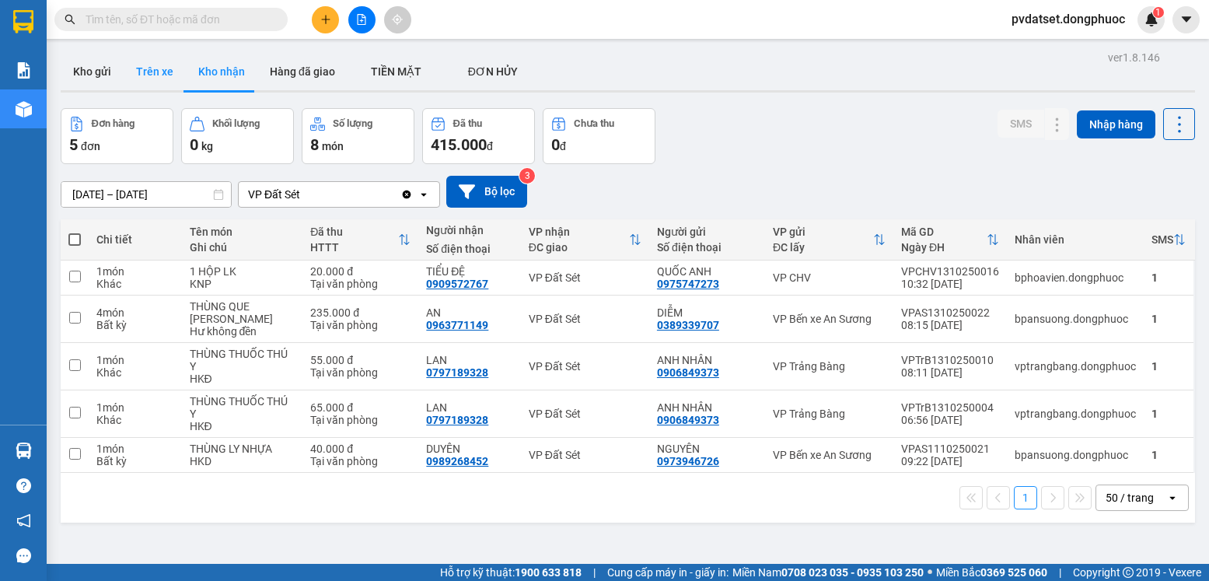
click at [165, 65] on button "Trên xe" at bounding box center [155, 71] width 62 height 37
type input "[DATE] – [DATE]"
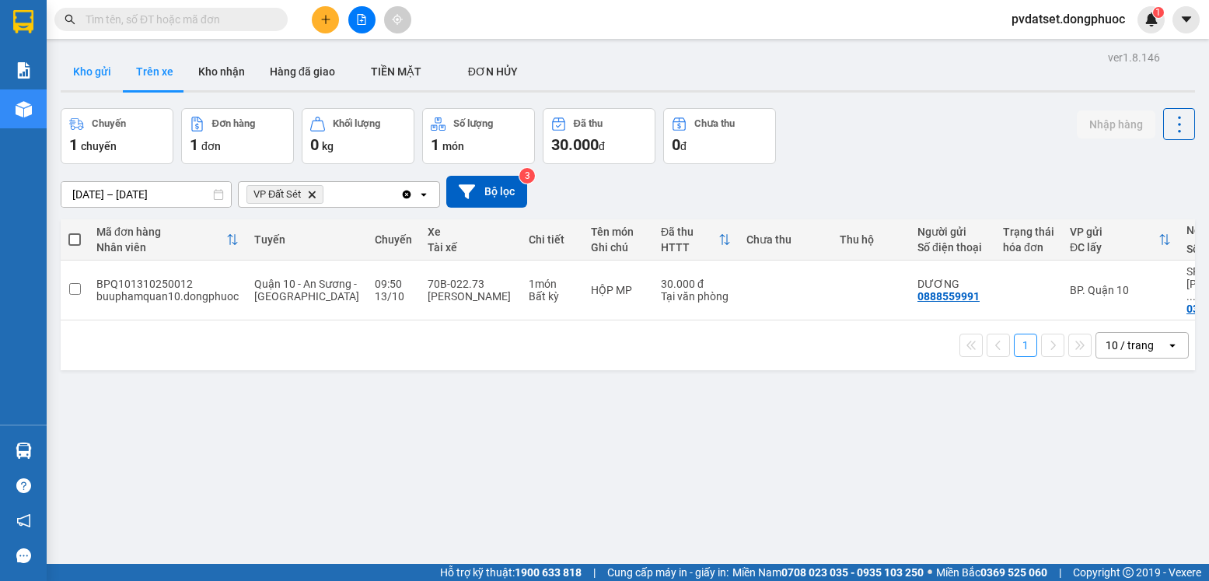
click at [96, 76] on button "Kho gửi" at bounding box center [92, 71] width 63 height 37
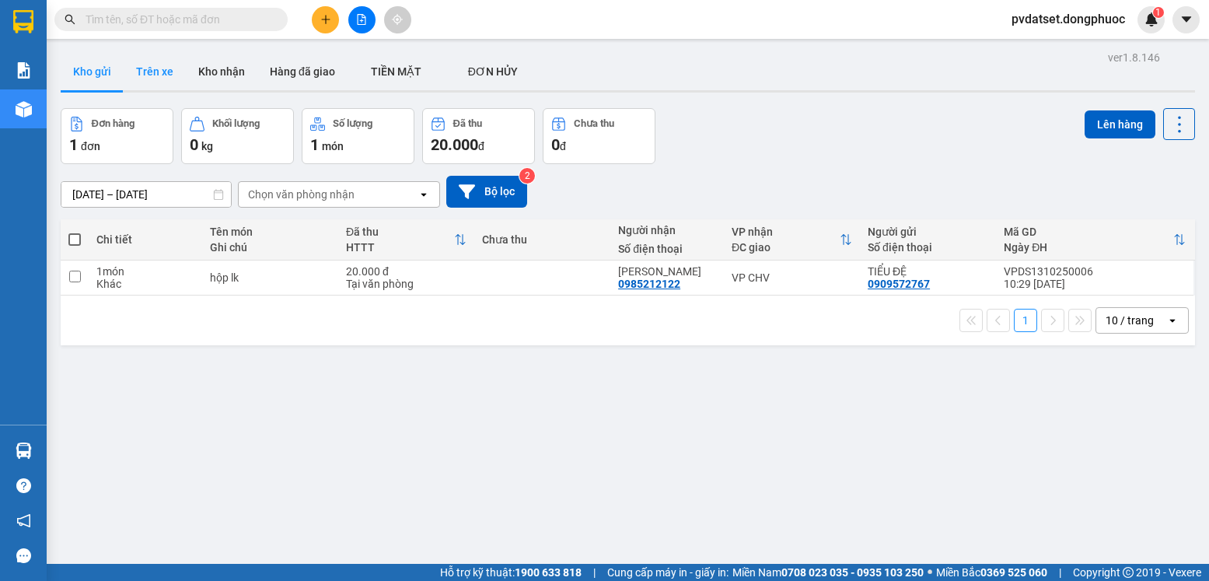
click at [150, 69] on button "Trên xe" at bounding box center [155, 71] width 62 height 37
